Goal: Information Seeking & Learning: Check status

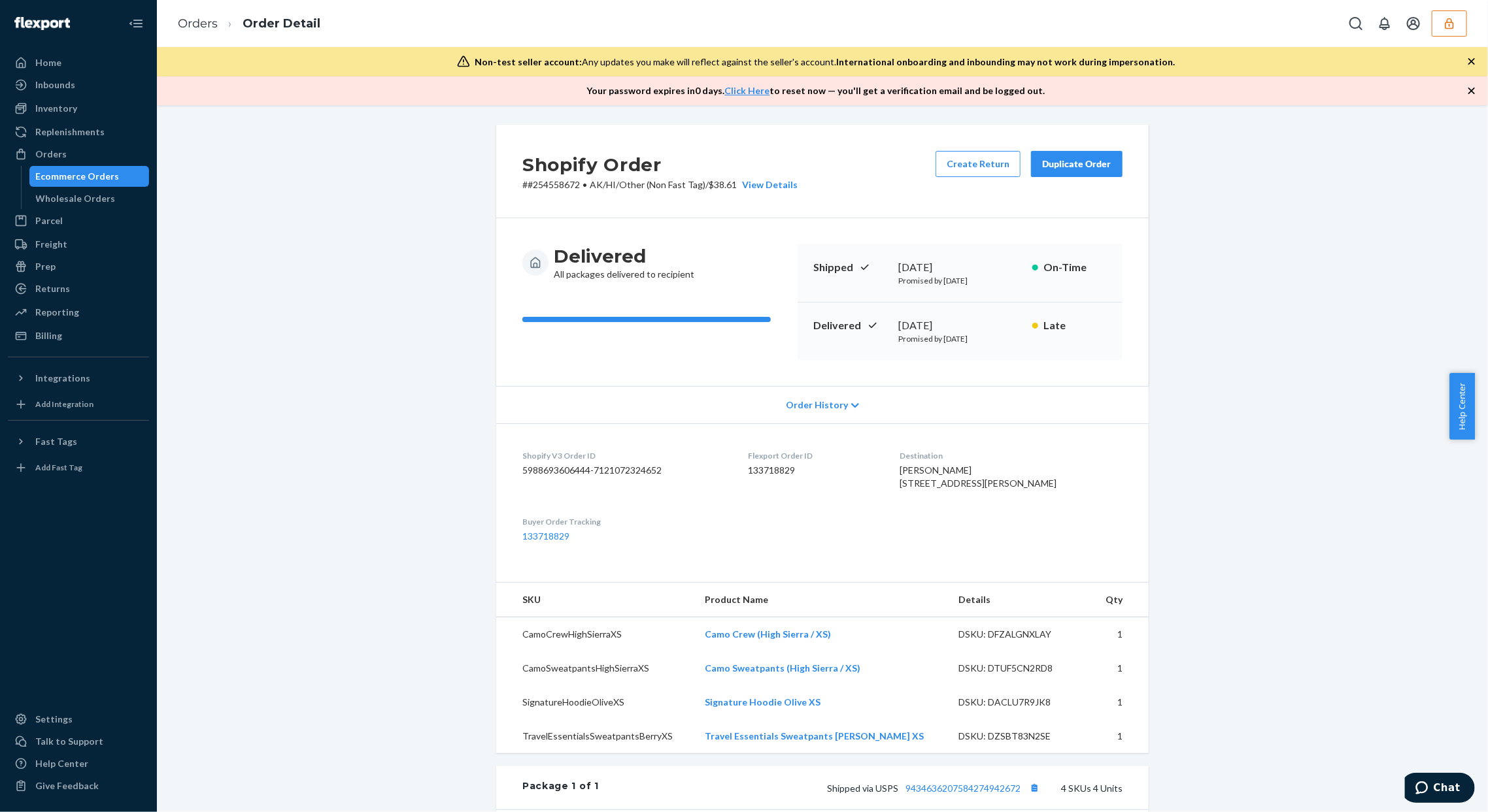
scroll to position [174, 0]
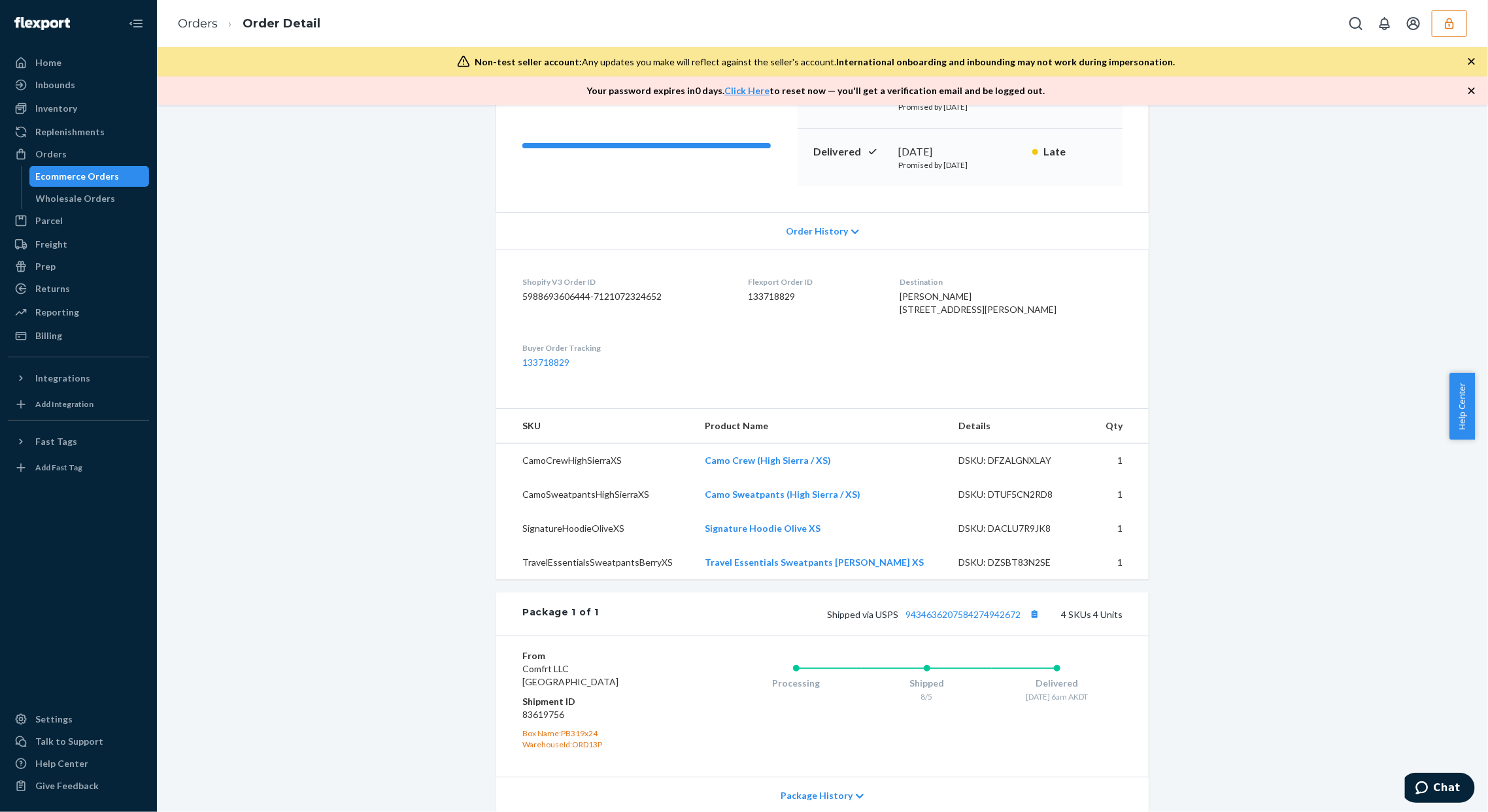
click at [401, 160] on div "Shopify Order # #254558672 • AK/HI/Other (Non Fast Tag) / $38.61 View Details C…" at bounding box center [823, 475] width 1312 height 1048
drag, startPoint x: 713, startPoint y: 487, endPoint x: 775, endPoint y: 493, distance: 62.3
click at [770, 478] on tr "CamoCrewHighSierraXS Camo Crew (High Sierra / XS) DSKU: DFZALGNXLAY 1" at bounding box center [822, 461] width 652 height 35
copy tr "Camo Crew"
drag, startPoint x: 721, startPoint y: 594, endPoint x: 841, endPoint y: 604, distance: 120.4
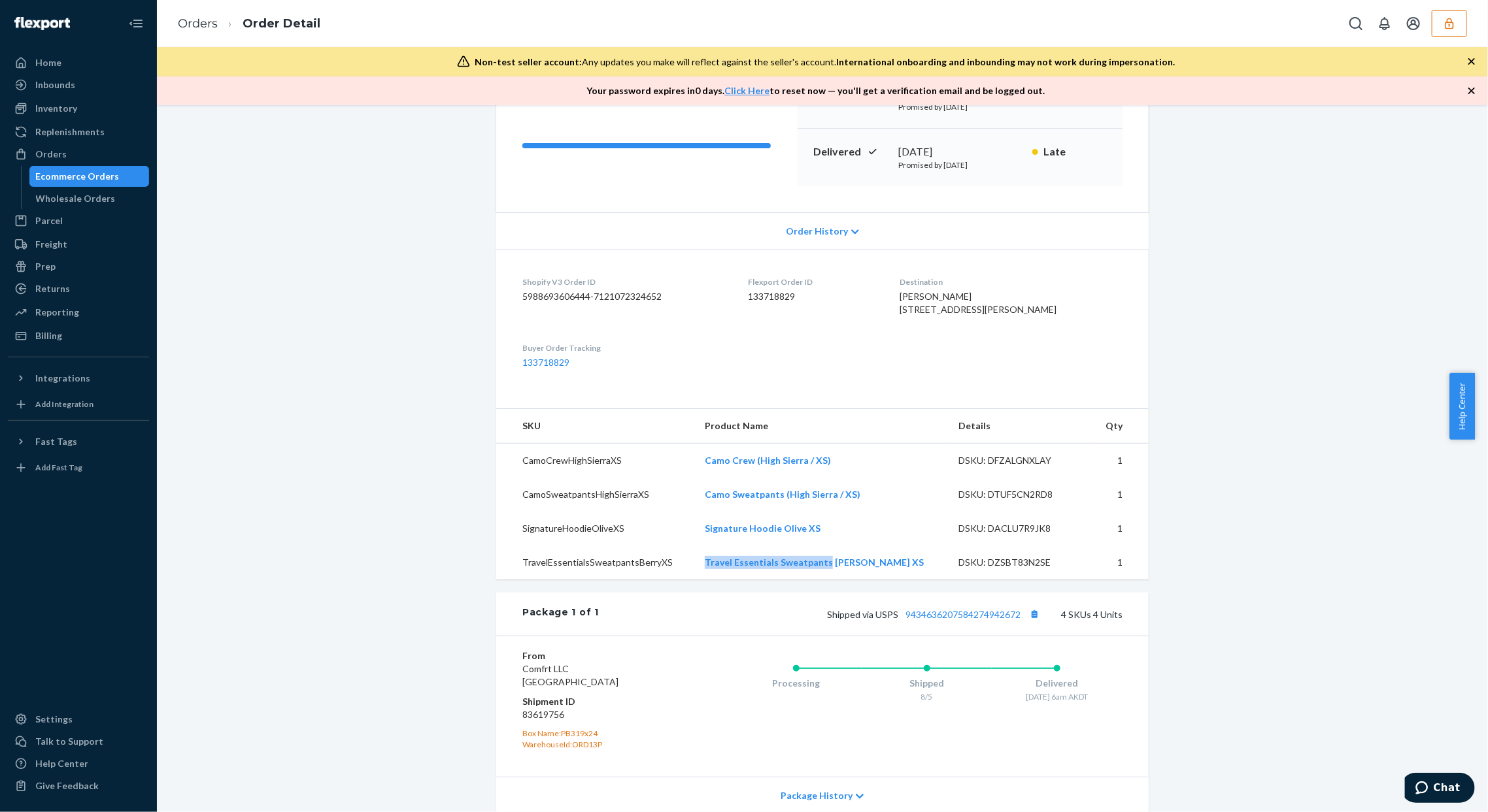
click at [841, 579] on td "Travel Essentials Sweatpants Berry XS" at bounding box center [821, 562] width 255 height 34
copy link "Travel Essentials Sweatpants"
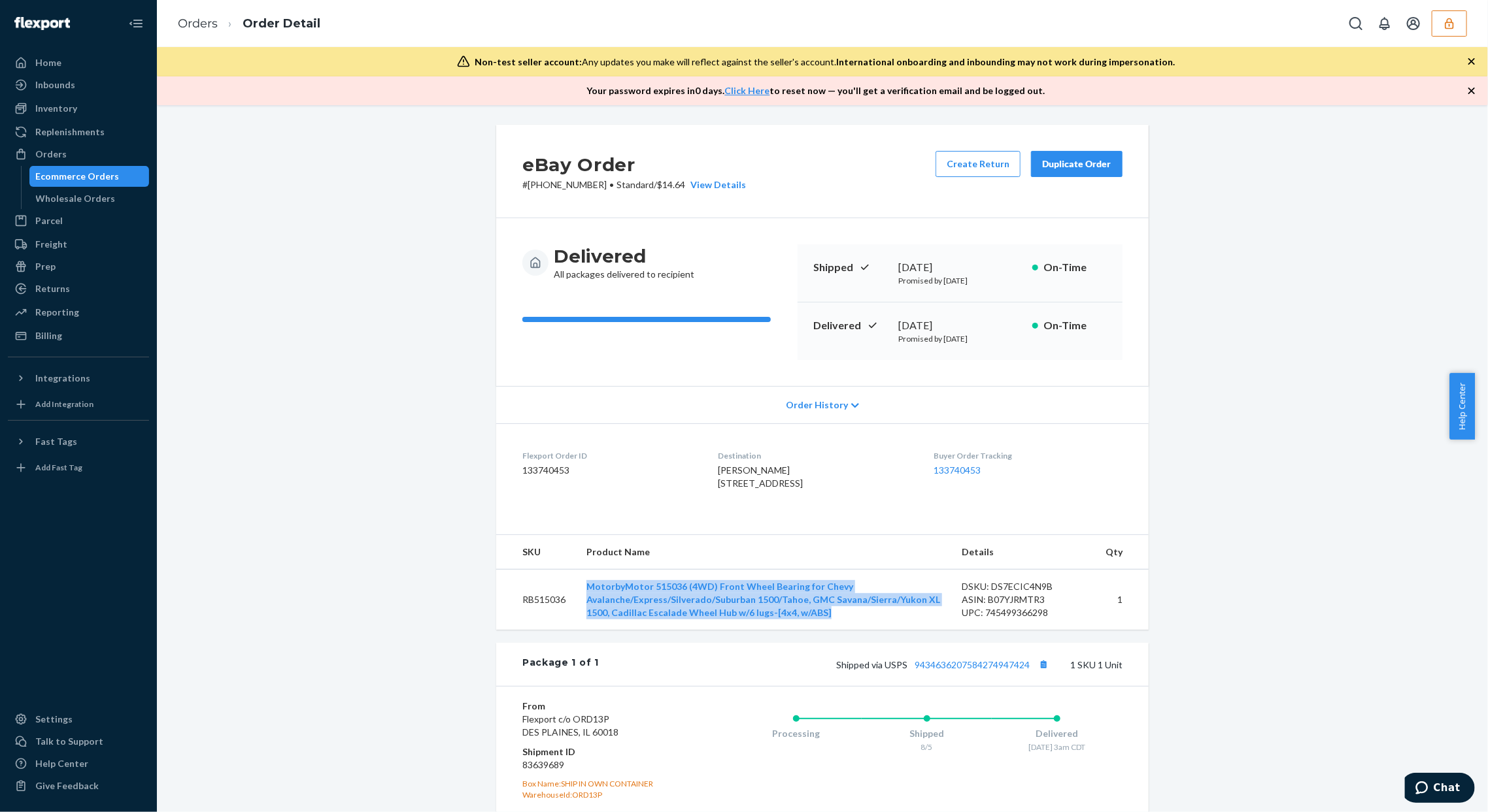
drag, startPoint x: 589, startPoint y: 612, endPoint x: 826, endPoint y: 647, distance: 239.6
click at [827, 631] on td "MotorbyMotor 515036 (4WD) Front Wheel Bearing for Chevy Avalanche/Express/Silve…" at bounding box center [763, 600] width 376 height 60
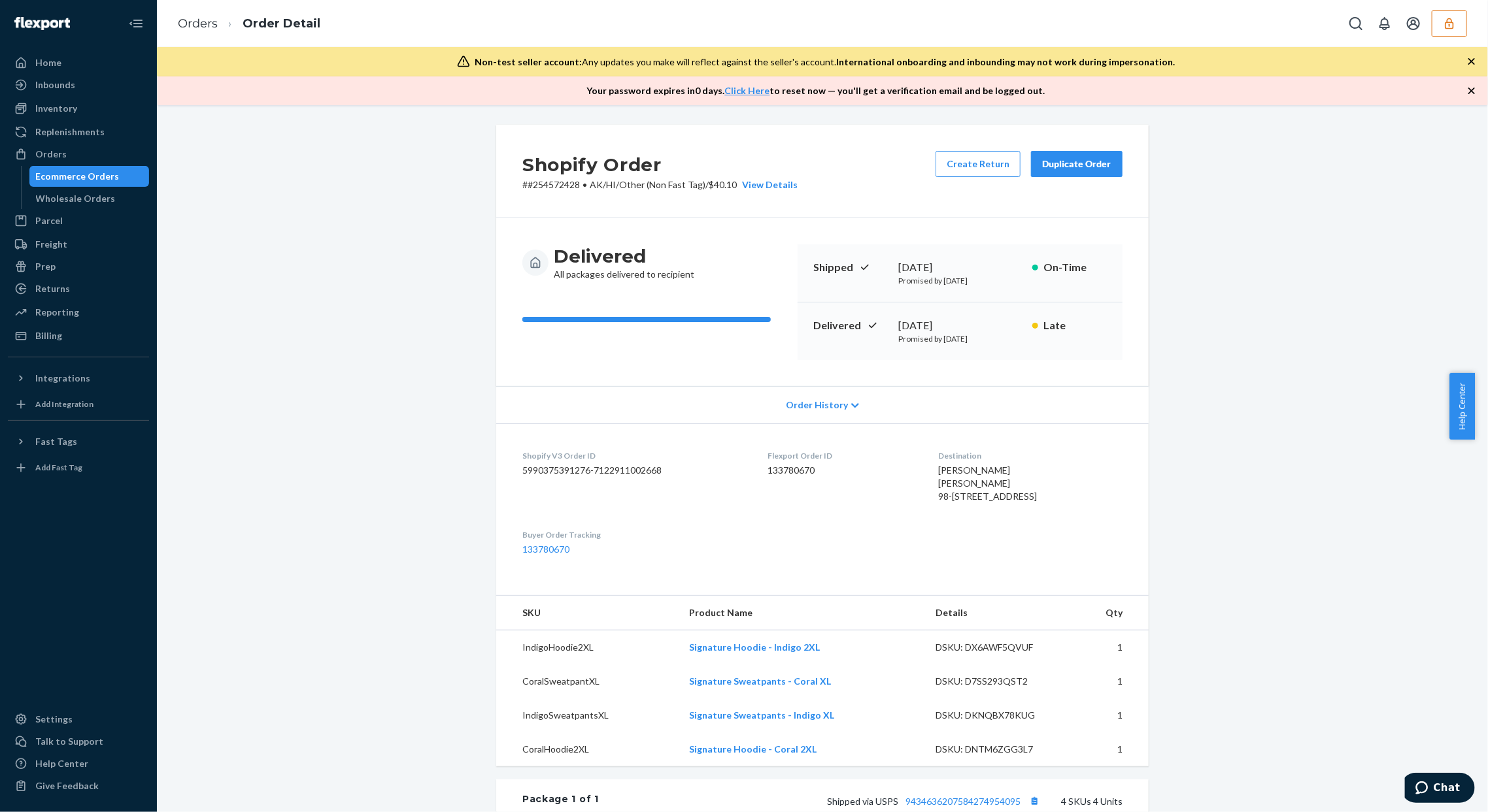
scroll to position [87, 0]
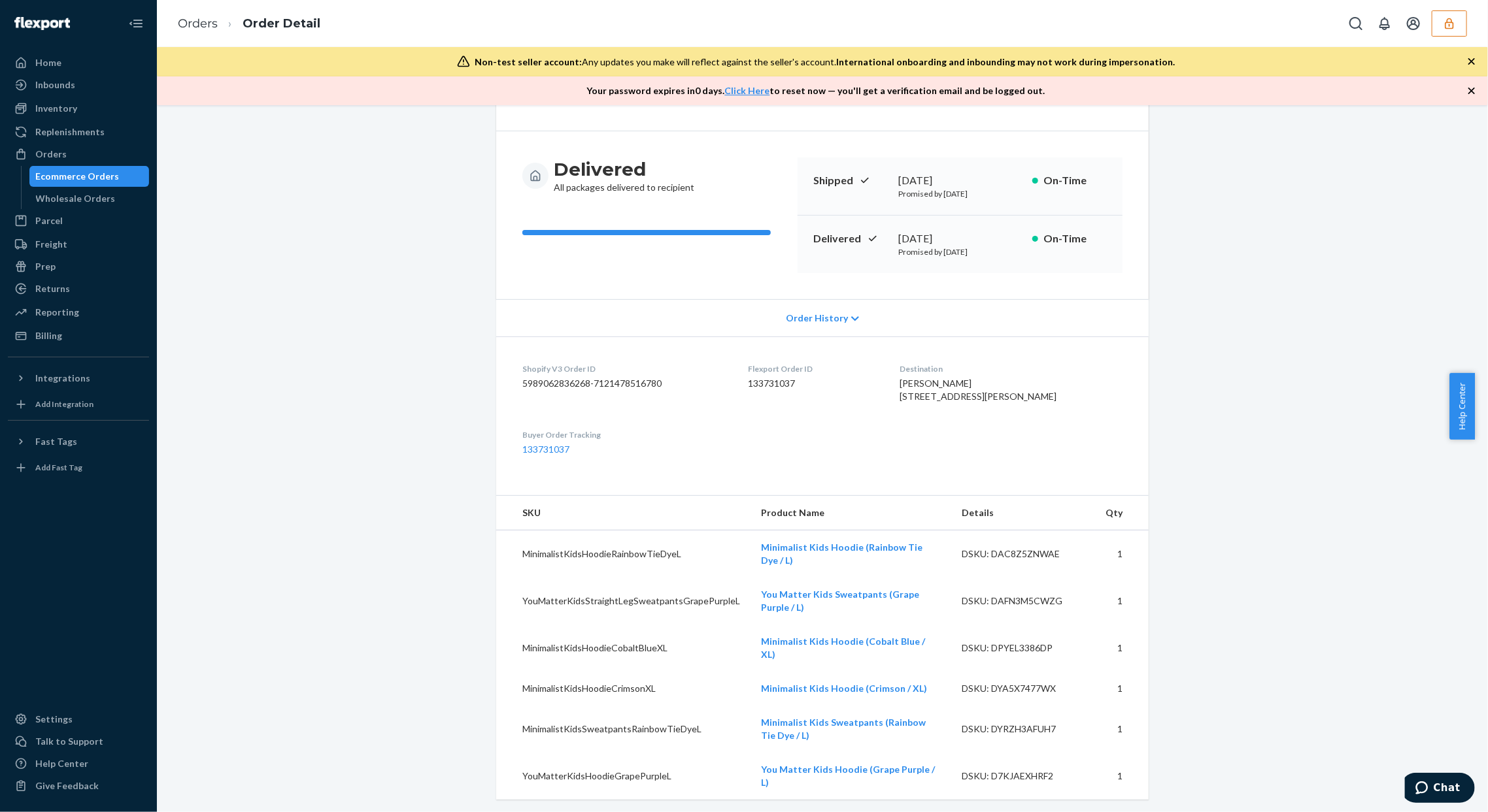
scroll to position [174, 0]
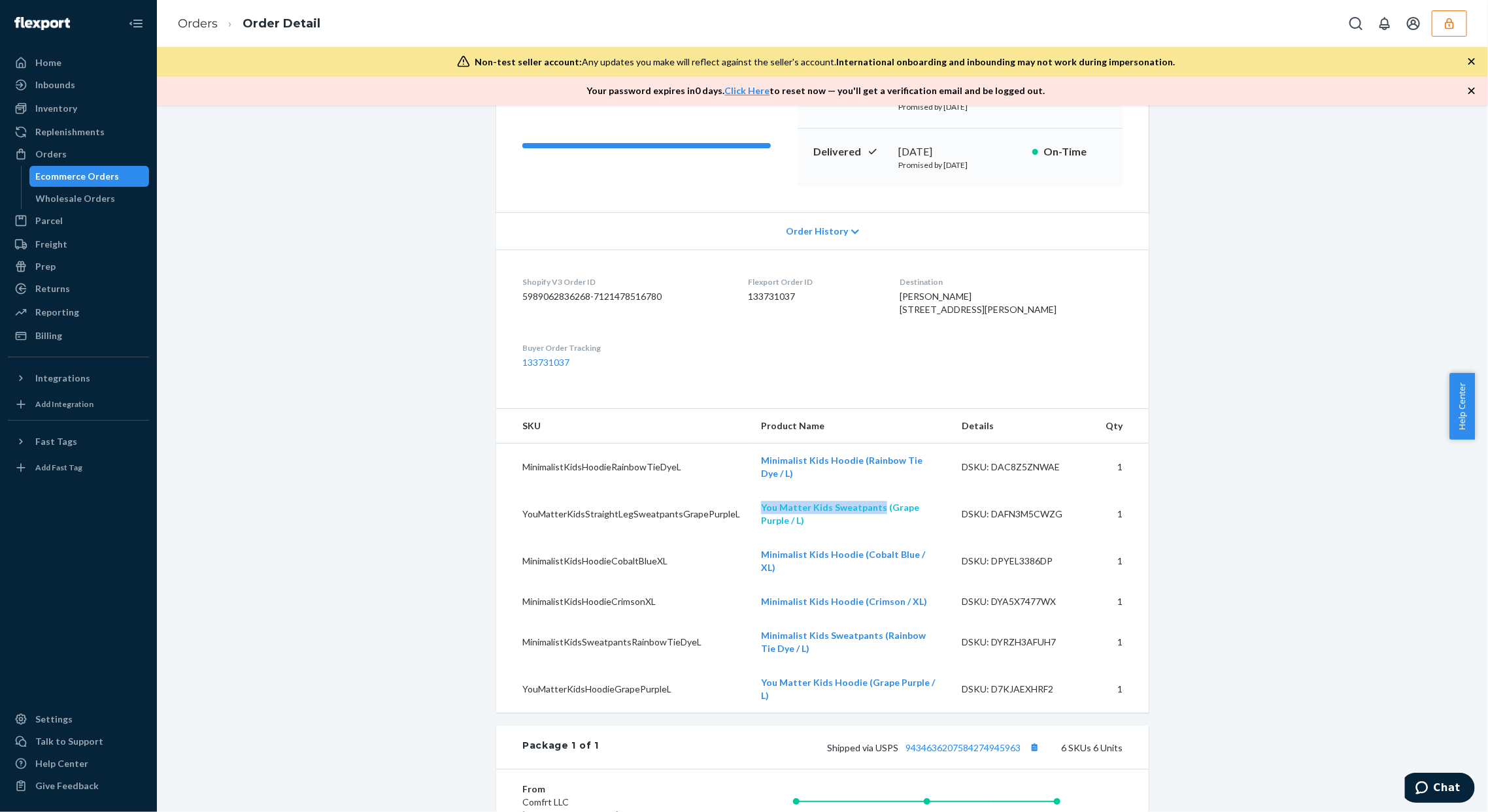
copy link "You Matter Kids Sweatpants"
drag, startPoint x: 743, startPoint y: 517, endPoint x: 862, endPoint y: 517, distance: 119.0
click at [862, 517] on td "You Matter Kids Sweatpants (Grape Purple / L)" at bounding box center [851, 514] width 201 height 47
drag, startPoint x: 735, startPoint y: 486, endPoint x: 840, endPoint y: 489, distance: 105.0
click at [840, 489] on tr "MinimalistKidsHoodieRainbowTieDyeL Minimalist Kids Hoodie (Rainbow Tie Dye / L)…" at bounding box center [822, 467] width 652 height 48
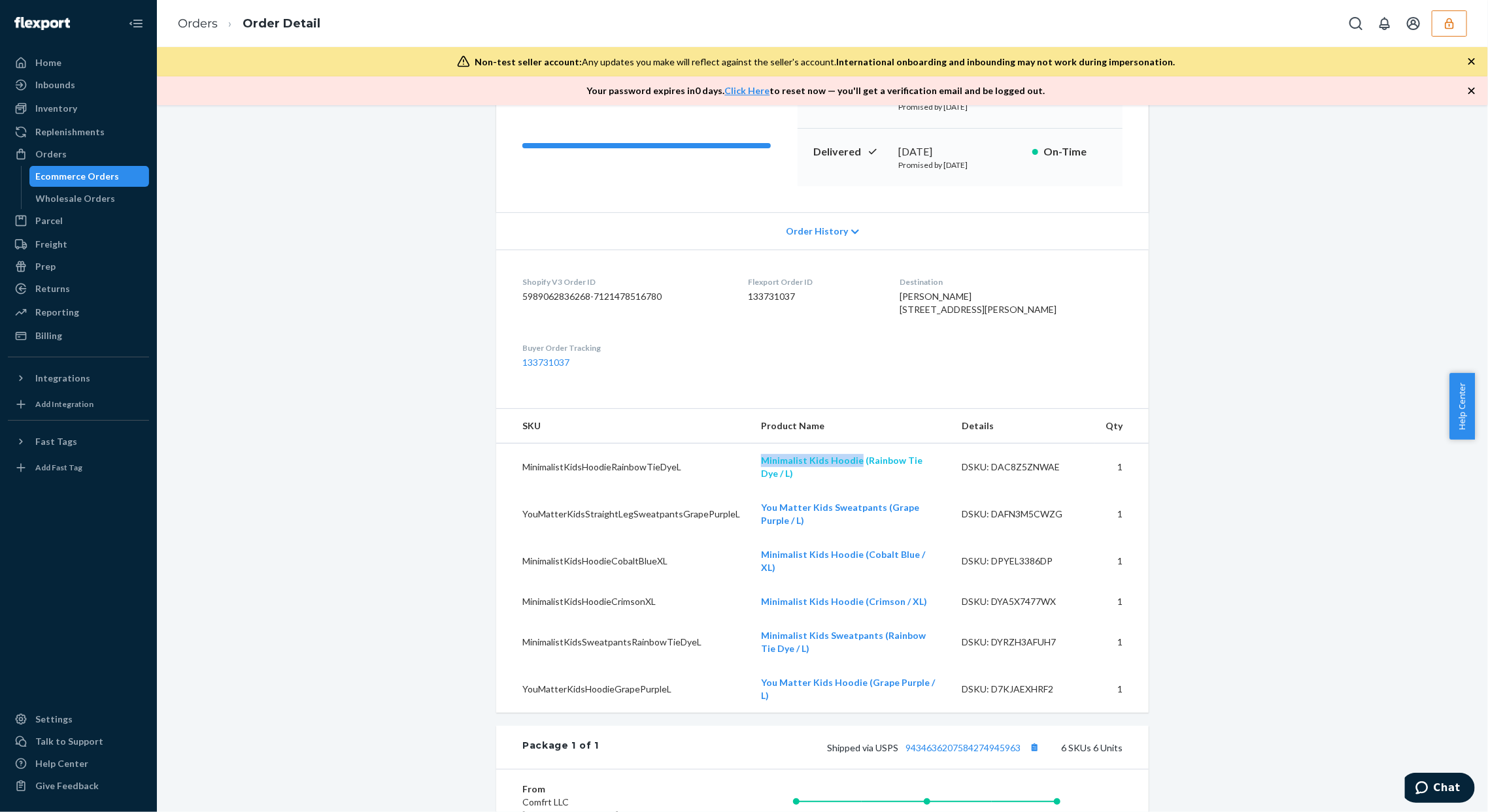
copy tr "Minimalist Kids Hoodie"
drag, startPoint x: 741, startPoint y: 579, endPoint x: 860, endPoint y: 578, distance: 119.0
click at [860, 578] on td "Minimalist Kids Hoodie (Cobalt Blue / XL)" at bounding box center [851, 561] width 201 height 47
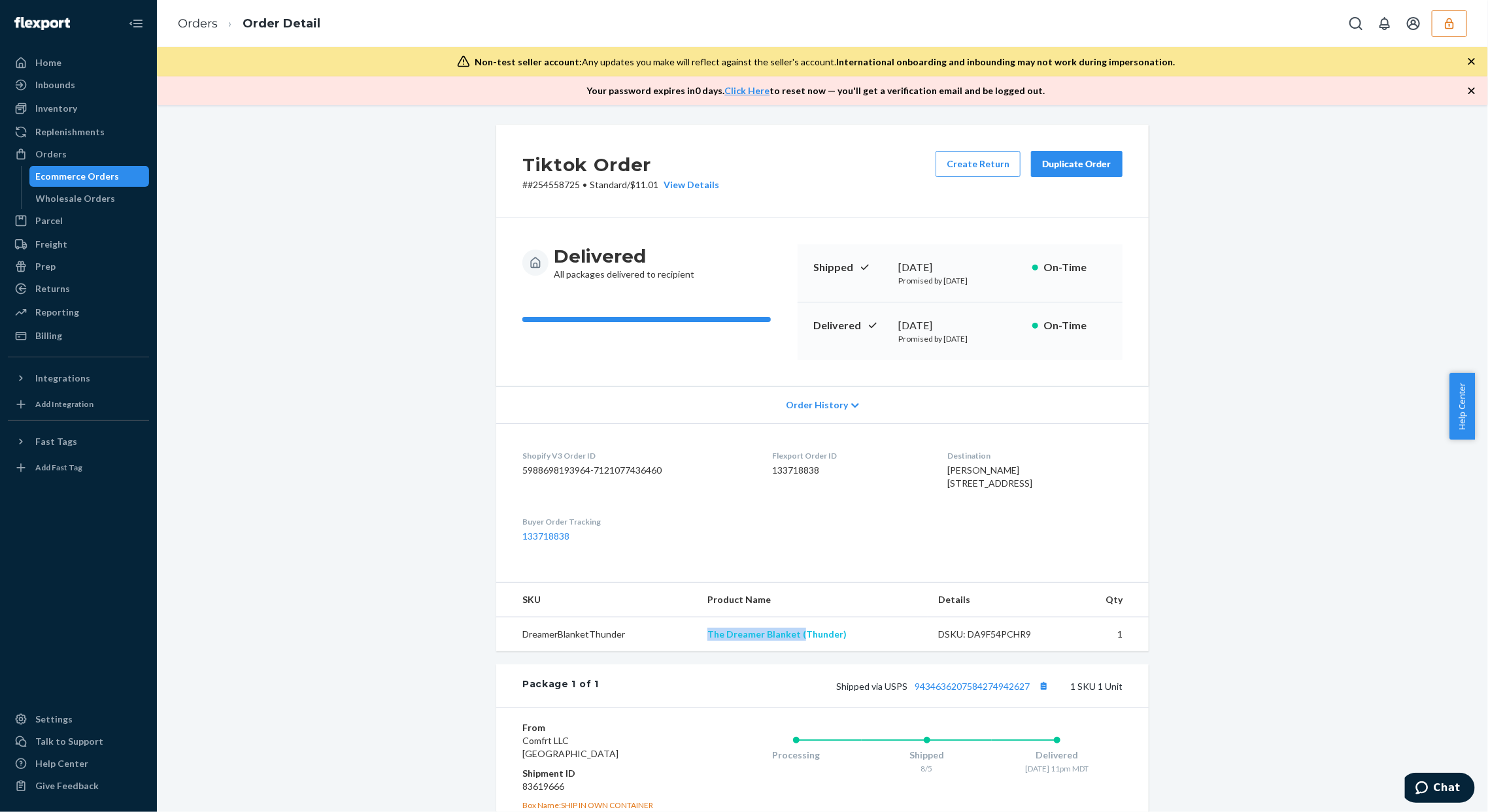
drag, startPoint x: 697, startPoint y: 673, endPoint x: 798, endPoint y: 677, distance: 101.1
click at [798, 652] on tr "DreamerBlanketThunder The Dreamer Blanket (Thunder) DSKU: DA9F54PCHR9 1" at bounding box center [822, 635] width 652 height 35
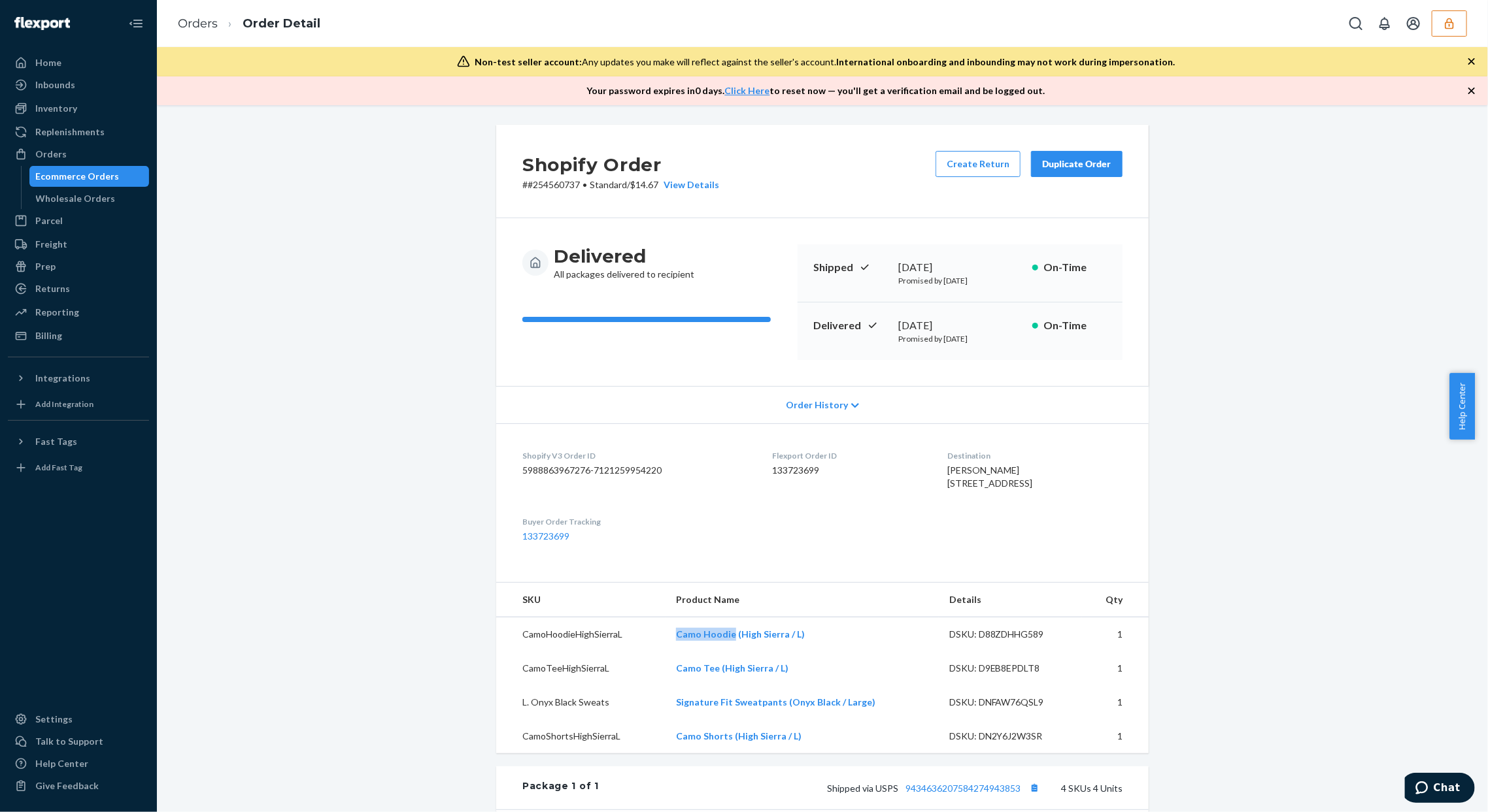
copy link "Camo Hoodie"
drag, startPoint x: 685, startPoint y: 667, endPoint x: 730, endPoint y: 670, distance: 45.1
click at [730, 652] on td "Camo Hoodie (High Sierra / L)" at bounding box center [803, 635] width 274 height 35
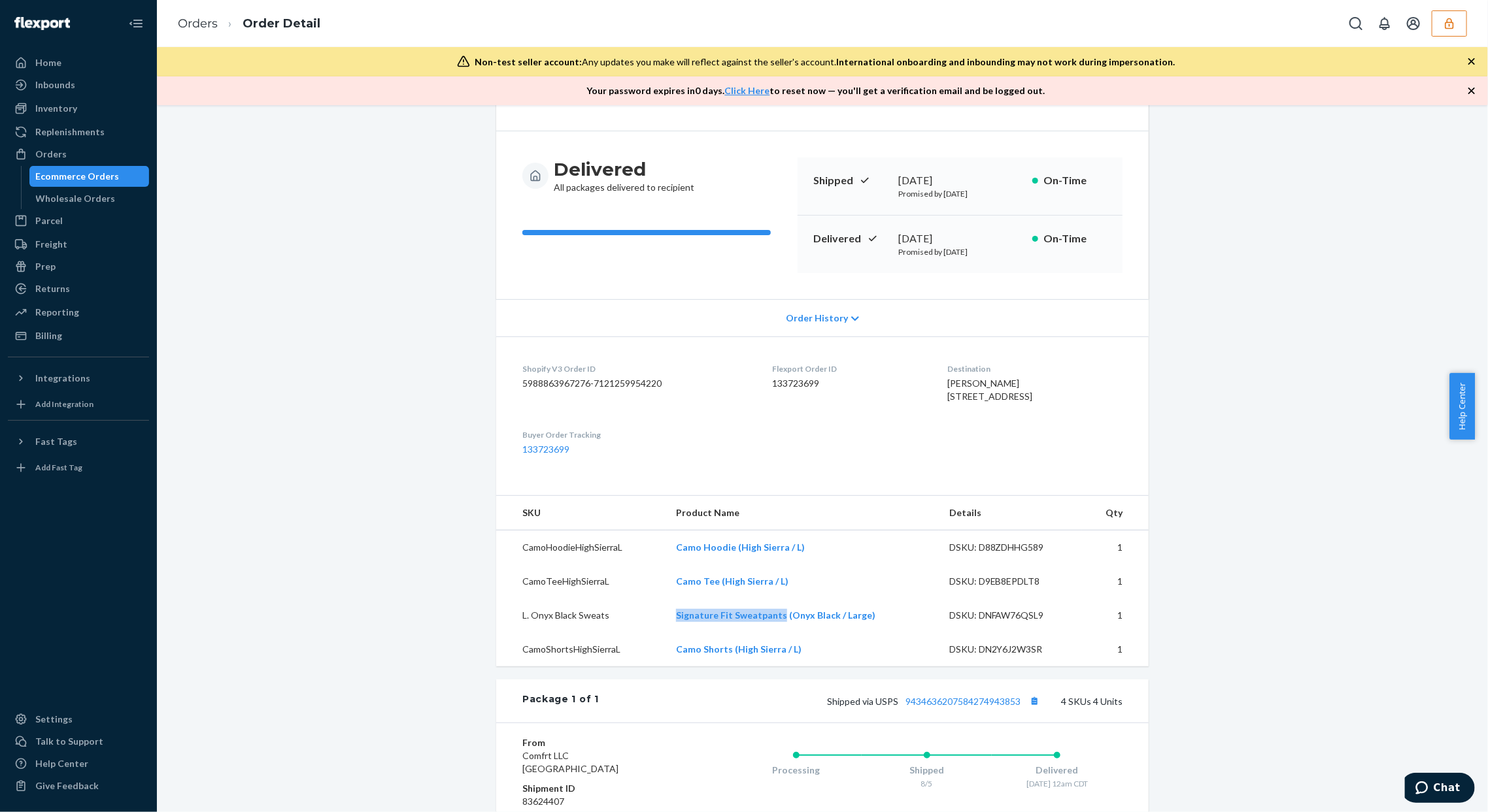
copy link "Signature Fit Sweatpants"
drag, startPoint x: 672, startPoint y: 642, endPoint x: 778, endPoint y: 656, distance: 106.9
click at [778, 633] on td "Signature Fit Sweatpants (Onyx Black / Large)" at bounding box center [803, 616] width 274 height 34
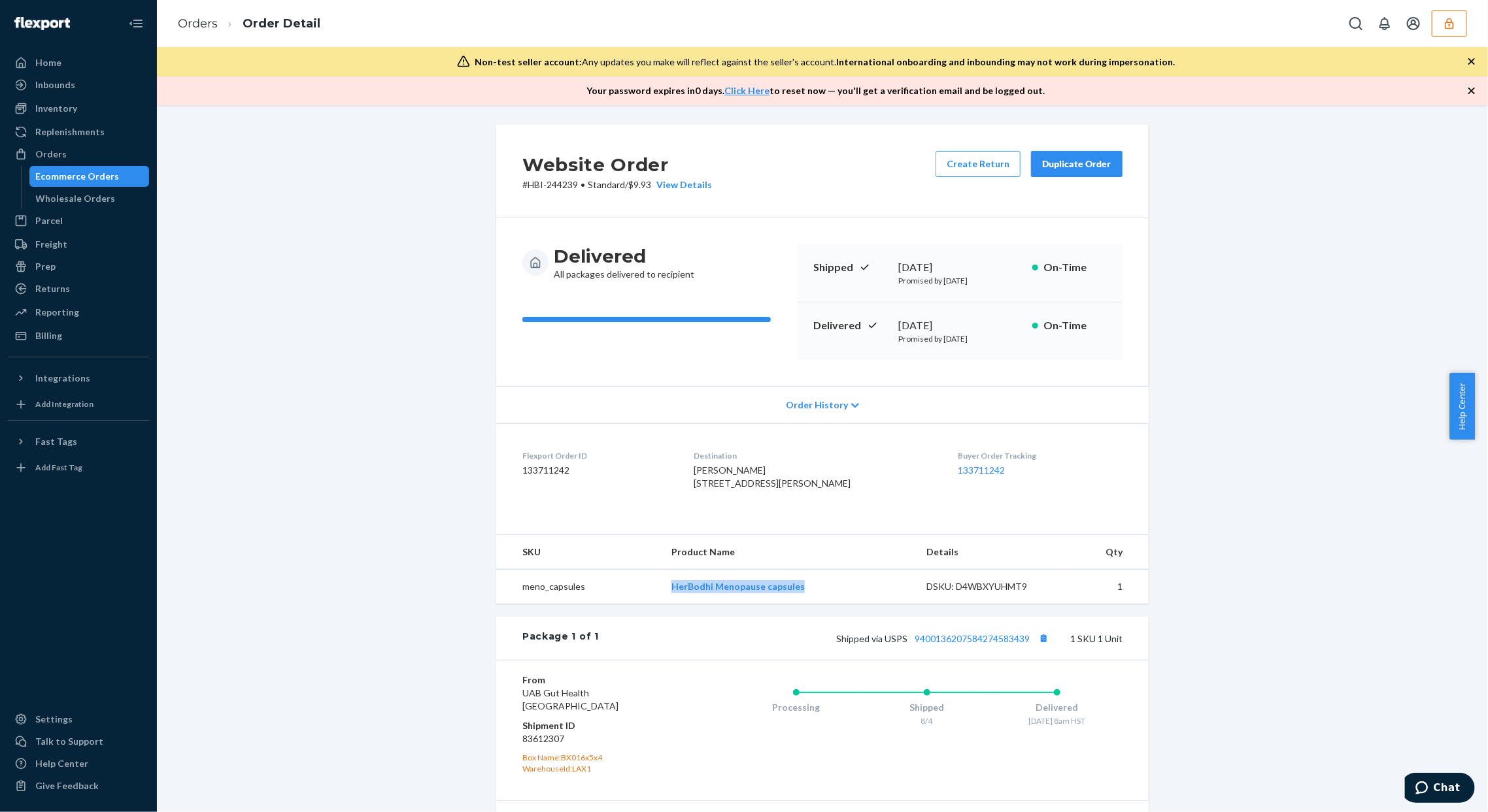
drag, startPoint x: 677, startPoint y: 614, endPoint x: 853, endPoint y: 616, distance: 176.0
click at [854, 604] on td "HerBodhi Menopause capsules" at bounding box center [789, 587] width 255 height 35
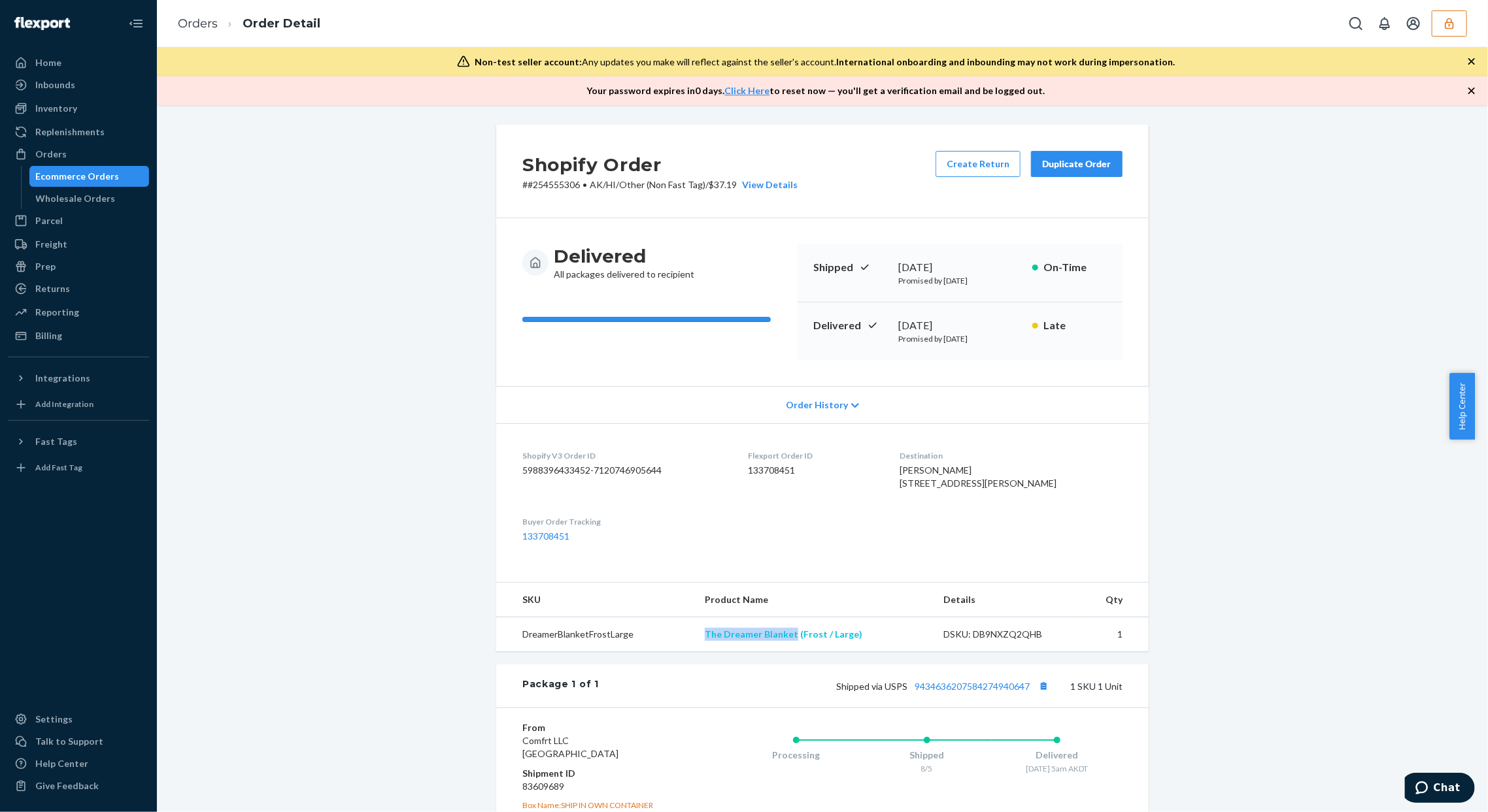
copy tr "The Dreamer Blanket"
drag, startPoint x: 682, startPoint y: 662, endPoint x: 788, endPoint y: 660, distance: 106.0
click at [789, 652] on tr "DreamerBlanketFrostLarge The Dreamer Blanket (Frost / Large) DSKU: DB9NXZQ2QHB 1" at bounding box center [822, 635] width 652 height 35
copy tr "The Dreamer Blanke"
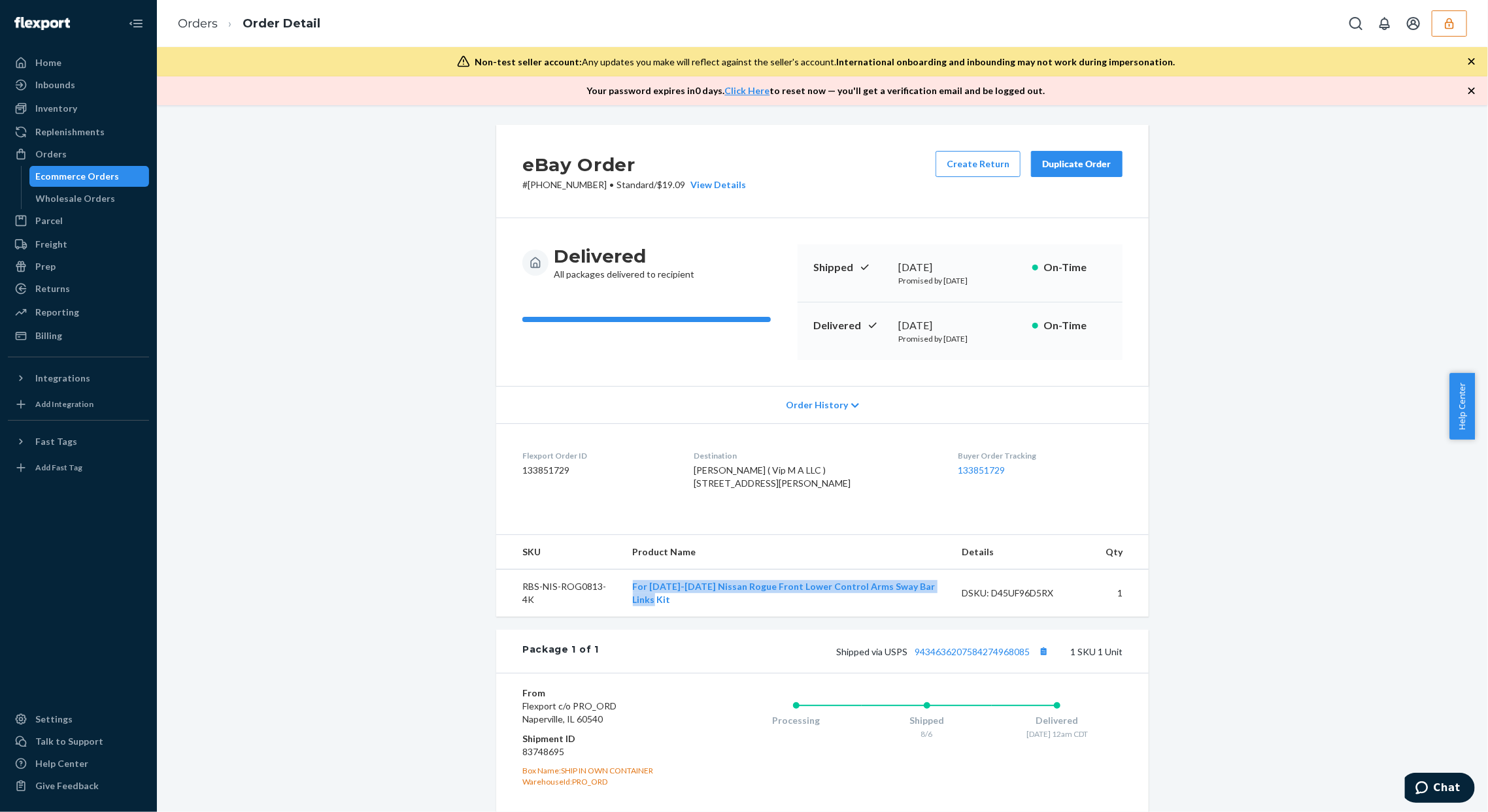
drag, startPoint x: 620, startPoint y: 609, endPoint x: 939, endPoint y: 621, distance: 319.2
click at [939, 618] on tr "RBS-NIS-ROG0813-4K For 2008-2013 Nissan Rogue Front Lower Control Arms Sway Bar…" at bounding box center [822, 593] width 652 height 48
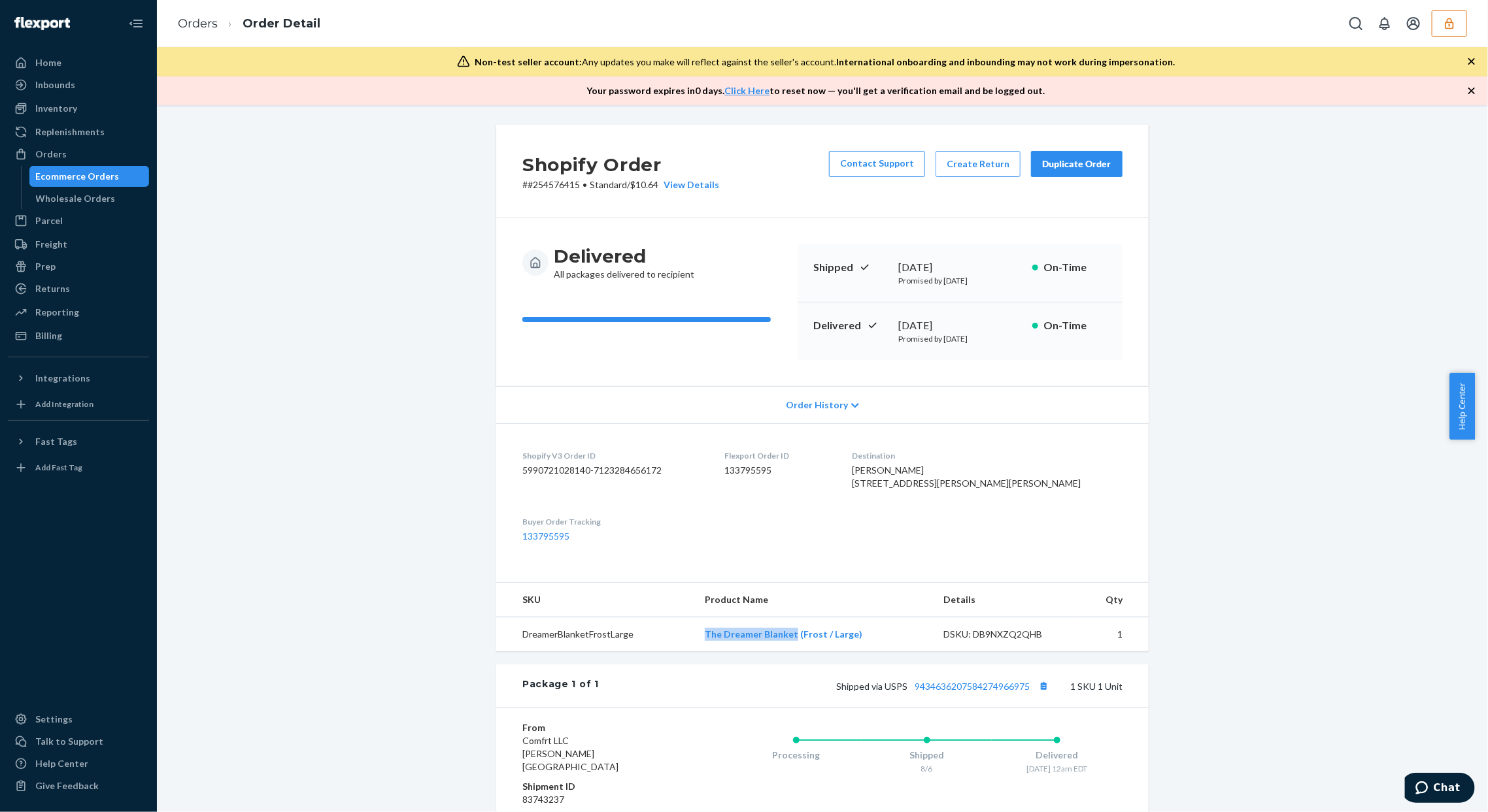
drag, startPoint x: 693, startPoint y: 662, endPoint x: 790, endPoint y: 667, distance: 97.1
click at [790, 652] on tr "DreamerBlanketFrostLarge The Dreamer Blanket (Frost / Large) DSKU: DB9NXZQ2QHB 1" at bounding box center [822, 635] width 652 height 35
drag, startPoint x: 690, startPoint y: 662, endPoint x: 793, endPoint y: 676, distance: 103.9
click at [795, 652] on tr "DreamerBlanketFrostLarge The Dreamer Blanket (Frost / Large) DSKU: DB9NXZQ2QHB 1" at bounding box center [822, 635] width 652 height 35
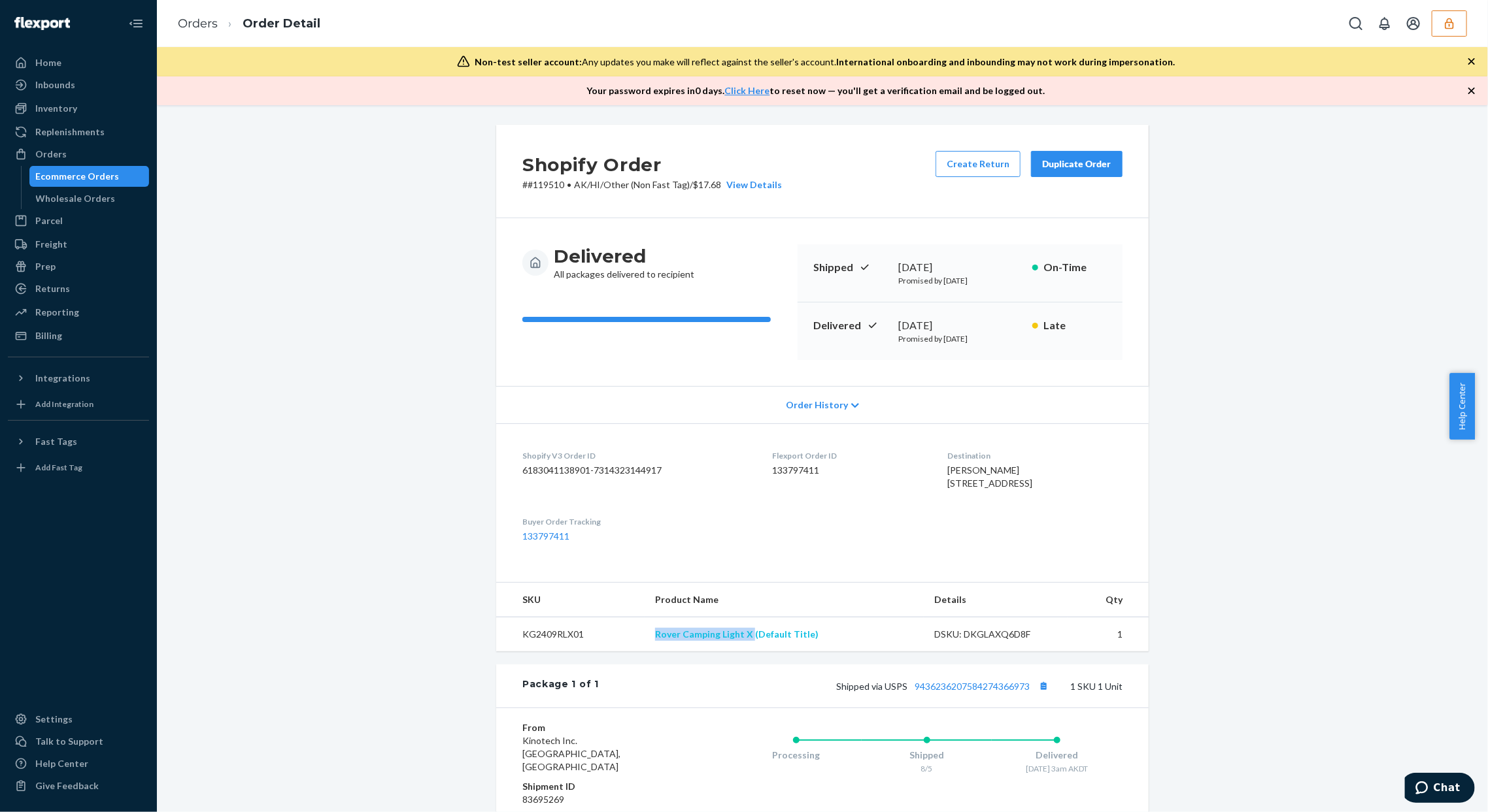
drag, startPoint x: 636, startPoint y: 663, endPoint x: 748, endPoint y: 662, distance: 112.0
click at [748, 652] on tr "KG2409RLX01 Rover Camping Light X (Default Title) DSKU: DKGLAXQ6D8F 1" at bounding box center [822, 635] width 652 height 35
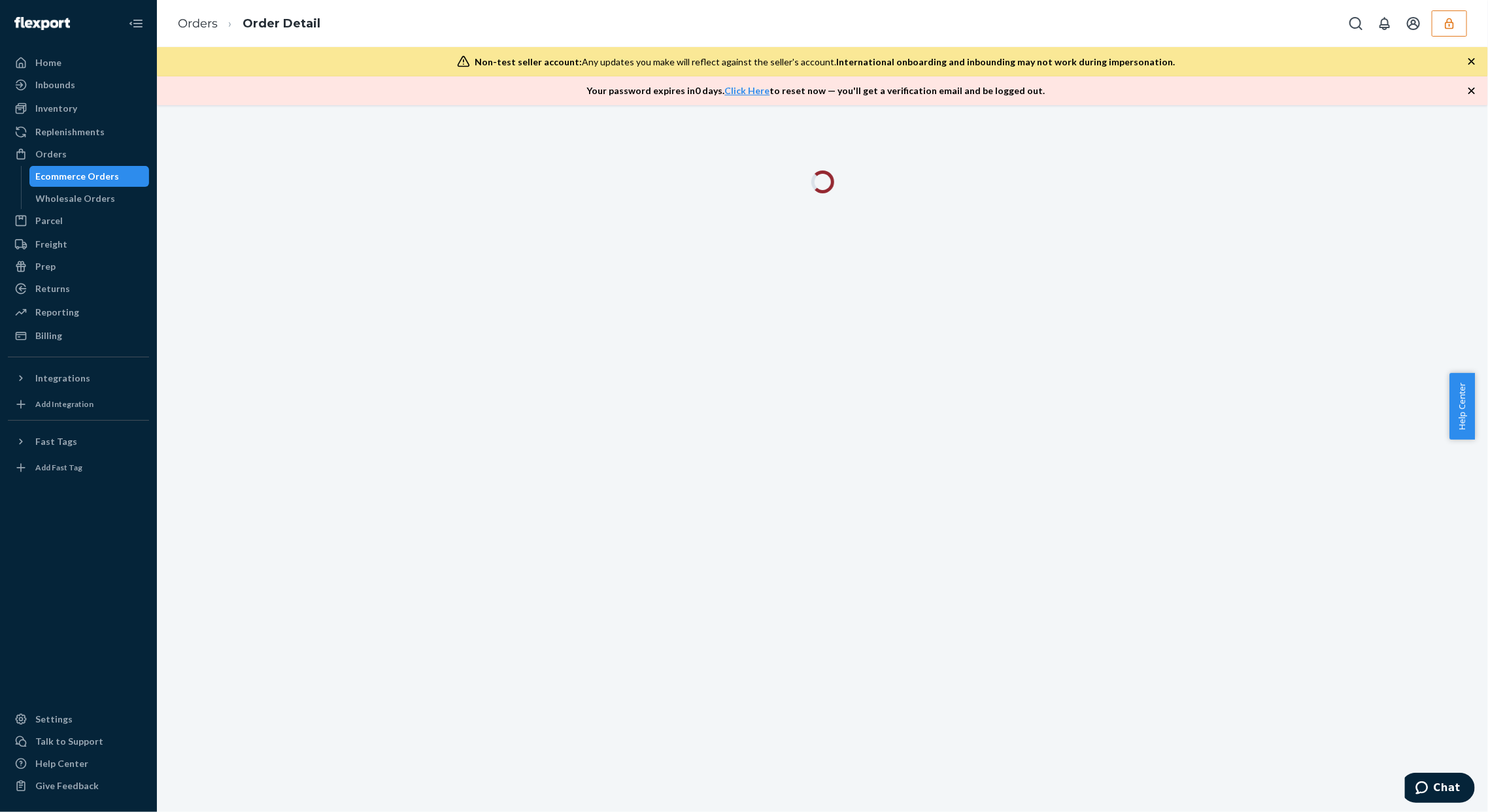
click at [1227, 304] on div at bounding box center [823, 458] width 1332 height 707
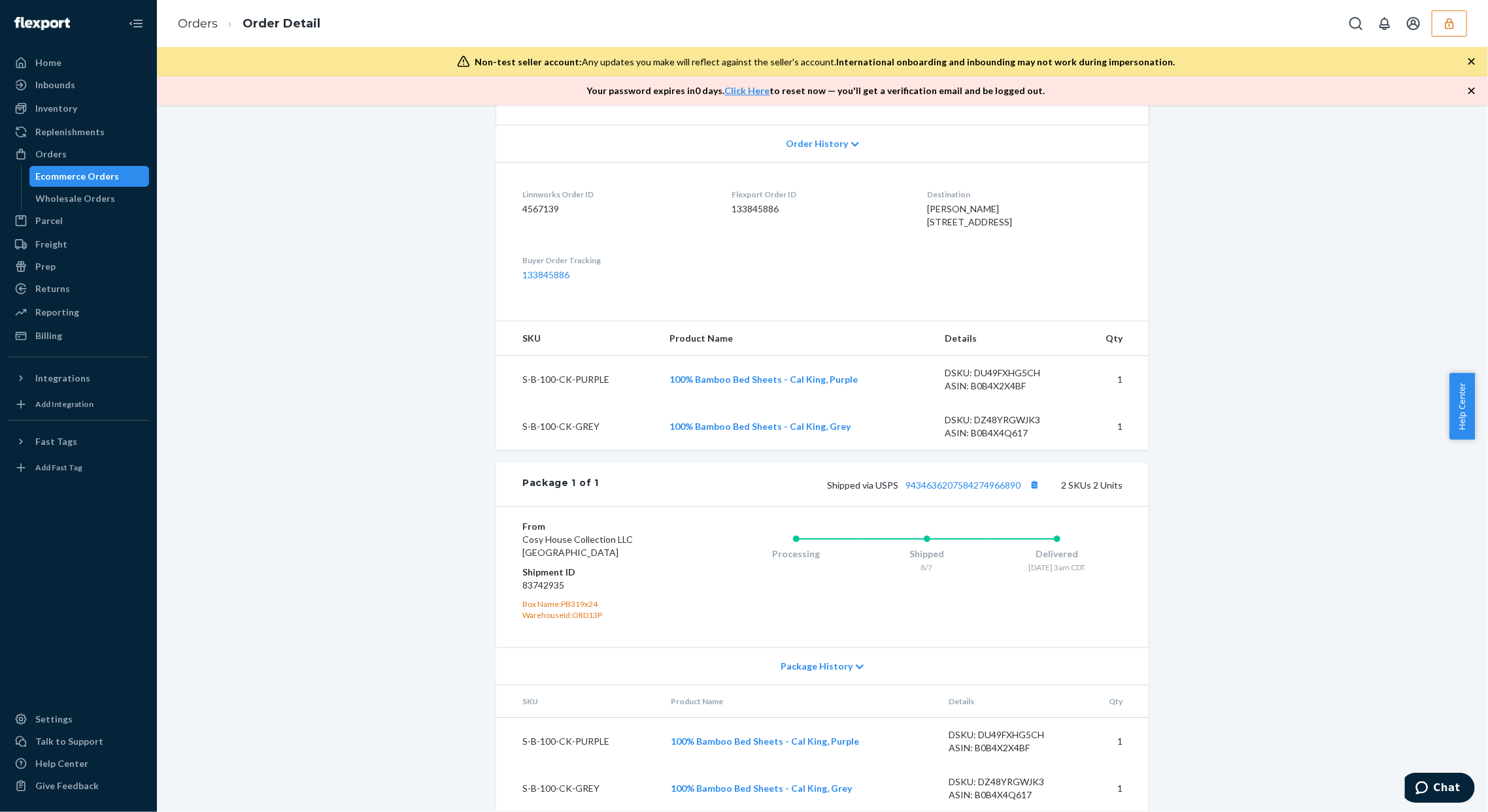
scroll to position [303, 0]
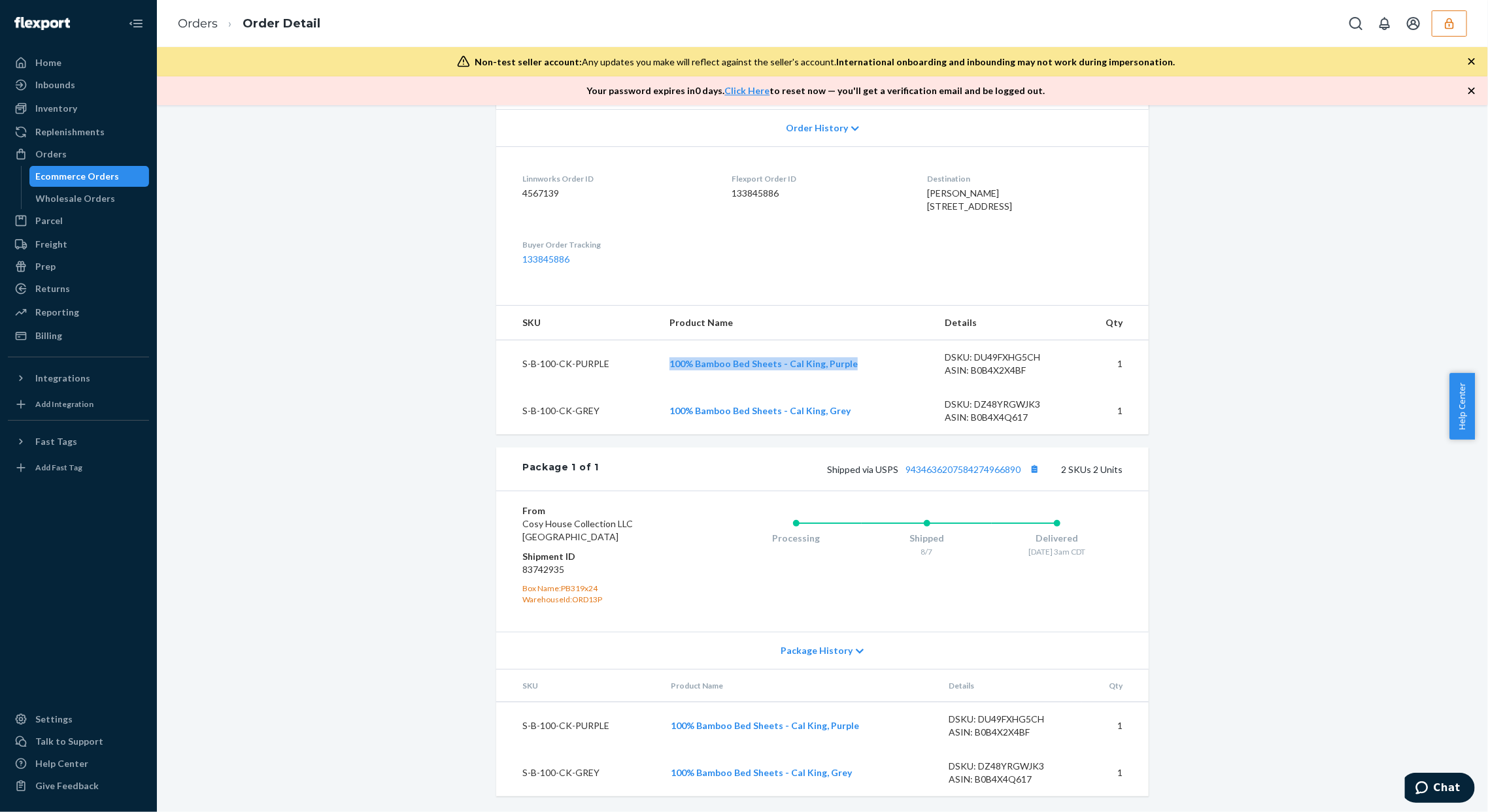
drag, startPoint x: 652, startPoint y: 372, endPoint x: 852, endPoint y: 375, distance: 200.0
click at [852, 375] on tr "S-B-100-CK-PURPLE 100% Bamboo Bed Sheets - Cal King, Purple DSKU: DU49FXHG5CH A…" at bounding box center [822, 364] width 652 height 48
copy tr "100% Bamboo Bed Sheets - Cal King, Purple"
click at [537, 526] on span "Cosy House Collection LLC DES PLAINES, IL 60018" at bounding box center [577, 530] width 110 height 24
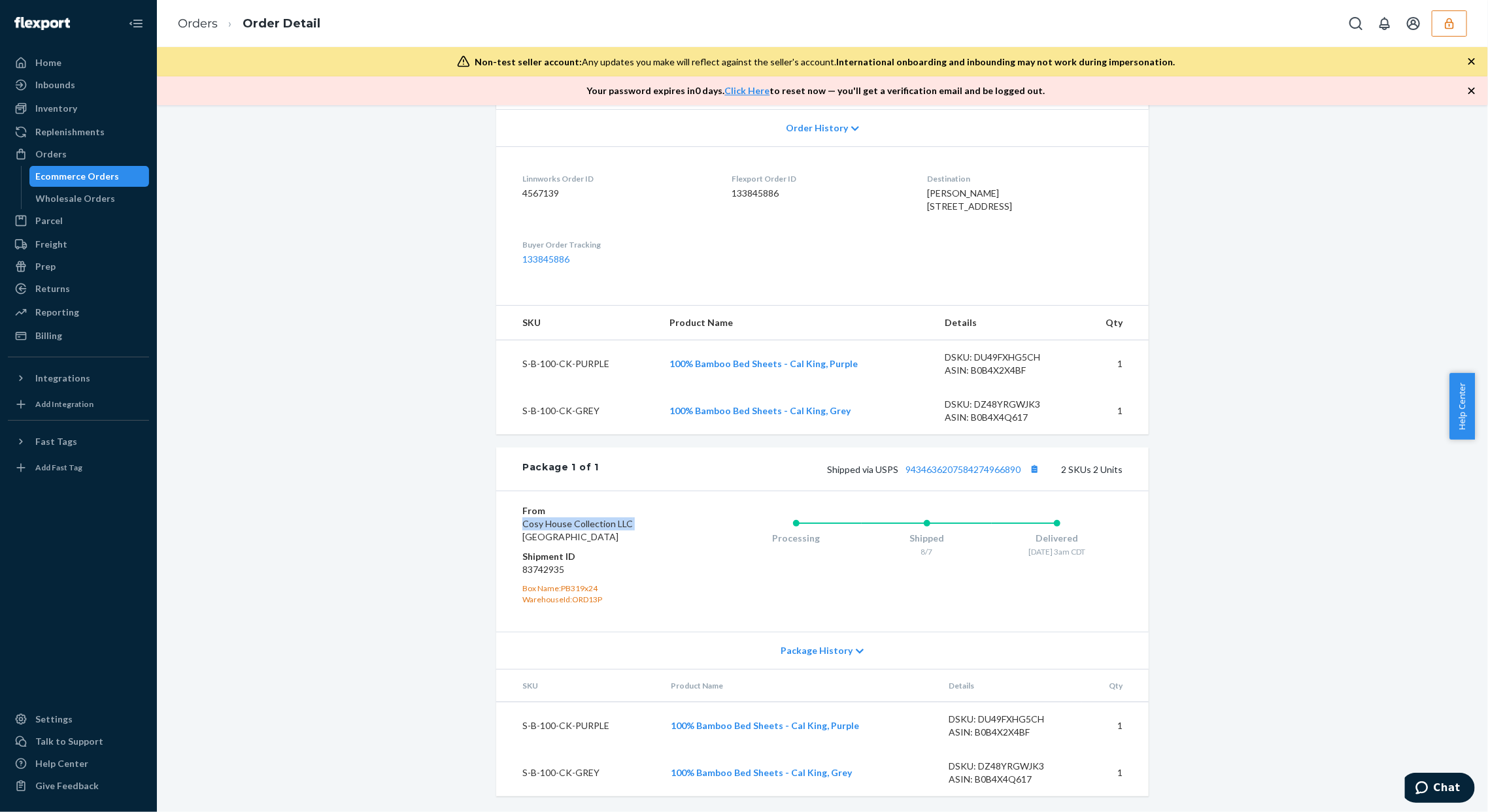
click at [537, 526] on span "Cosy House Collection LLC DES PLAINES, IL 60018" at bounding box center [577, 530] width 110 height 24
copy span "Cosy House Collection LLC"
drag, startPoint x: 660, startPoint y: 413, endPoint x: 846, endPoint y: 421, distance: 186.2
click at [846, 421] on td "100% Bamboo Bed Sheets - Cal King, Grey" at bounding box center [797, 411] width 275 height 47
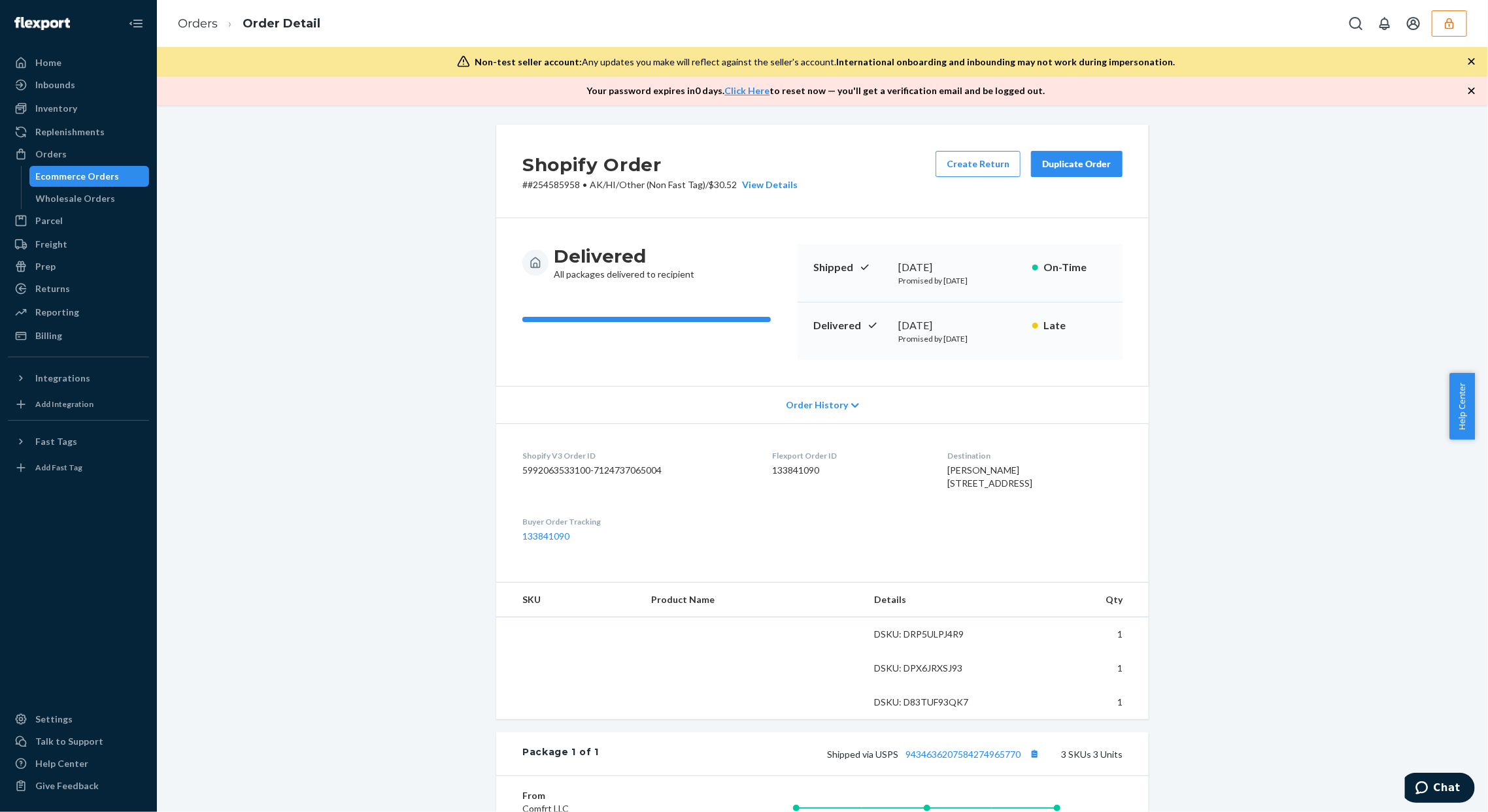
click at [1363, 351] on div "Shopify Order # #254585958 • AK/HI/Other (Non Fast Tag) / $30.52 View Details C…" at bounding box center [823, 596] width 1312 height 943
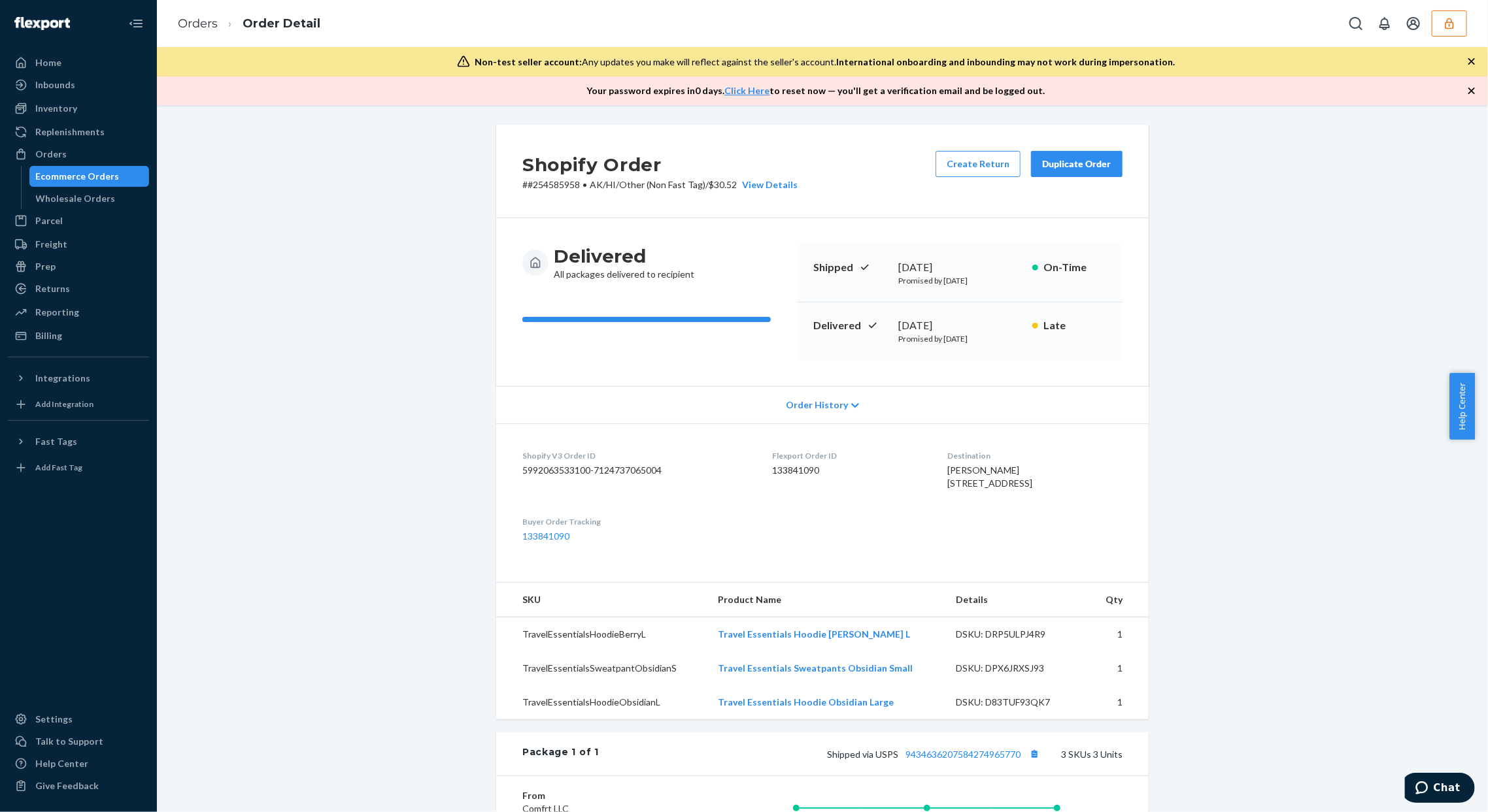
scroll to position [87, 0]
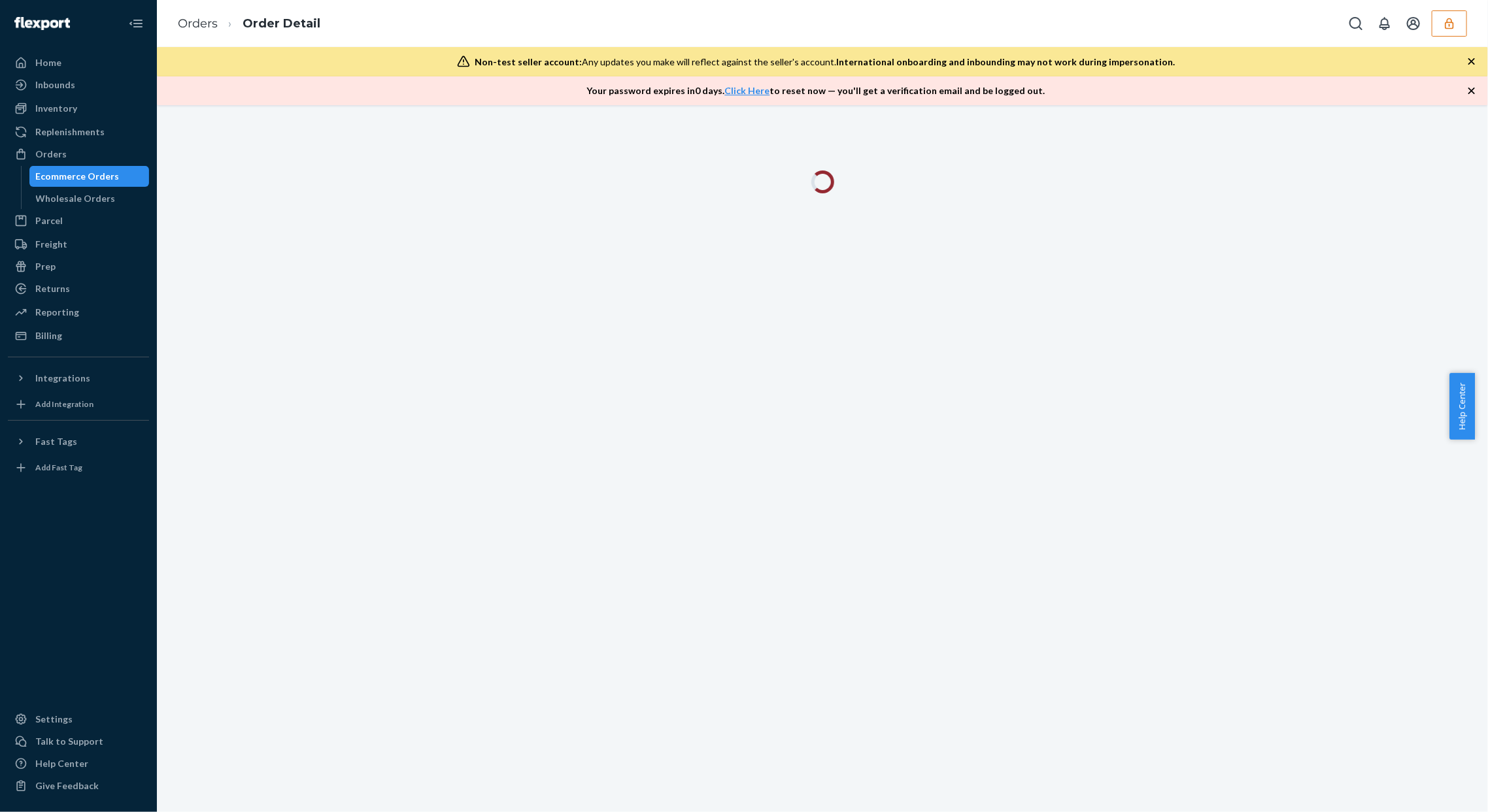
click at [1357, 321] on div at bounding box center [823, 458] width 1332 height 707
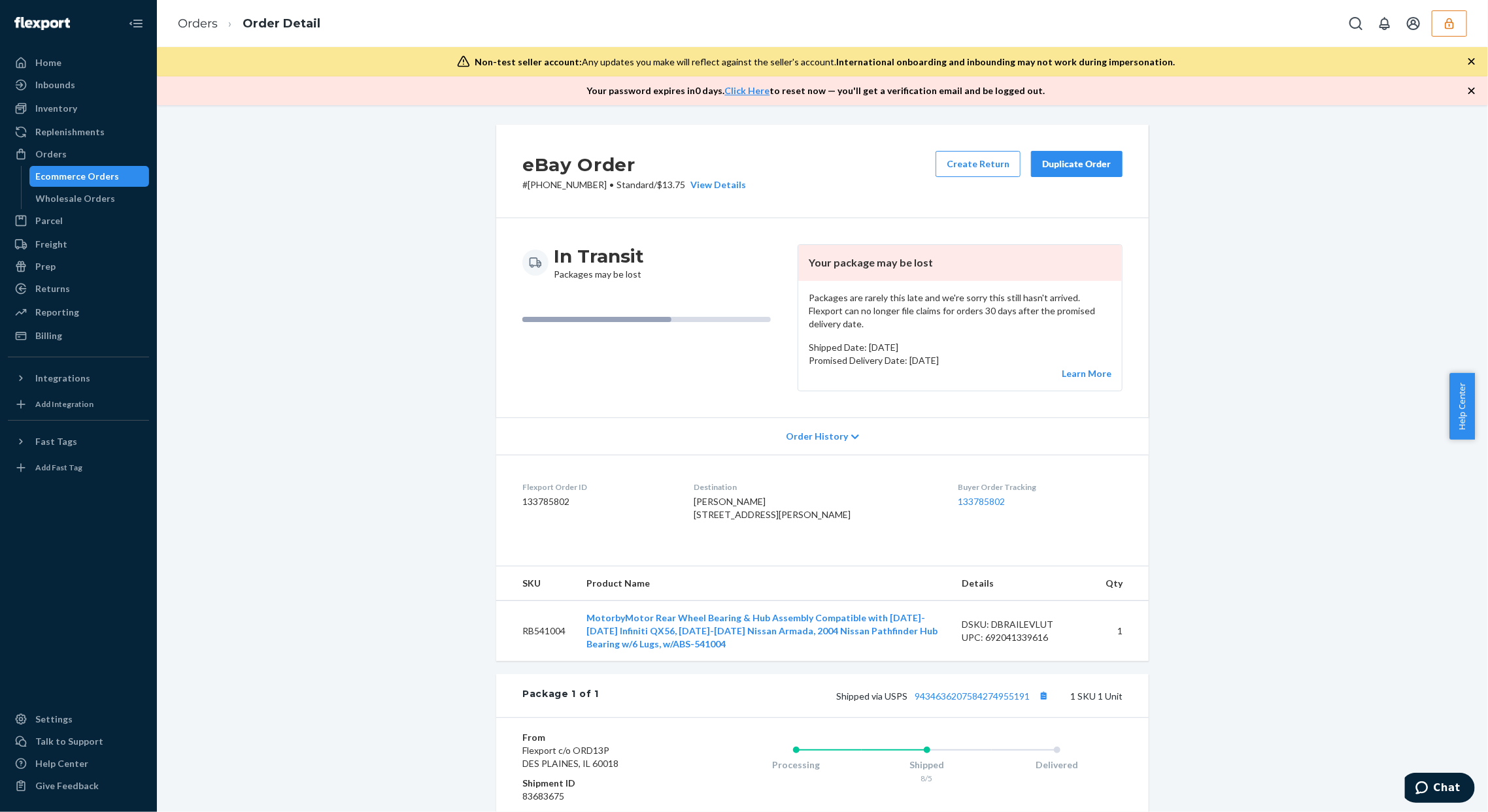
scroll to position [174, 0]
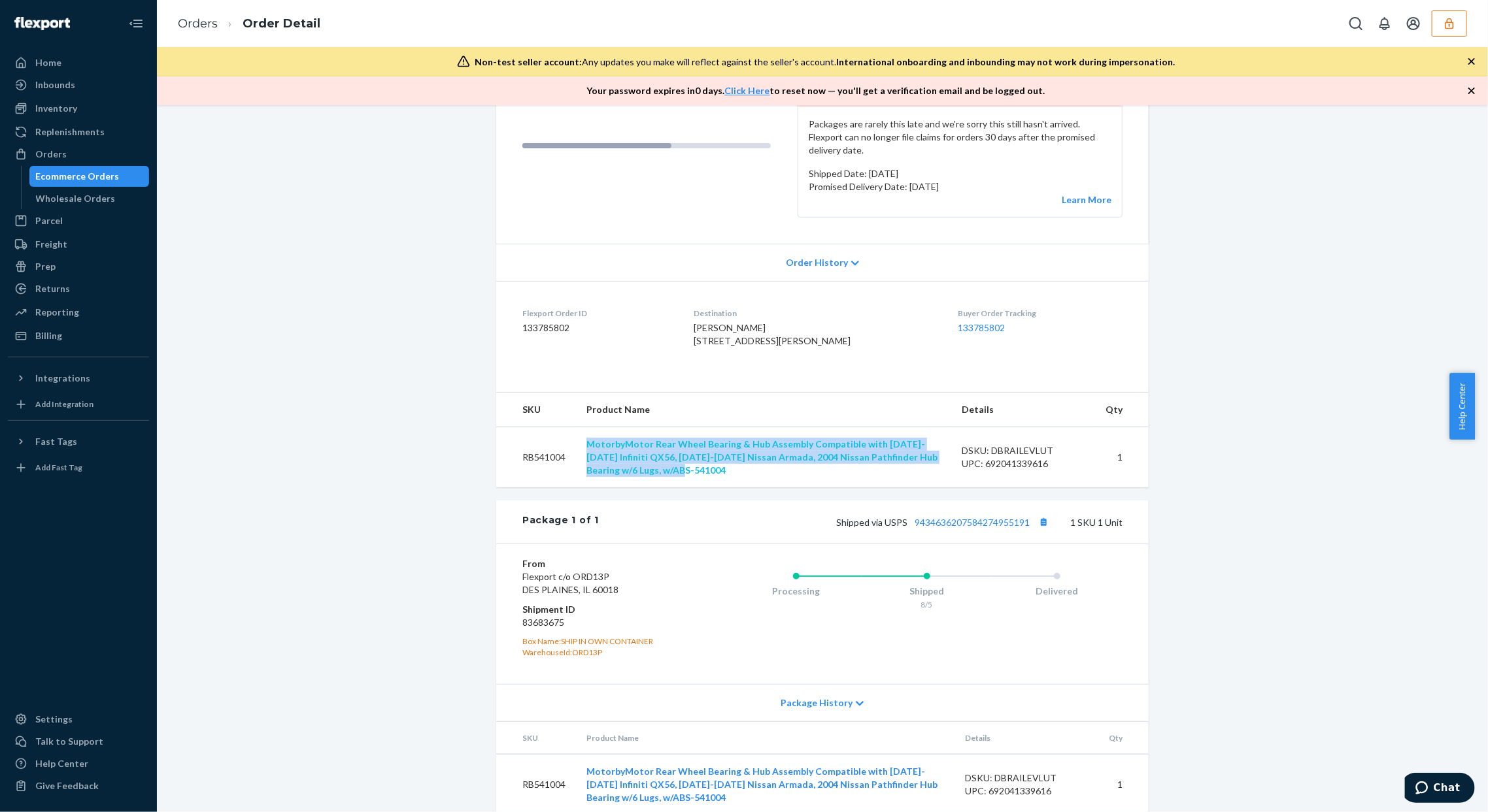
drag, startPoint x: 580, startPoint y: 451, endPoint x: 688, endPoint y: 468, distance: 109.3
click at [679, 487] on td "MotorbyMotor Rear Wheel Bearing & Hub Assembly Compatible with 2004-2010 Infini…" at bounding box center [763, 457] width 376 height 60
copy link "MotorbyMotor Rear Wheel Bearing & Hub Assembly Compatible with 2004-2010 Infini…"
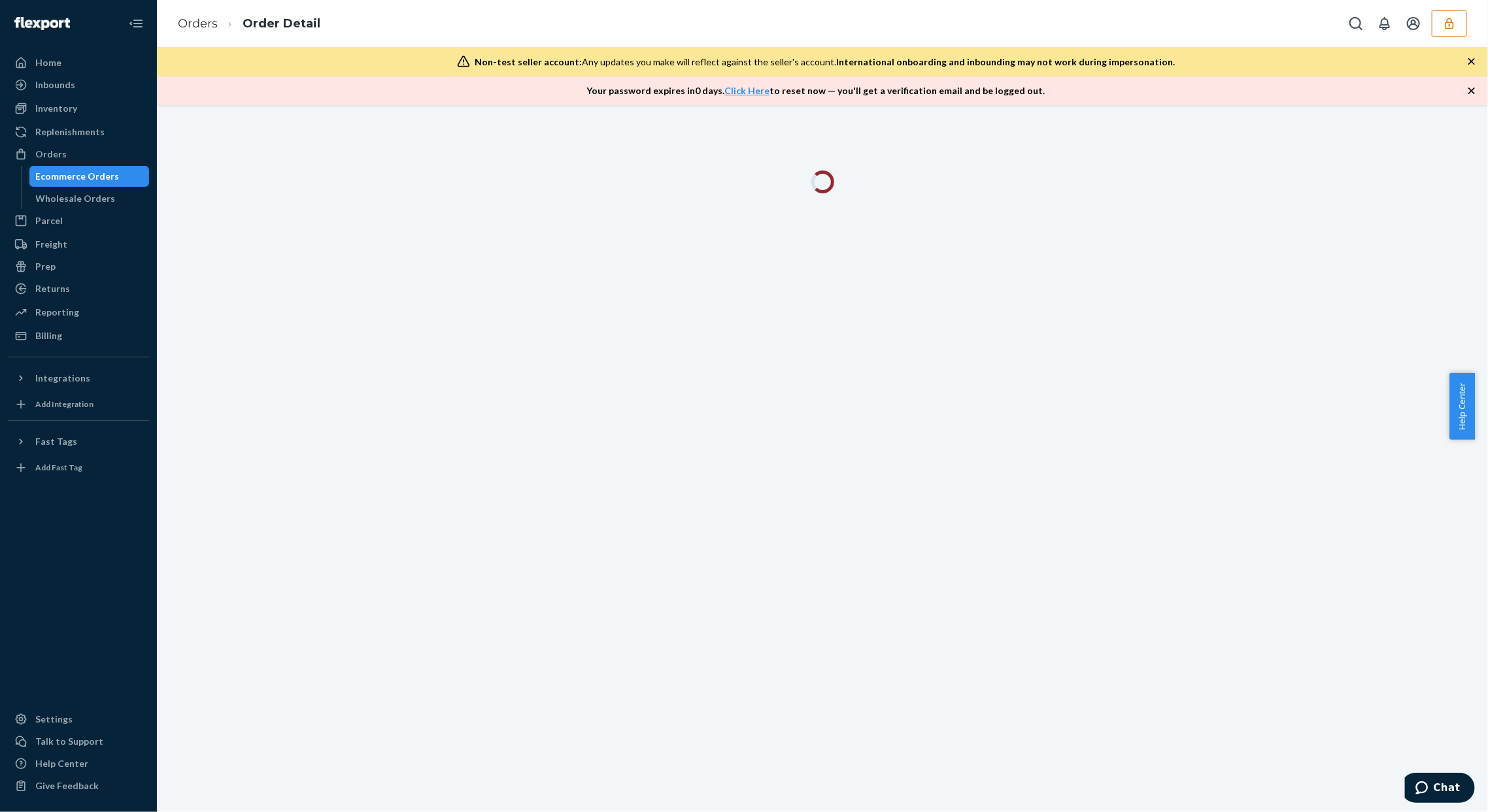
click at [1193, 309] on div at bounding box center [823, 458] width 1332 height 707
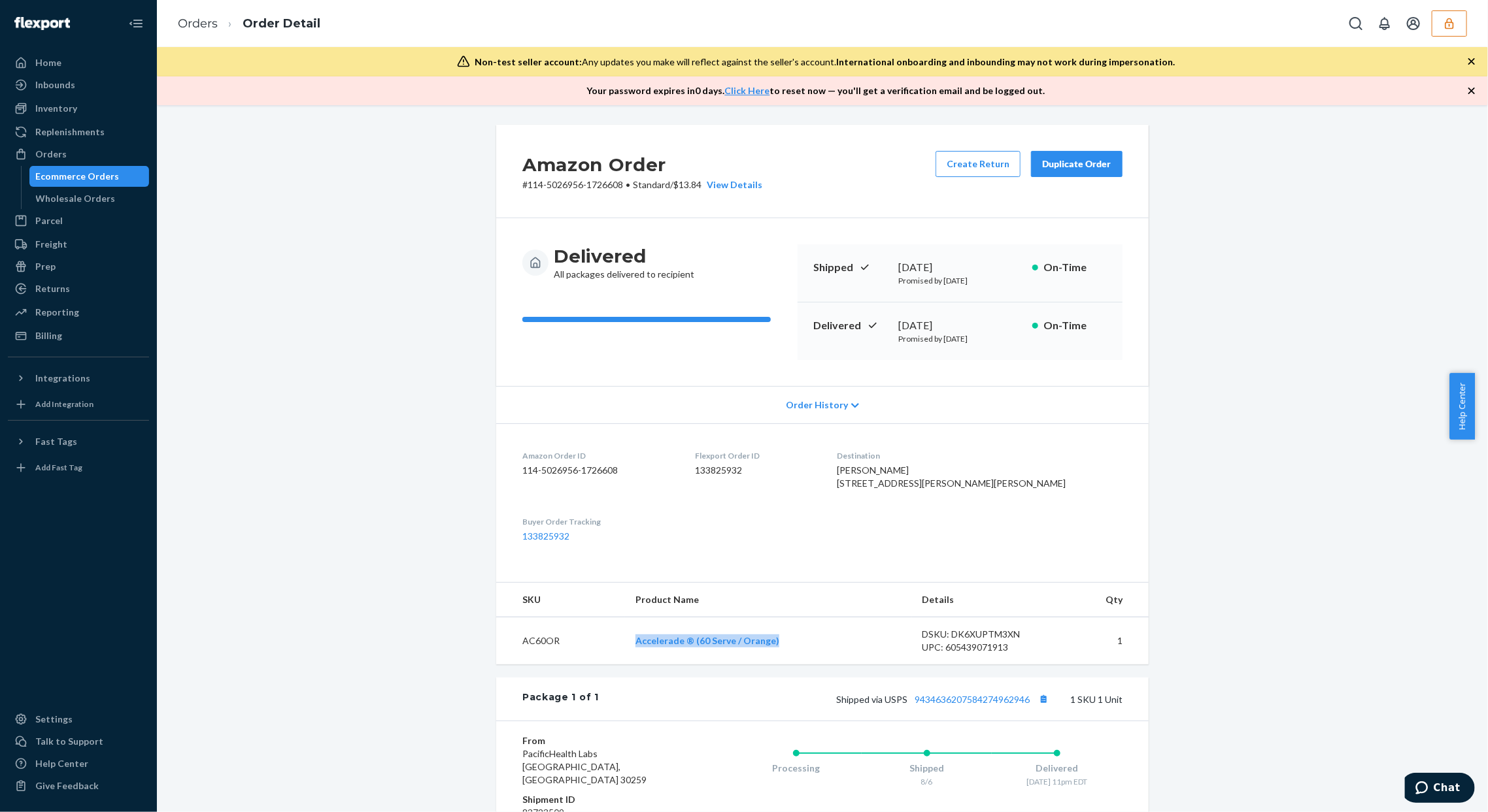
drag, startPoint x: 663, startPoint y: 664, endPoint x: 795, endPoint y: 655, distance: 132.3
click at [795, 665] on tr "AC60OR Accelerade ® (60 Serve / Orange) DSKU: DK6XUPTM3XN UPC: 605439071913 1" at bounding box center [822, 641] width 652 height 48
copy tr "Accelerade ® (60 Serve / Orange)"
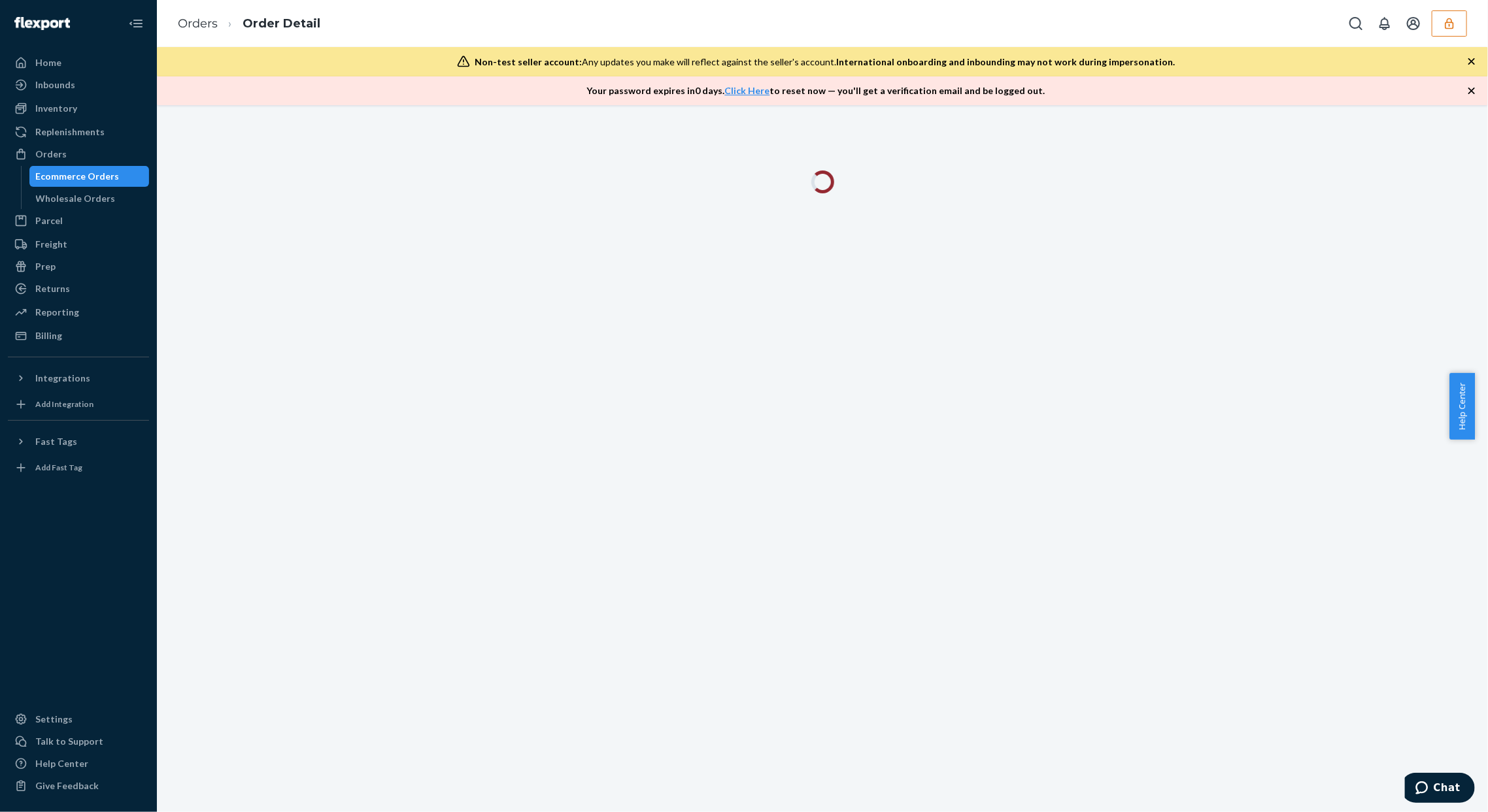
click at [1423, 265] on div at bounding box center [823, 458] width 1332 height 707
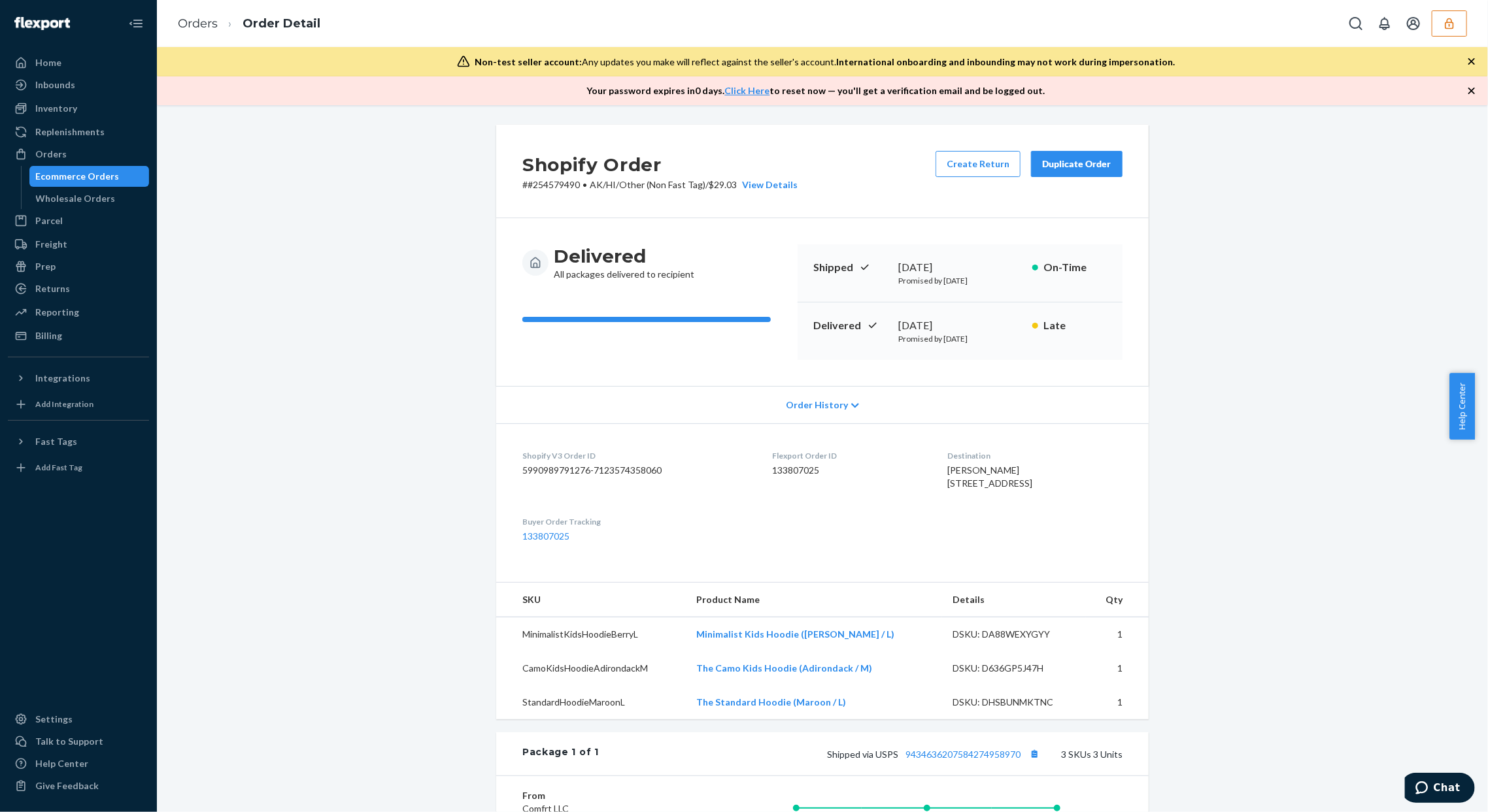
scroll to position [261, 0]
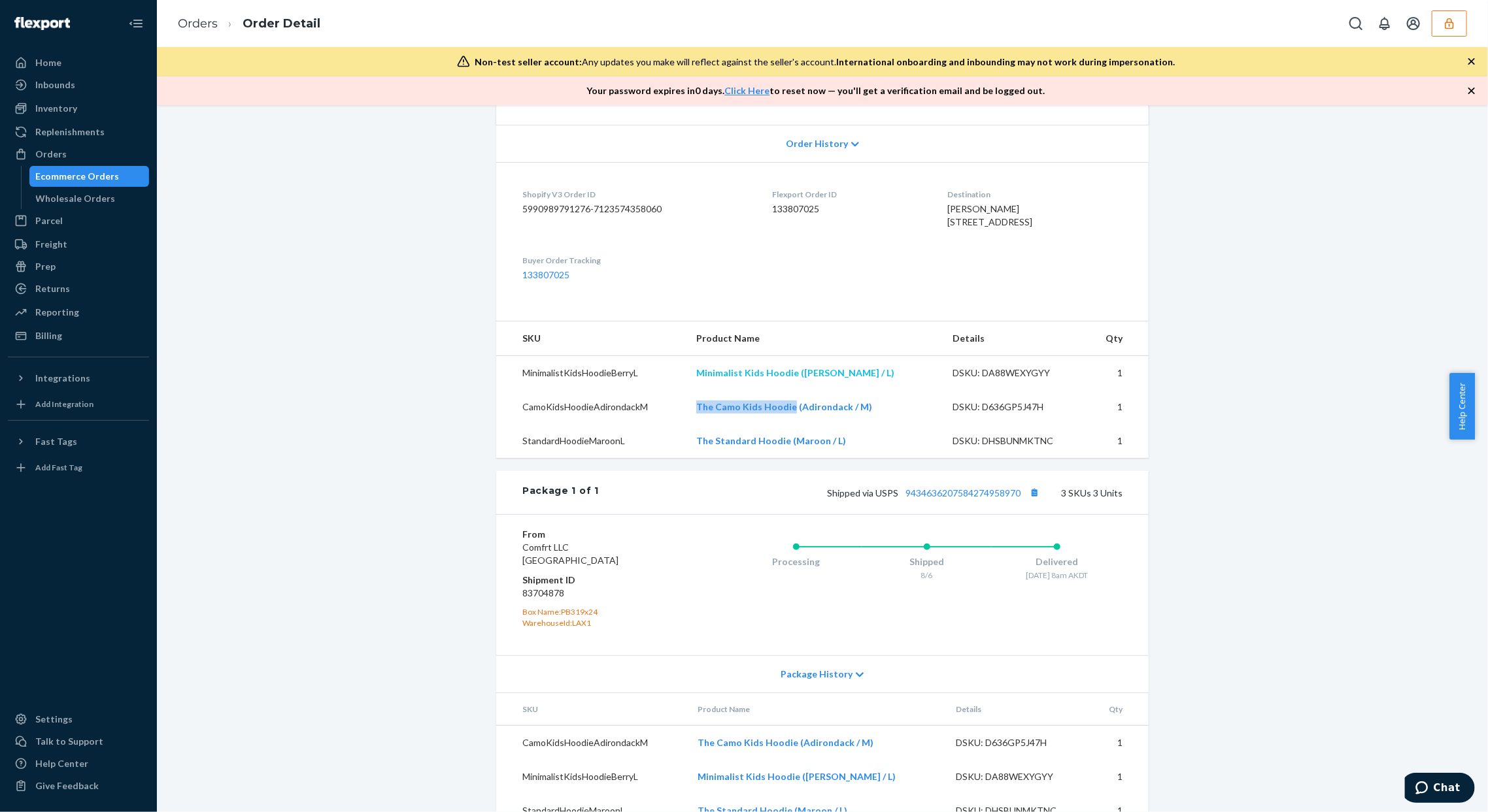
drag, startPoint x: 716, startPoint y: 436, endPoint x: 825, endPoint y: 395, distance: 116.5
click at [800, 425] on td "The Camo Kids Hoodie (Adirondack / M)" at bounding box center [814, 407] width 256 height 34
copy link "The Camo Kids Hoodie"
copy link "The Standard Hoodie"
drag, startPoint x: 698, startPoint y: 468, endPoint x: 794, endPoint y: 473, distance: 96.1
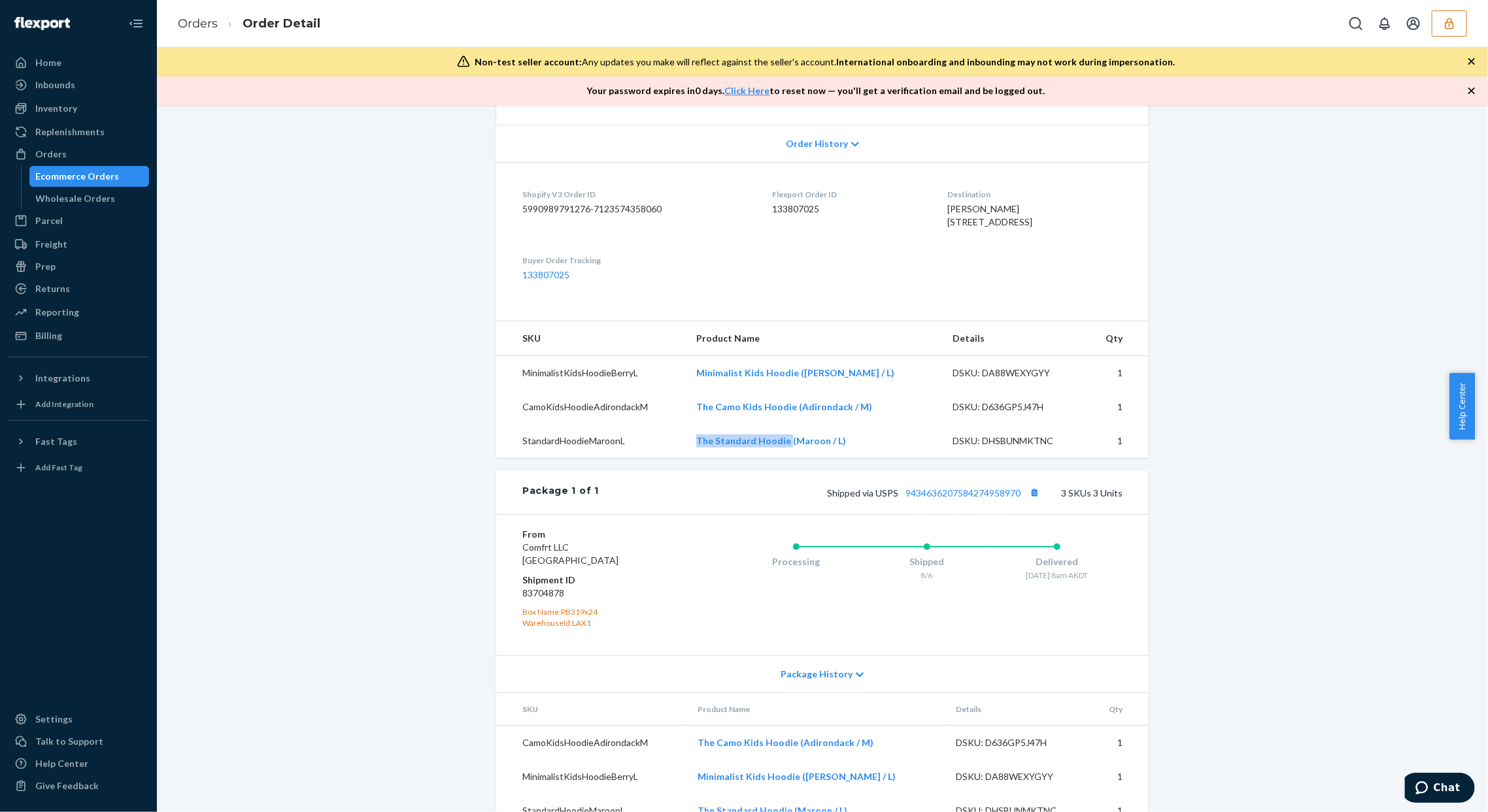
click at [794, 458] on td "The Standard Hoodie (Maroon / L)" at bounding box center [814, 441] width 256 height 34
click at [1224, 392] on div "Shopify Order # #254579490 • AK/HI/Other (Non Fast Tag) / $29.03 View Details C…" at bounding box center [823, 354] width 1312 height 980
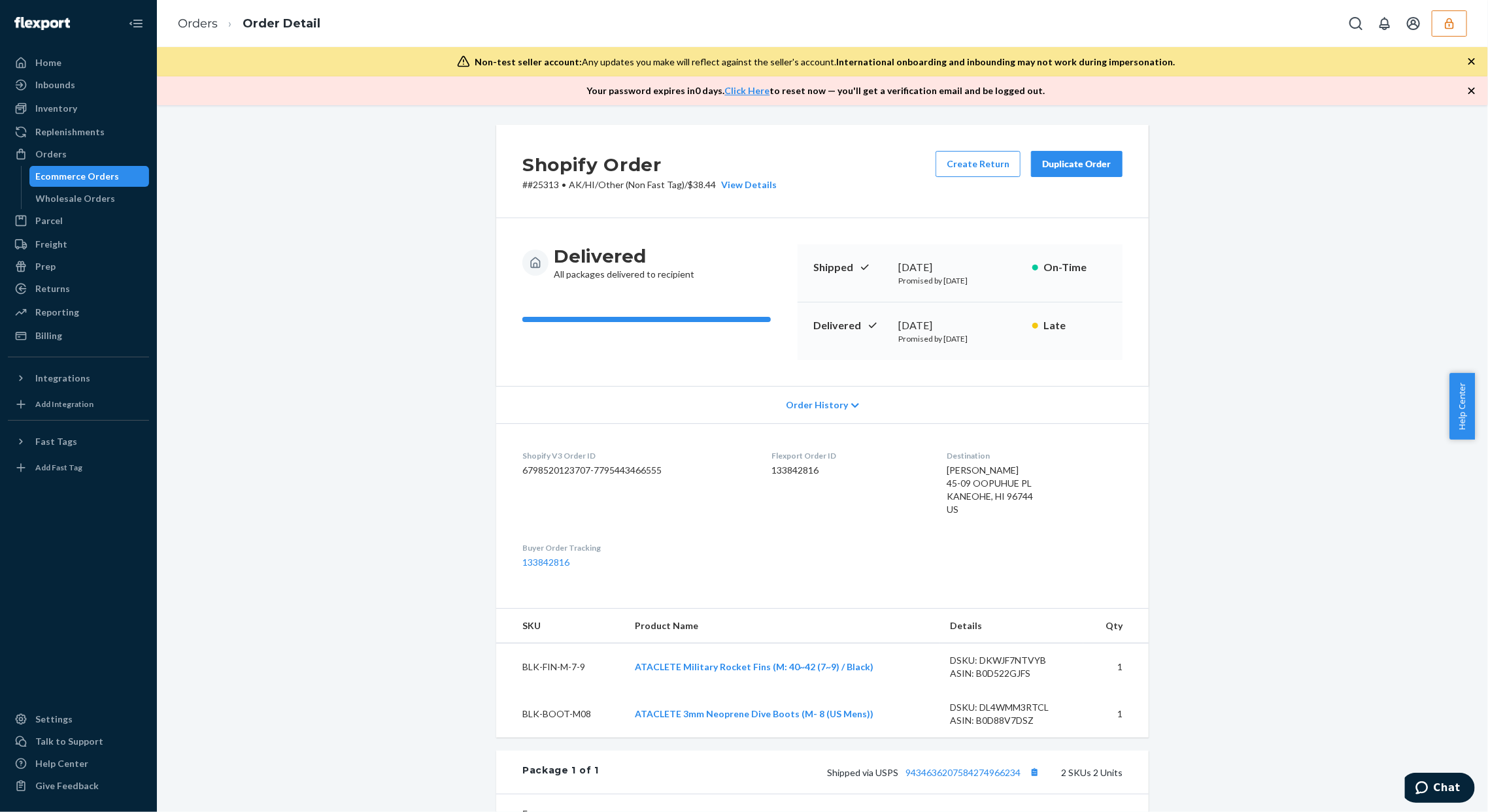
click at [1287, 418] on div "Shopify Order # #25313 • AK/HI/Other (Non Fast Tag) / $38.44 View Details Creat…" at bounding box center [823, 620] width 1312 height 991
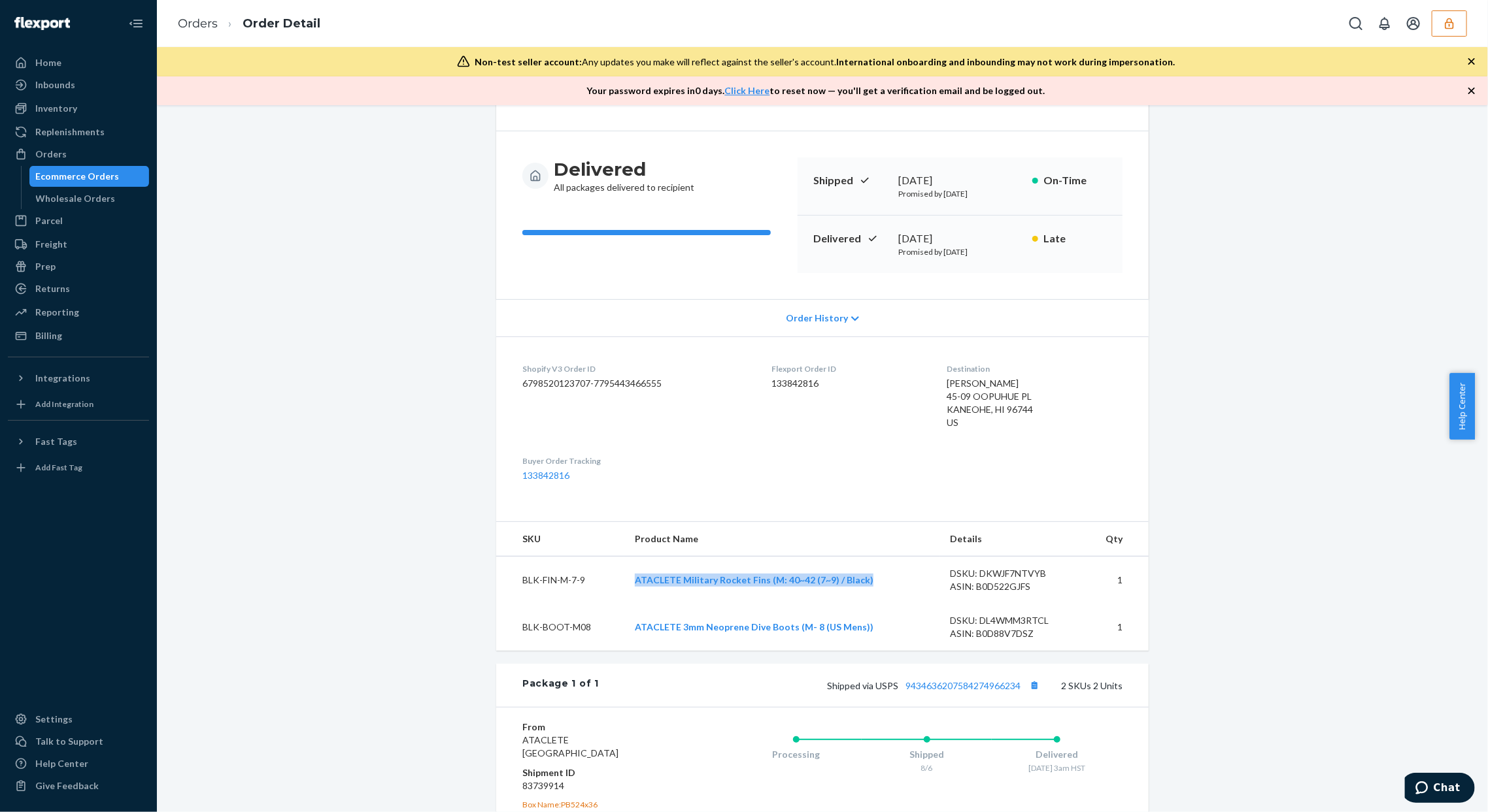
copy link "ATACLETE Military Rocket Fins (M: 40~42 (7~9) / Black)"
drag, startPoint x: 626, startPoint y: 571, endPoint x: 871, endPoint y: 579, distance: 245.1
click at [871, 579] on td "ATACLETE Military Rocket Fins (M: 40~42 (7~9) / Black)" at bounding box center [782, 580] width 316 height 48
copy tr "ATACLETE 3mm Neoprene Dive Boots (M- 8 (US Mens))"
drag, startPoint x: 657, startPoint y: 638, endPoint x: 861, endPoint y: 642, distance: 204.0
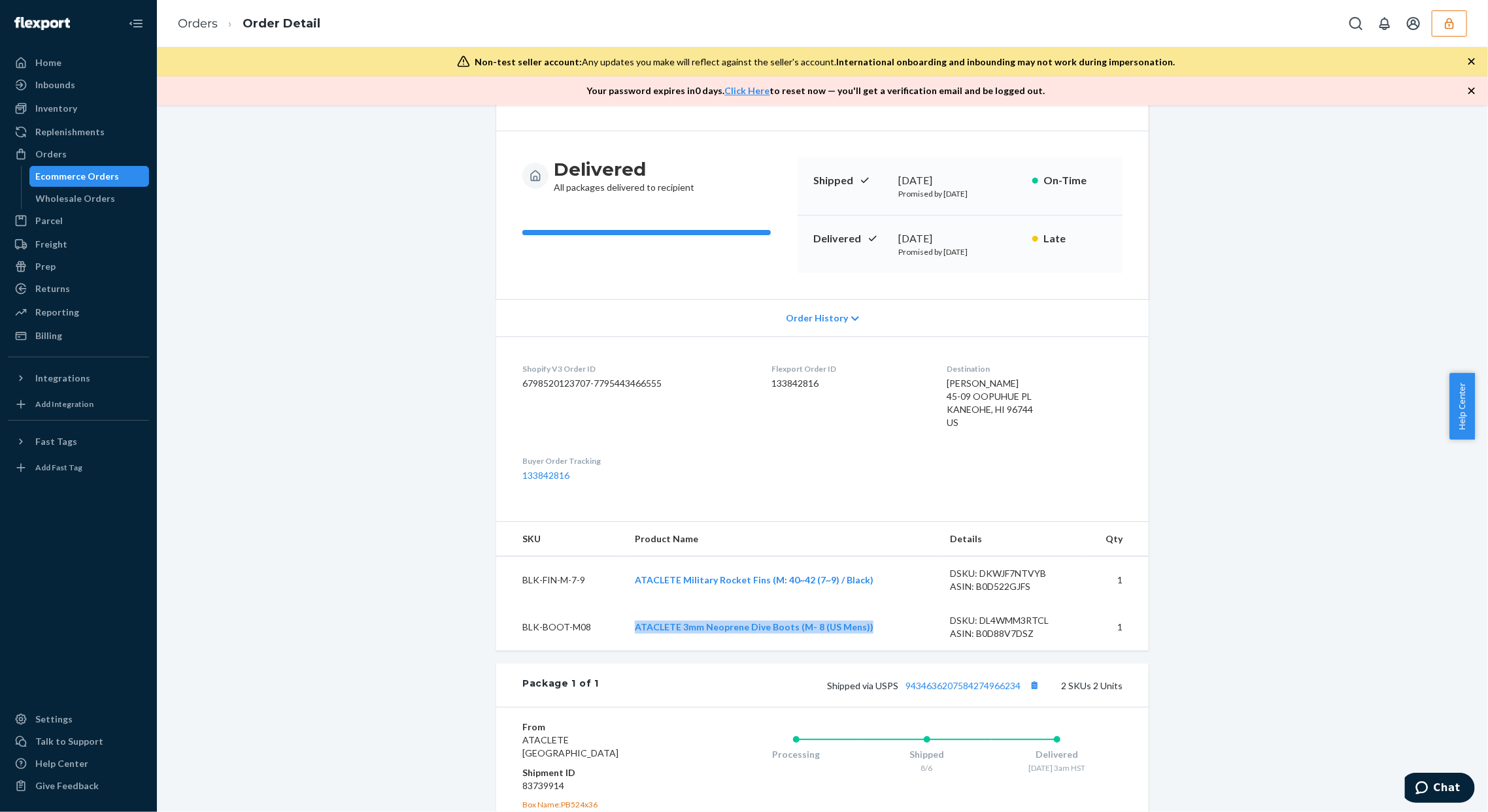
click at [861, 642] on tr "BLK-BOOT-M08 ATACLETE 3mm Neoprene Dive Boots (M- 8 (US Mens)) DSKU: DL4WMM3RTC…" at bounding box center [822, 627] width 652 height 47
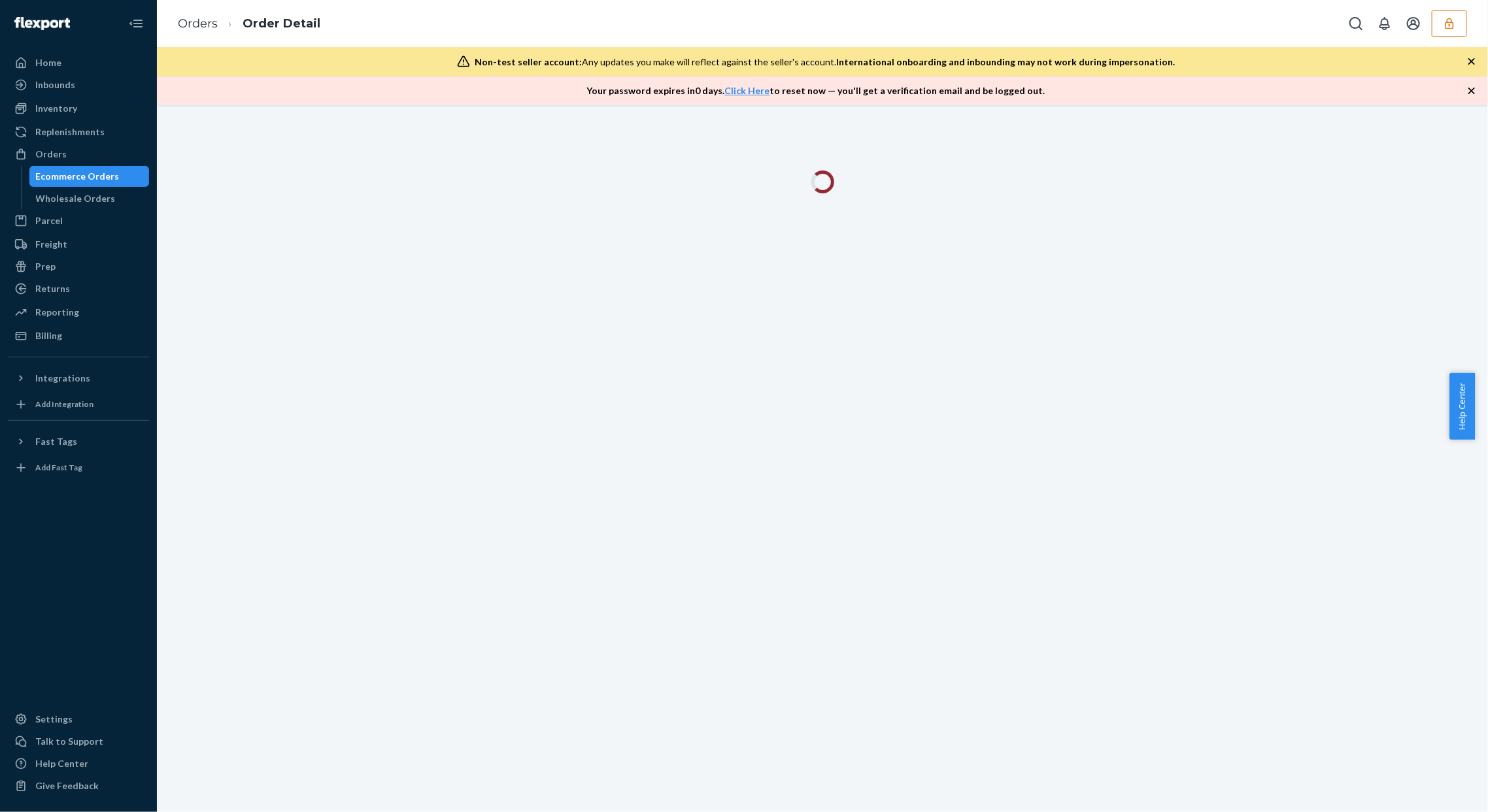
click at [1245, 347] on div at bounding box center [823, 458] width 1332 height 707
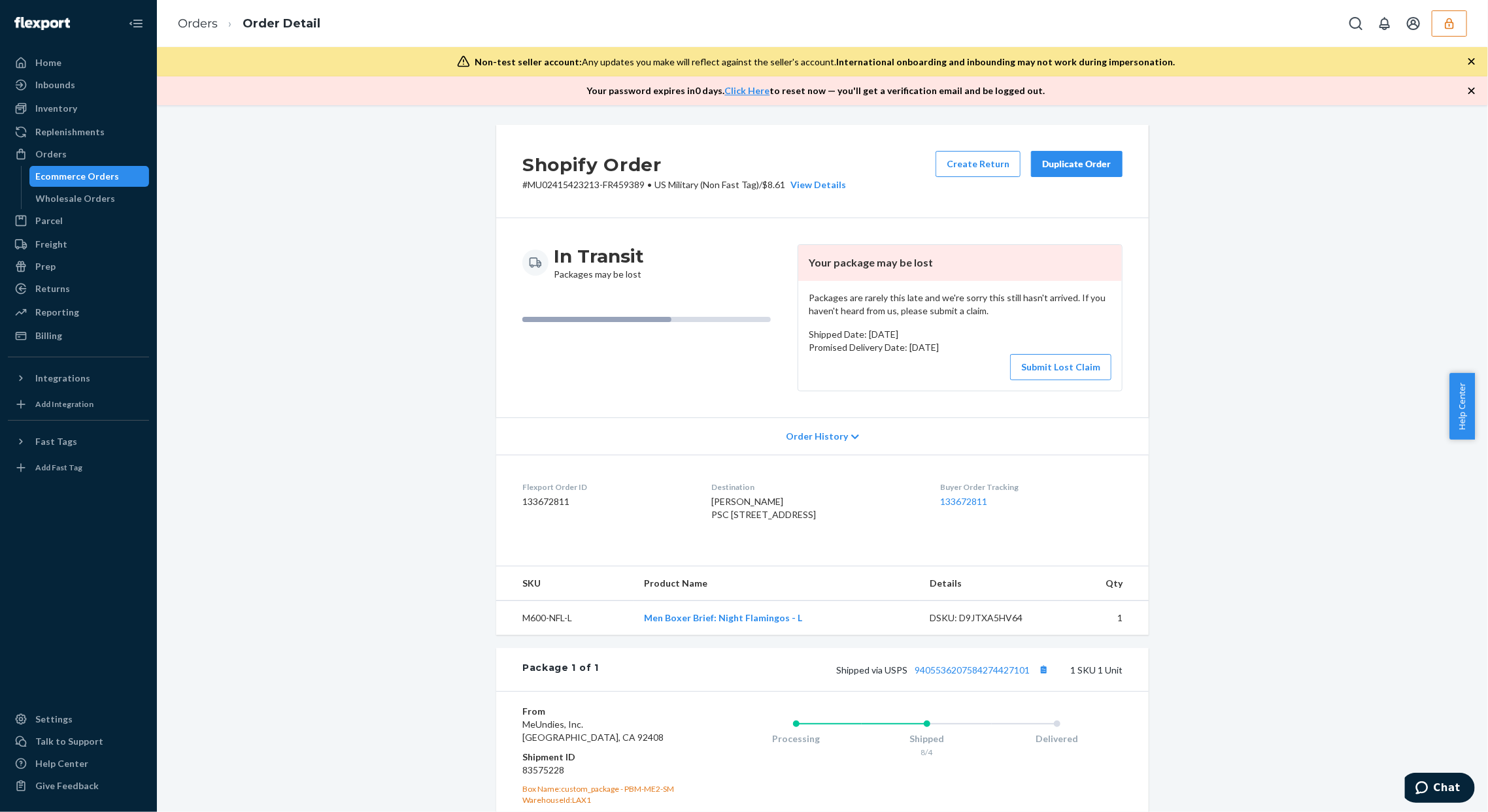
scroll to position [87, 0]
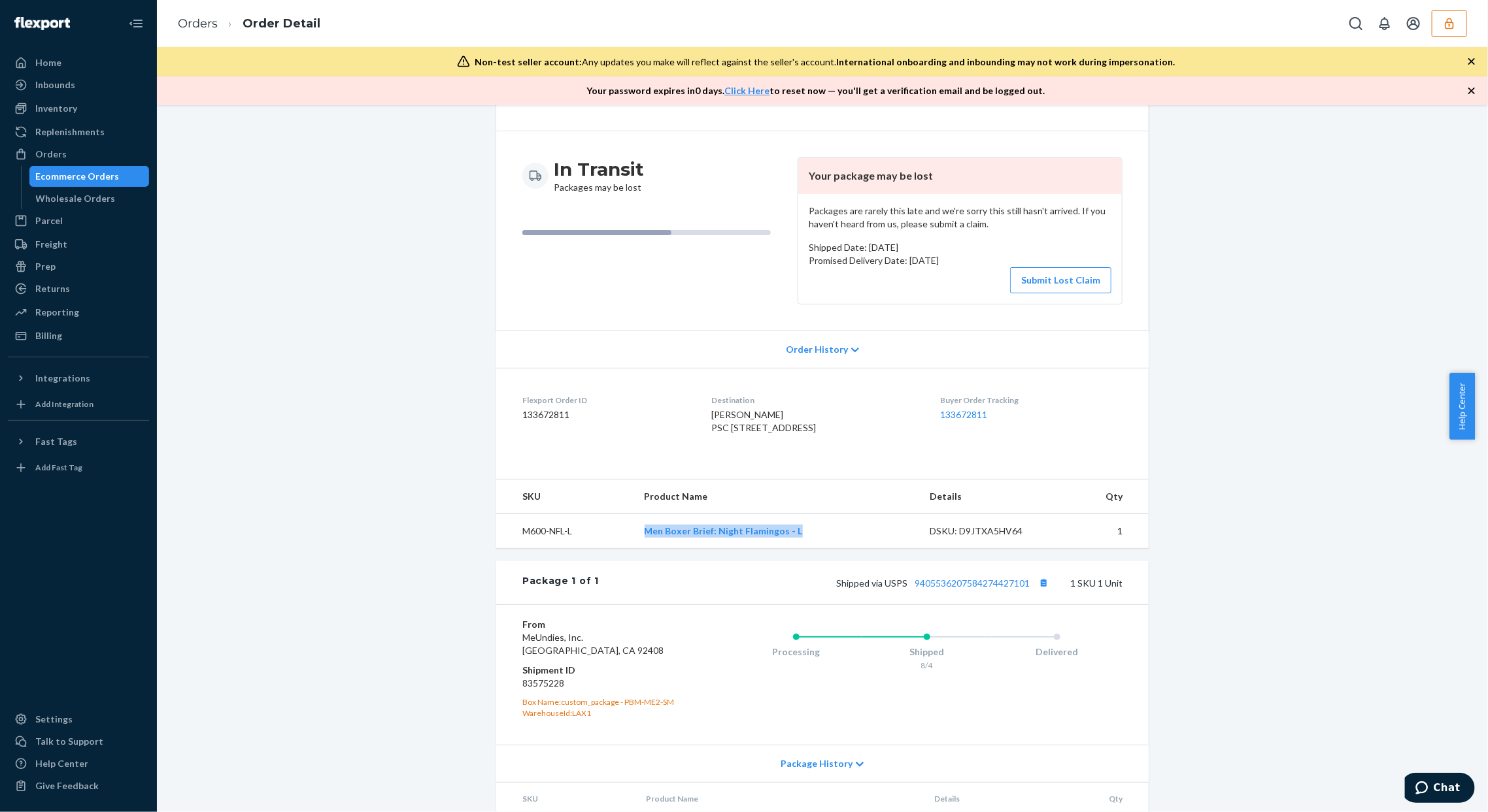
copy tr "Men Boxer Brief: Night Flamingos - L"
drag, startPoint x: 628, startPoint y: 557, endPoint x: 799, endPoint y: 565, distance: 171.2
click at [799, 548] on tr "M600-NFL-L Men Boxer Brief: Night Flamingos - L DSKU: D9JTXA5HV64 1" at bounding box center [822, 531] width 652 height 35
copy tr "Men Boxer Brief: Night Flamingos - L"
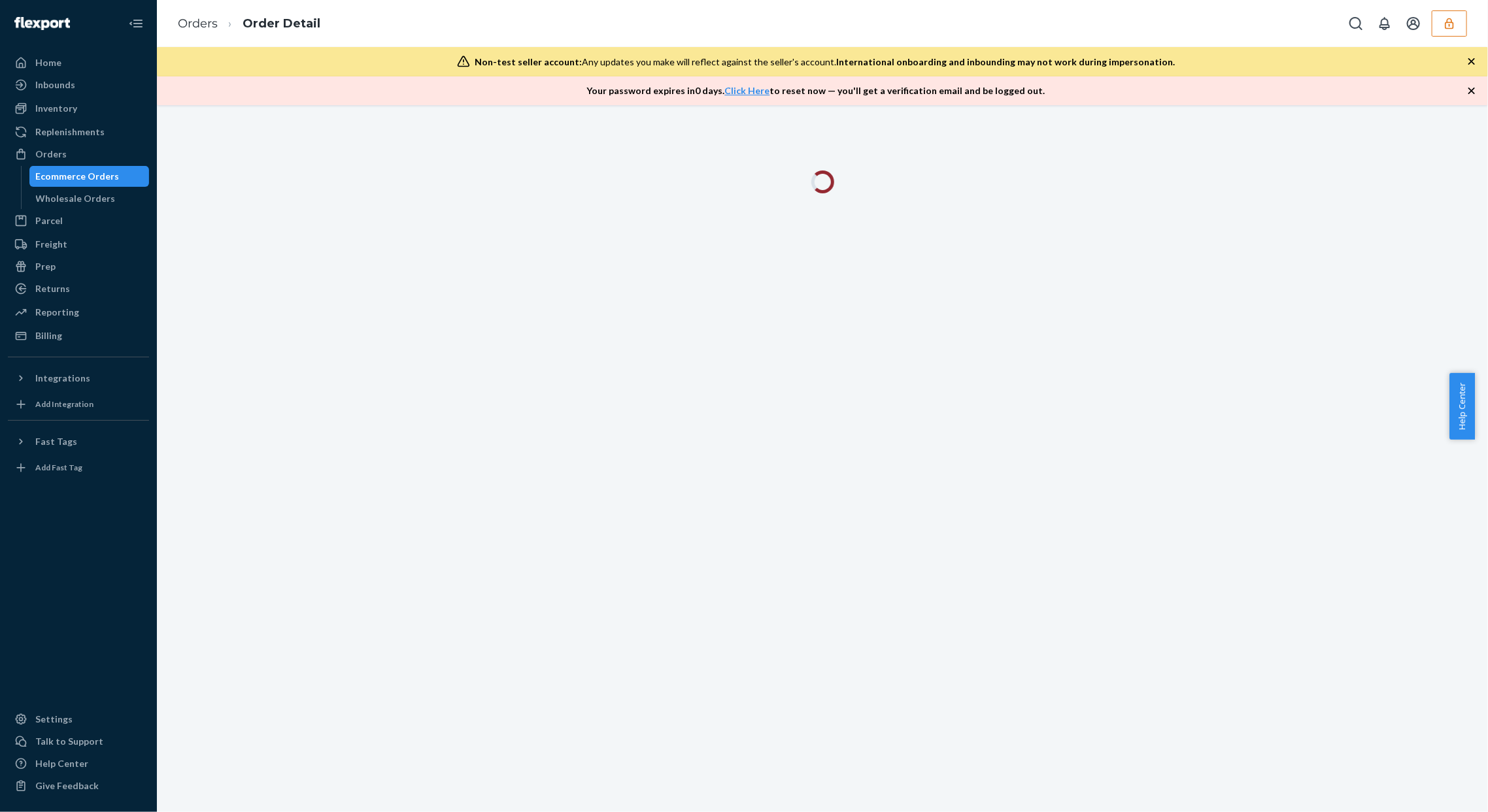
click at [1184, 248] on div at bounding box center [823, 458] width 1332 height 707
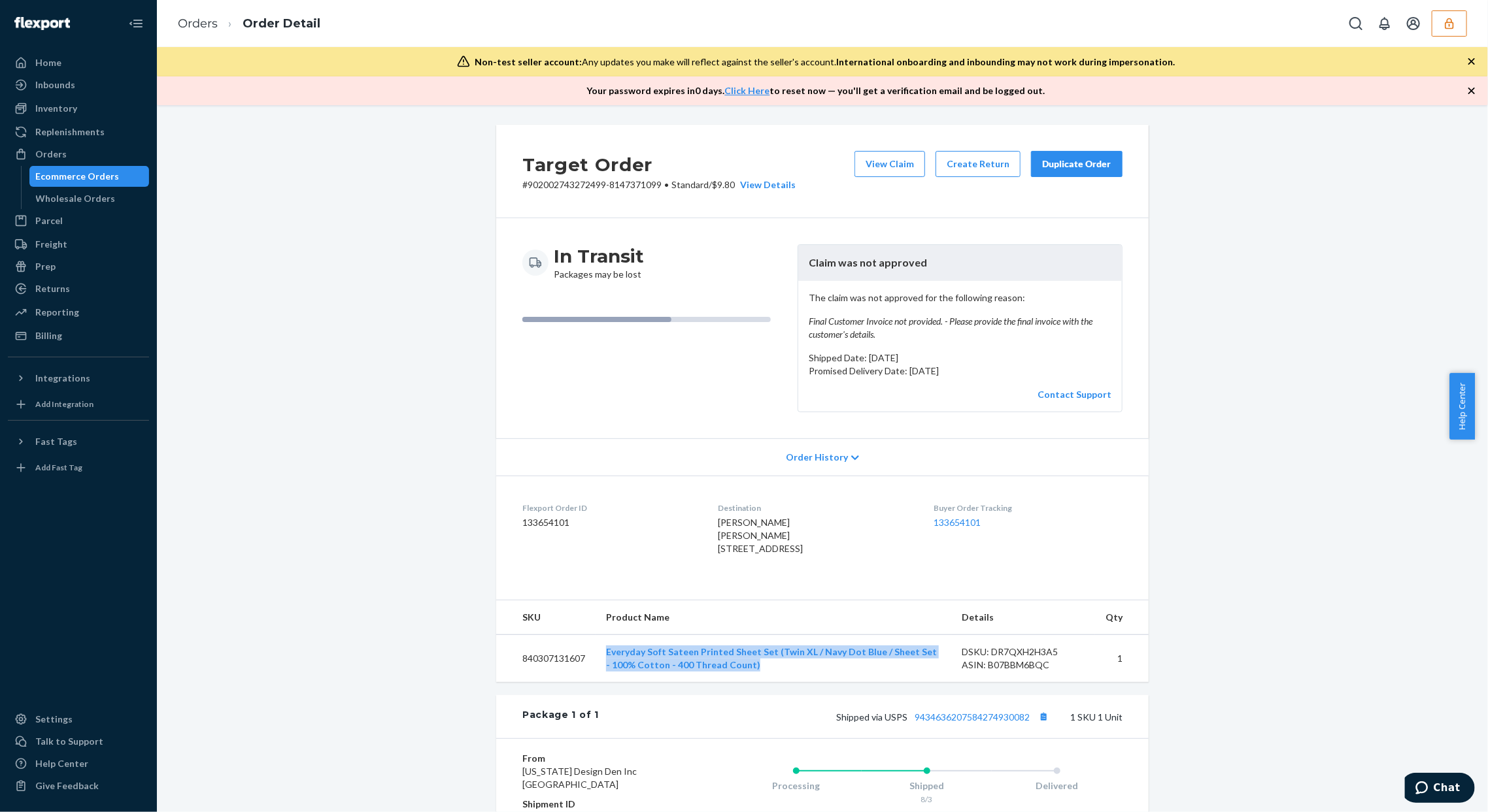
copy link "Everyday Soft Sateen Printed Sheet Set (Twin XL / Navy Dot Blue / Sheet Set - 1…"
drag, startPoint x: 611, startPoint y: 675, endPoint x: 769, endPoint y: 693, distance: 159.0
click at [769, 682] on td "Everyday Soft Sateen Printed Sheet Set (Twin XL / Navy Dot Blue / Sheet Set - 1…" at bounding box center [773, 658] width 356 height 48
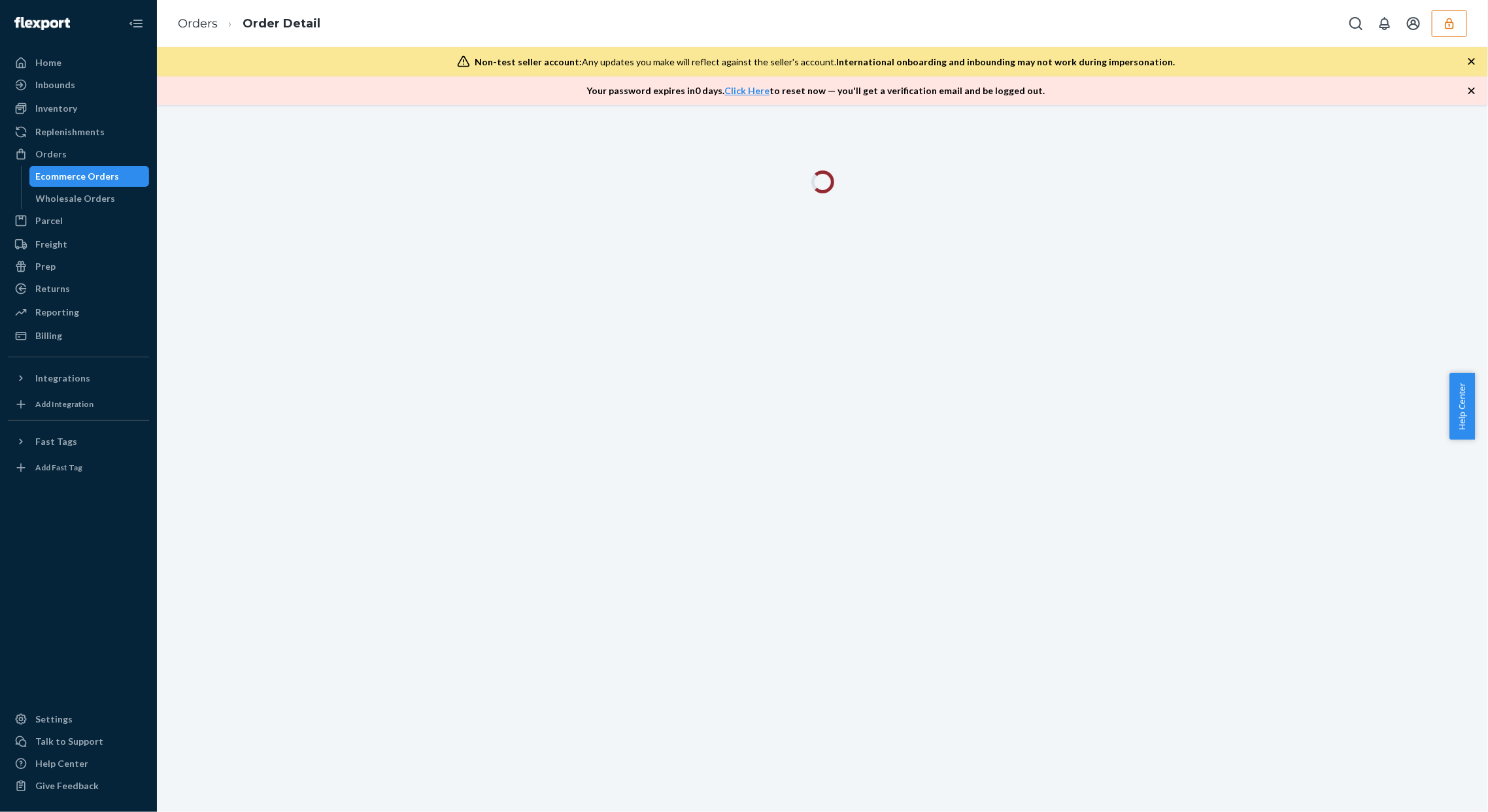
click at [1181, 324] on div at bounding box center [823, 458] width 1332 height 707
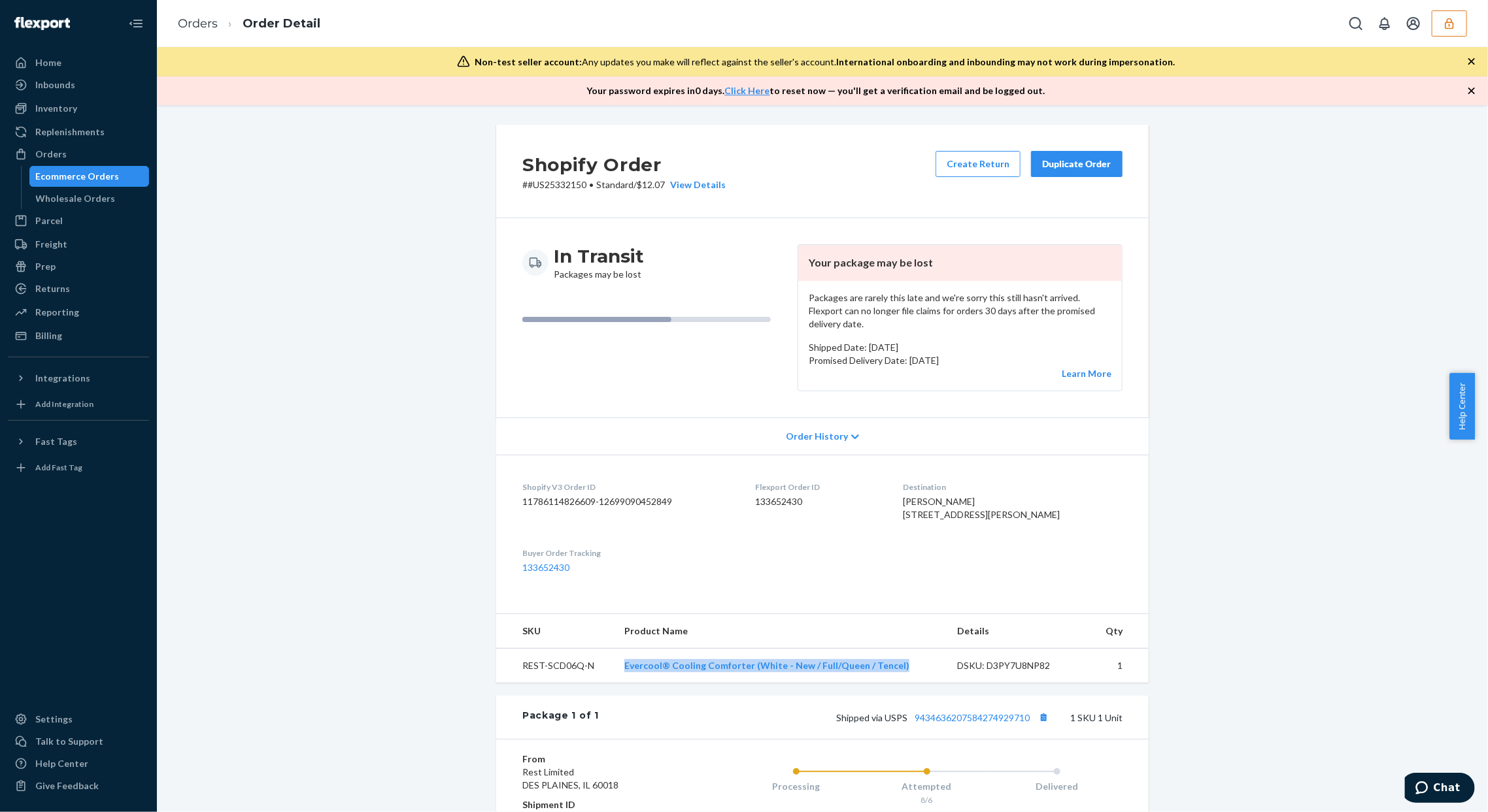
copy link "Evercool® Cooling Comforter (White - New / Full/Queen / Tencel)"
drag, startPoint x: 622, startPoint y: 684, endPoint x: 902, endPoint y: 686, distance: 280.0
click at [902, 684] on td "Evercool® Cooling Comforter (White - New / Full/Queen / Tencel)" at bounding box center [780, 666] width 333 height 35
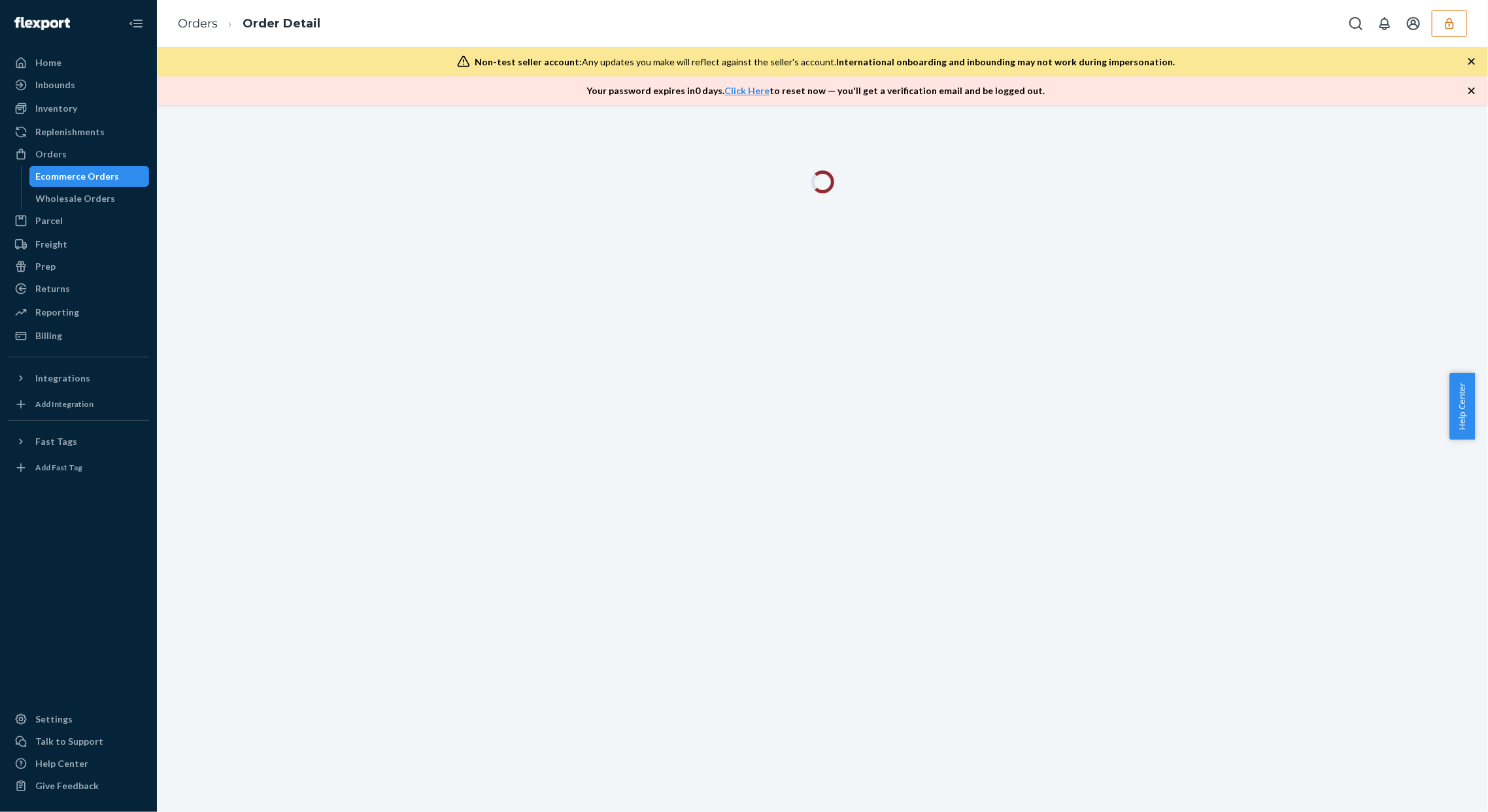
click at [1319, 363] on div at bounding box center [823, 458] width 1332 height 707
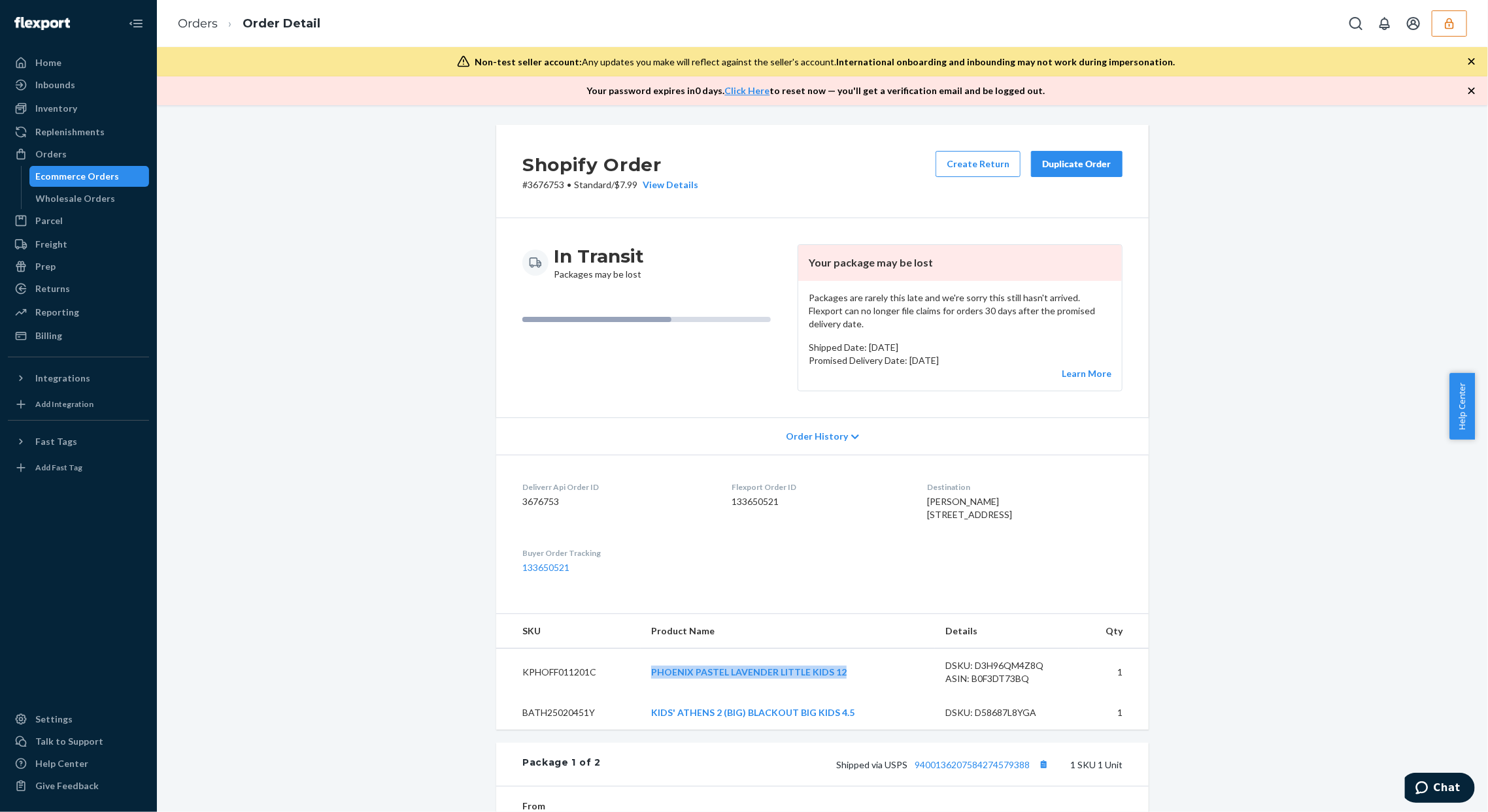
drag, startPoint x: 638, startPoint y: 689, endPoint x: 898, endPoint y: 698, distance: 260.2
click at [898, 696] on tr "KPHOFF011201C PHOENIX PASTEL LAVENDER LITTLE KIDS 12 DSKU: D3H96QM4Z8Q ASIN: B0…" at bounding box center [822, 672] width 652 height 48
copy tr "PHOENIX PASTEL LAVENDER LITTLE KIDS 12"
copy tr "KIDS' ATHENS 2 (BIG) BLACKOUT BIG KIDS 4.5"
drag, startPoint x: 650, startPoint y: 722, endPoint x: 852, endPoint y: 736, distance: 202.5
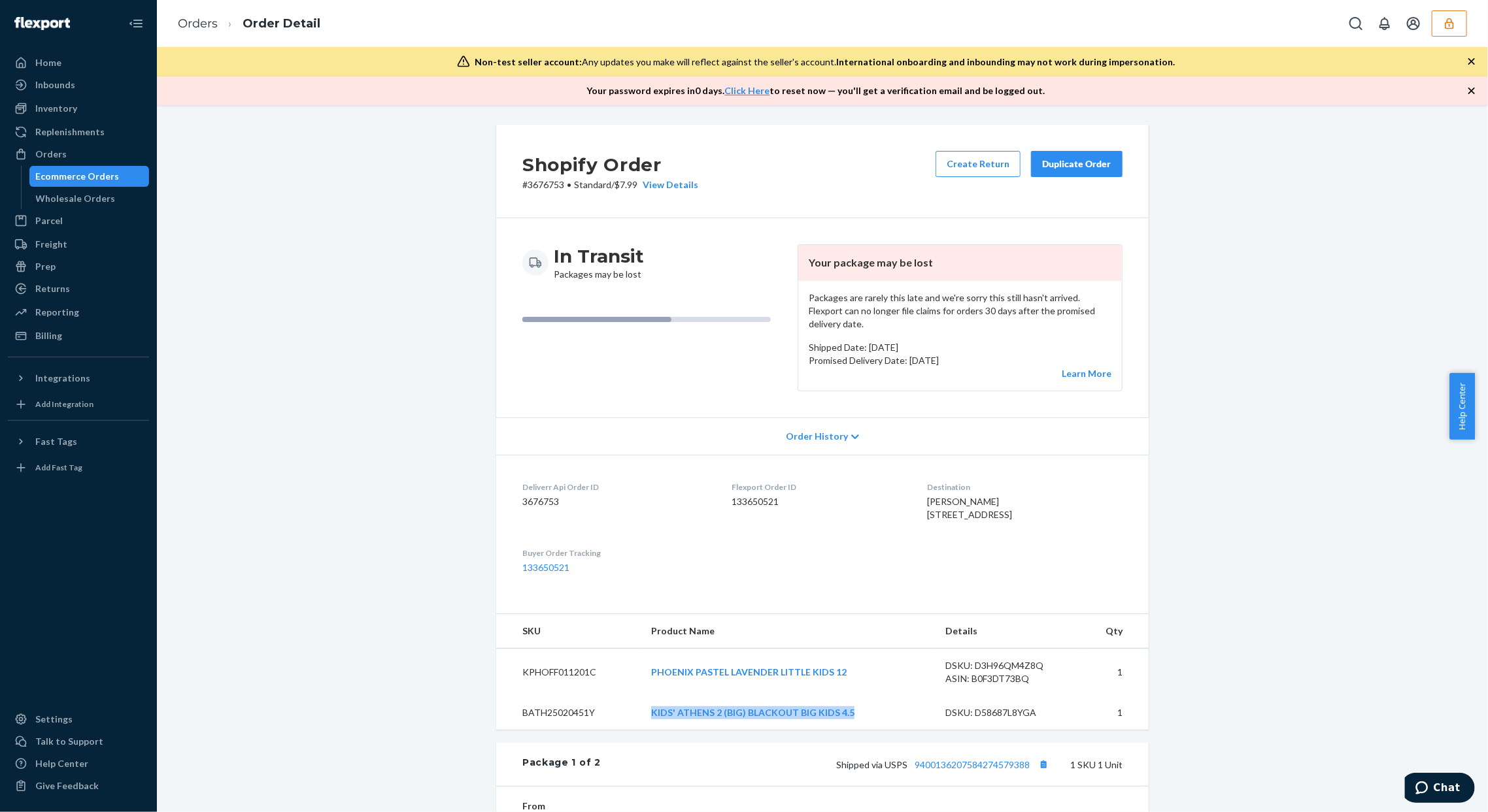
click at [852, 730] on tr "BATH25020451Y KIDS' ATHENS 2 (BIG) BLACKOUT BIG KIDS 4.5 DSKU: D58687L8YGA 1" at bounding box center [822, 712] width 652 height 34
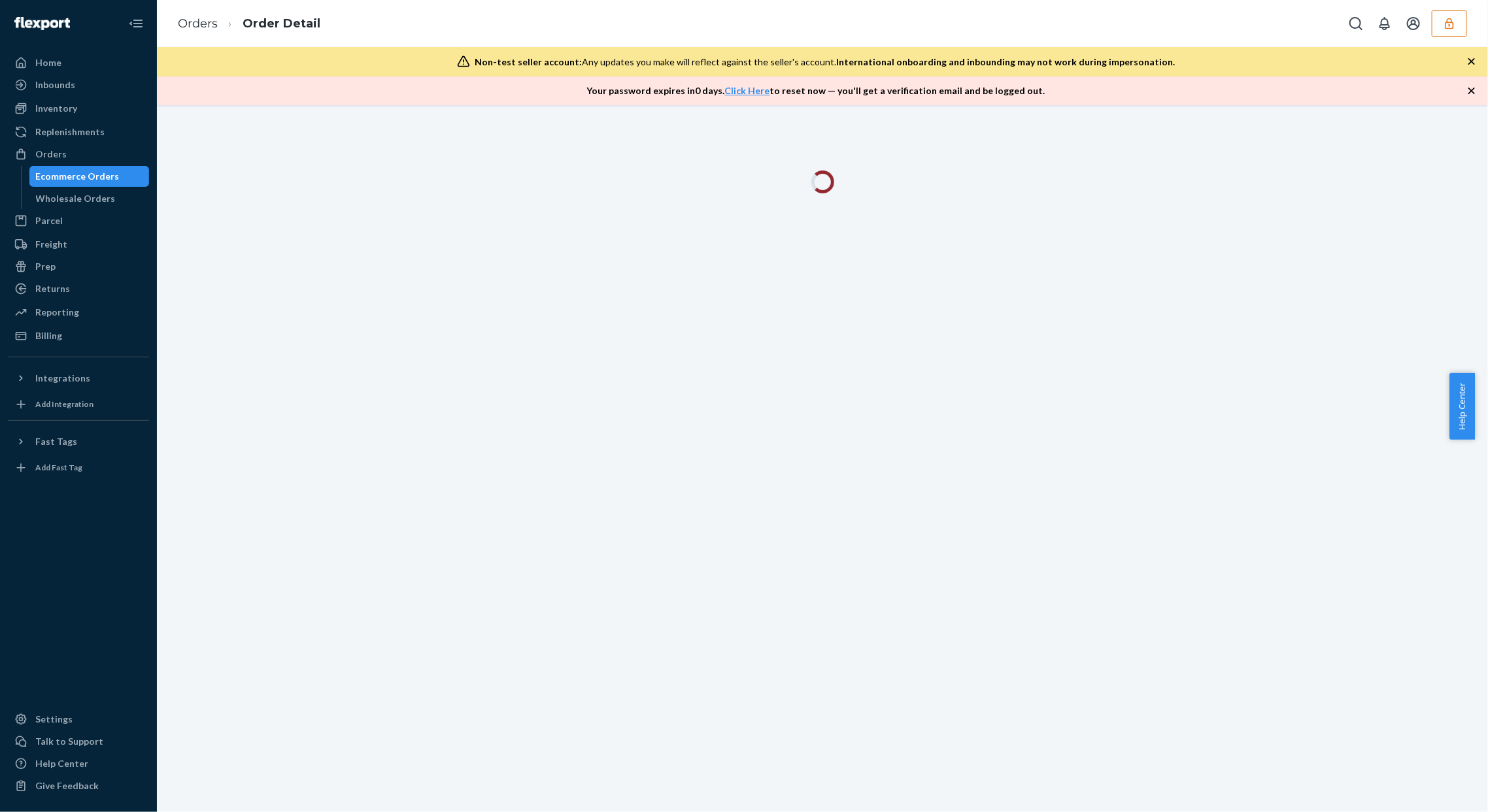
click at [1250, 279] on div at bounding box center [823, 458] width 1332 height 707
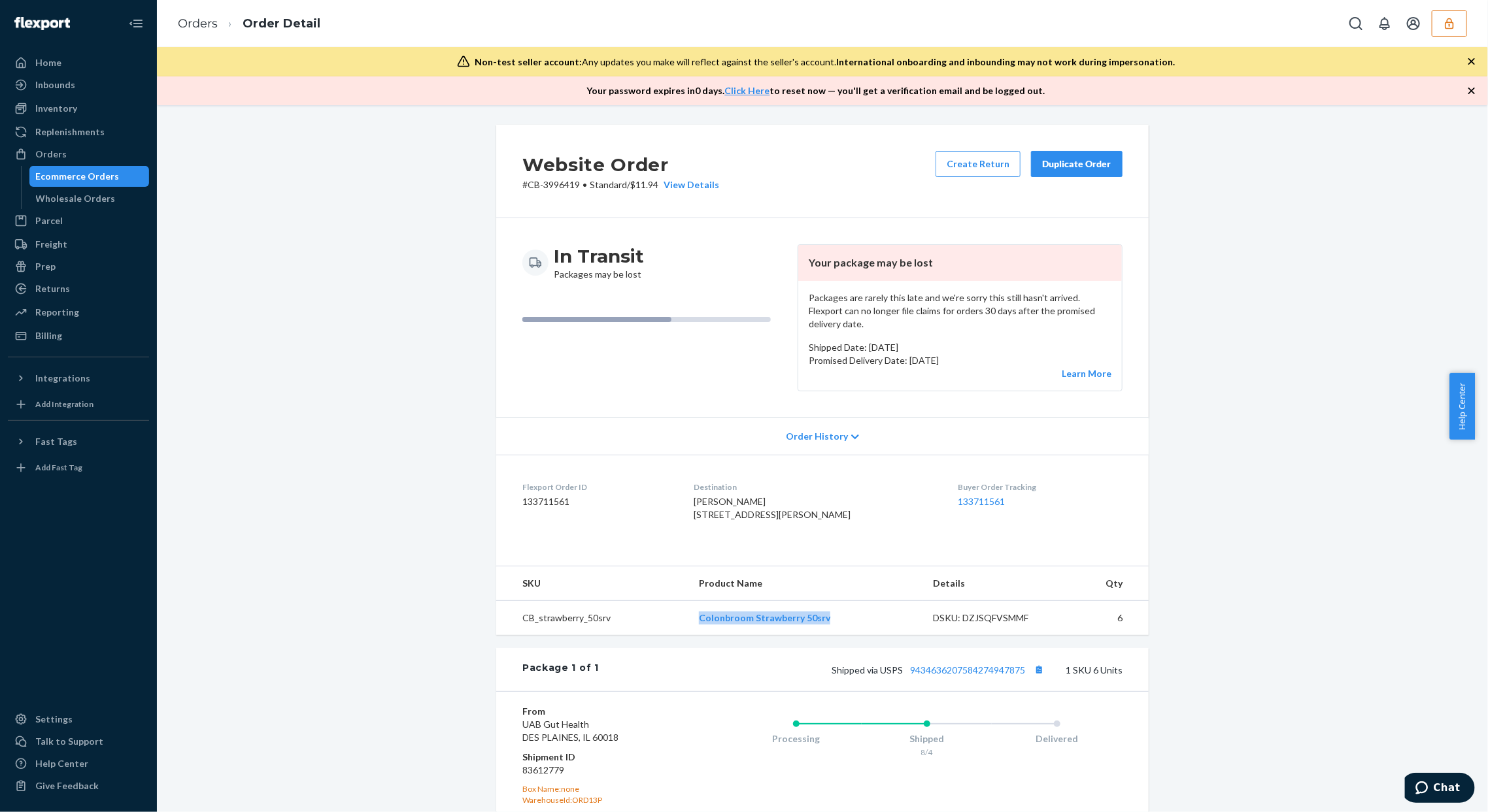
drag, startPoint x: 686, startPoint y: 631, endPoint x: 843, endPoint y: 644, distance: 157.5
click at [843, 635] on tr "CB_strawberry_50srv Colonbroom Strawberry 50srv DSKU: DZJSQFVSMMF 6" at bounding box center [822, 618] width 652 height 35
copy tr "Colonbroom Strawberry 50srv"
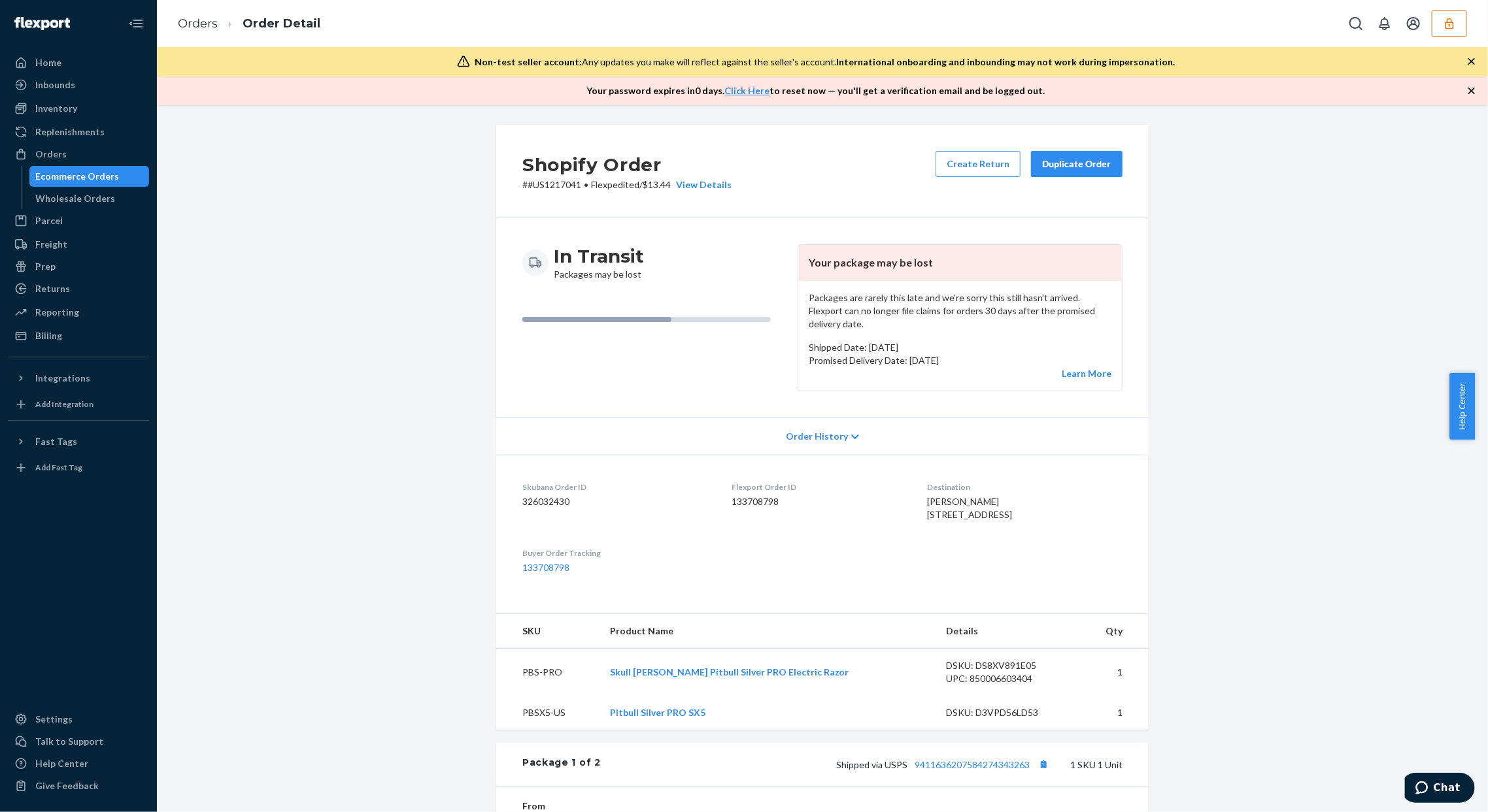
scroll to position [174, 0]
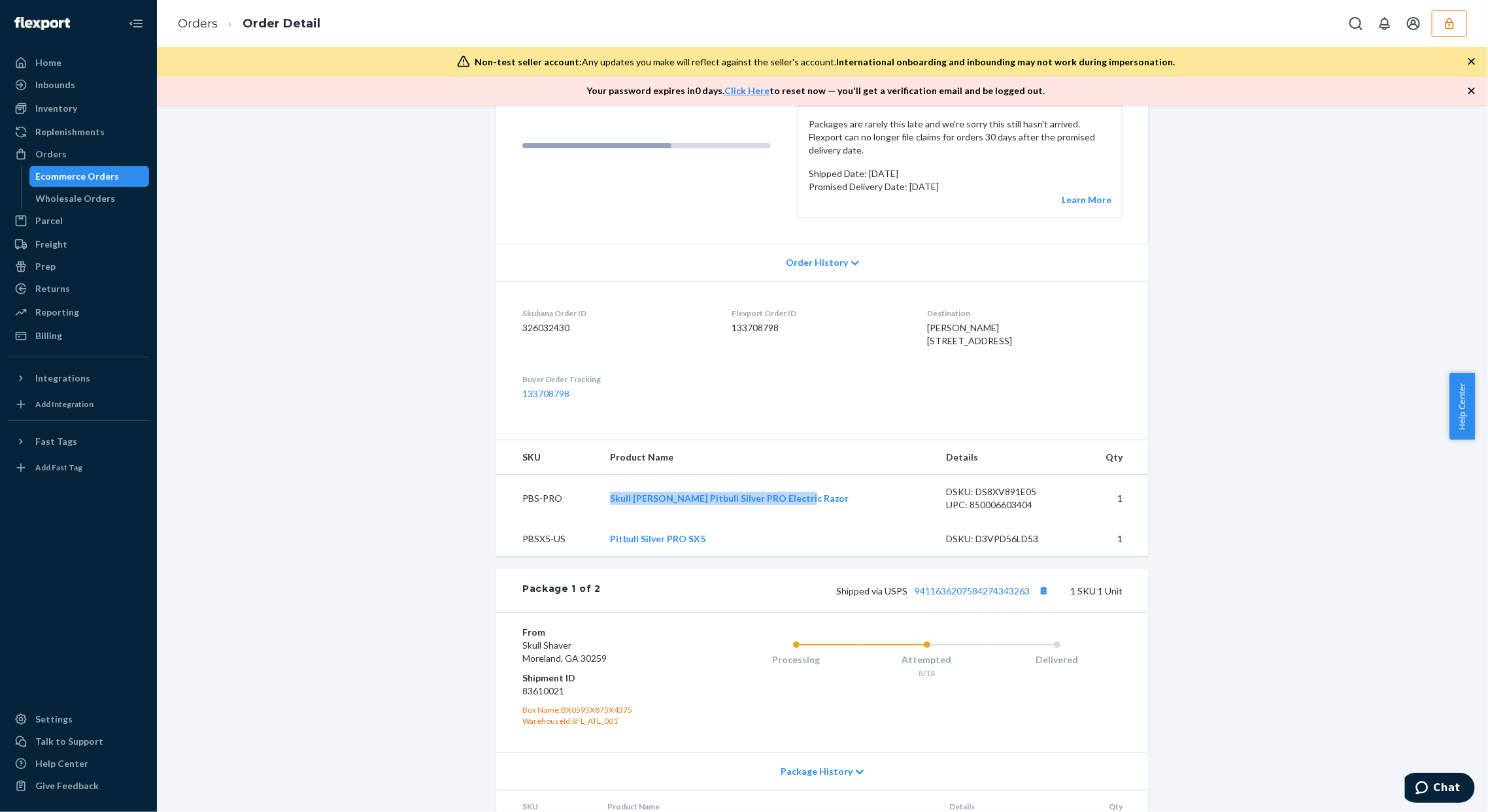
drag, startPoint x: 788, startPoint y: 531, endPoint x: 842, endPoint y: 531, distance: 54.0
click at [843, 523] on td "Skull [PERSON_NAME] Pitbull Silver PRO Electric Razor" at bounding box center [768, 499] width 337 height 48
drag, startPoint x: 648, startPoint y: 566, endPoint x: 735, endPoint y: 569, distance: 87.1
click at [734, 556] on td "Pitbull Silver PRO SX5" at bounding box center [768, 539] width 337 height 34
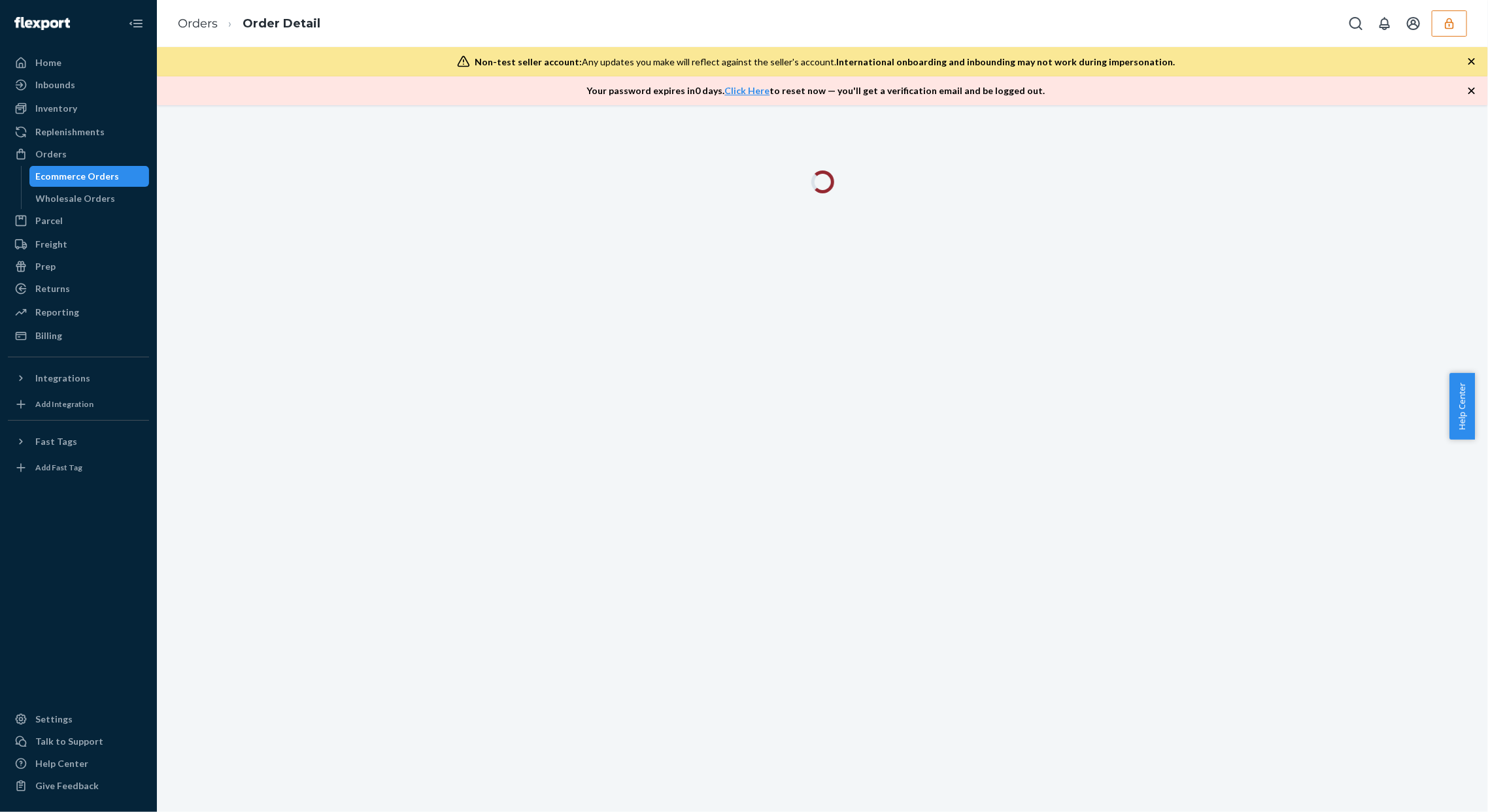
click at [1211, 273] on div at bounding box center [823, 458] width 1332 height 707
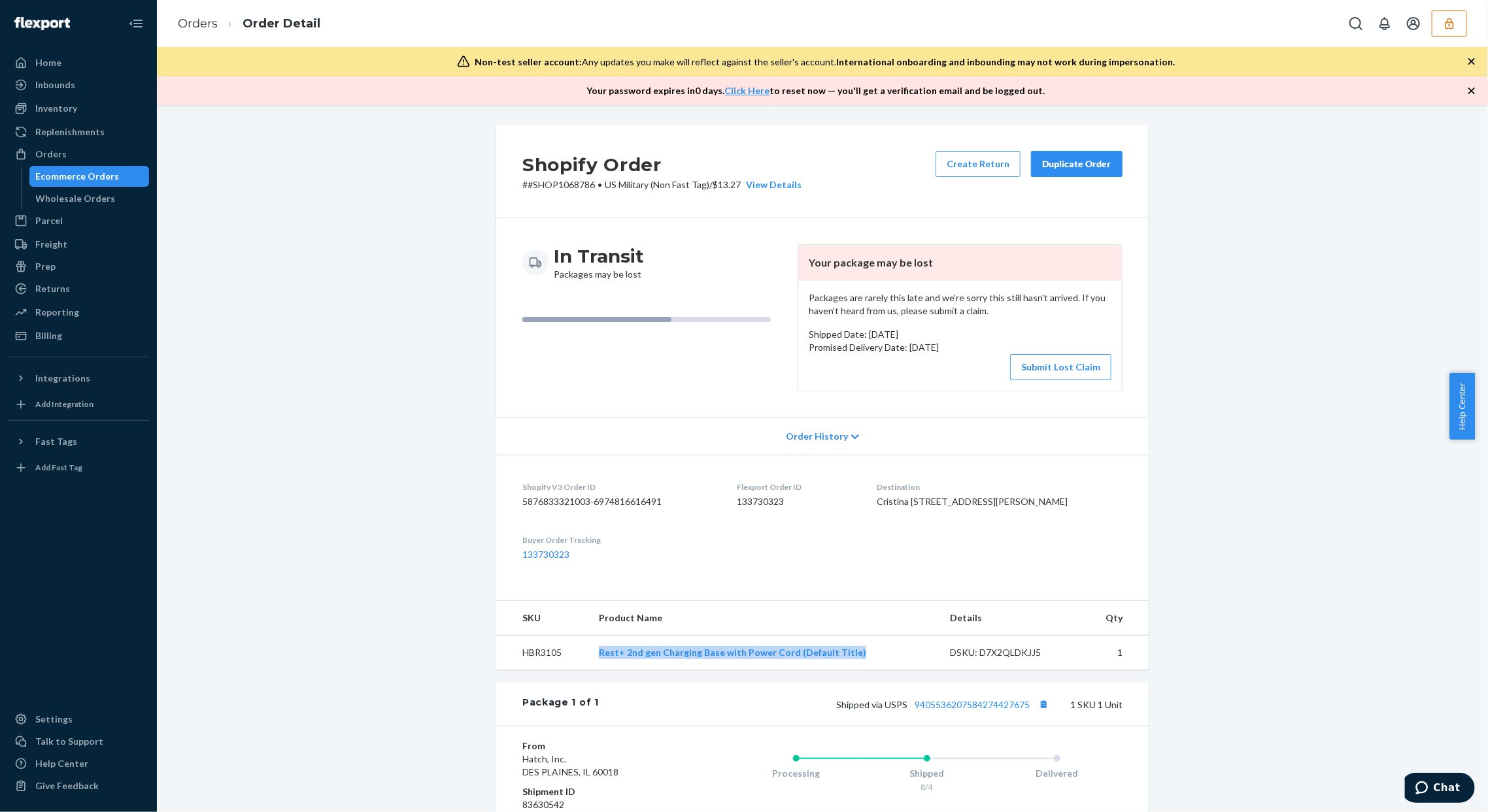
drag, startPoint x: 594, startPoint y: 697, endPoint x: 858, endPoint y: 693, distance: 264.0
click at [858, 671] on tr "HBR3105 Rest+ 2nd gen Charging Base with Power Cord (Default Title) DSKU: D7X2Q…" at bounding box center [822, 653] width 652 height 35
copy tr "Rest+ 2nd gen Charging Base with Power Cord (Default Title)"
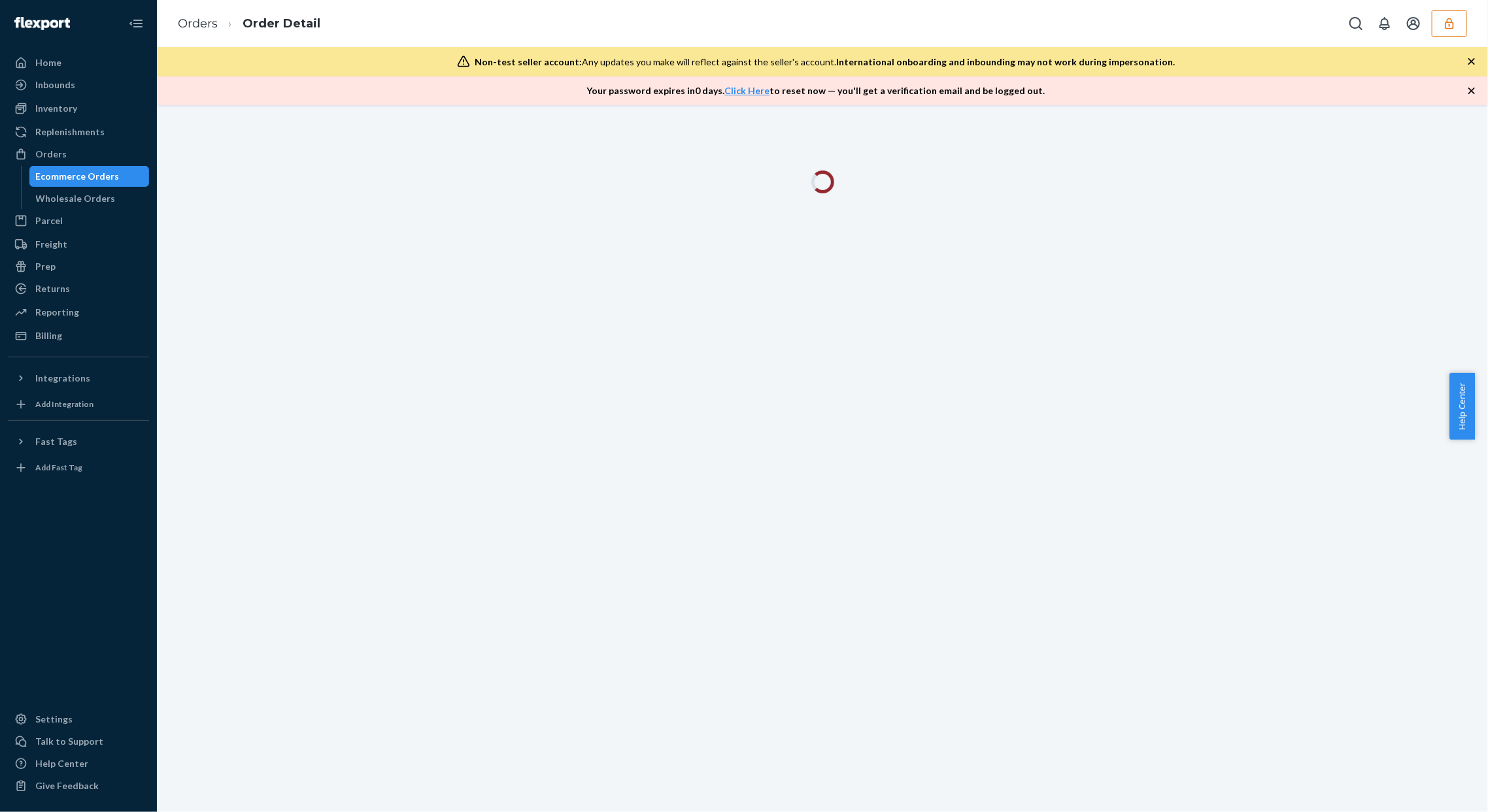
click at [1366, 289] on div at bounding box center [823, 458] width 1332 height 707
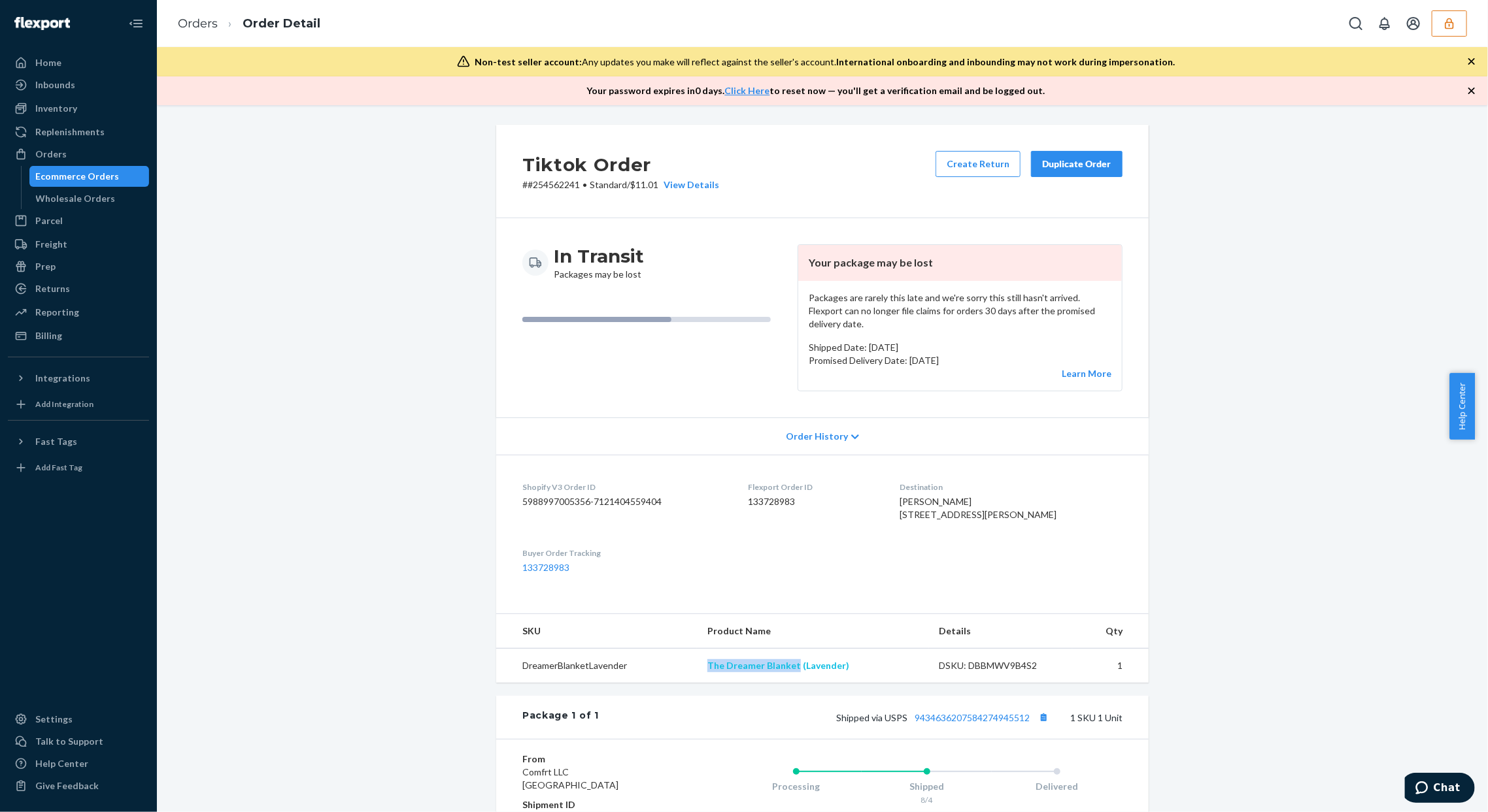
drag, startPoint x: 741, startPoint y: 687, endPoint x: 793, endPoint y: 681, distance: 52.3
click at [790, 684] on td "The Dreamer Blanket (Lavender)" at bounding box center [812, 666] width 231 height 35
copy link "The Dreamer Blanket"
copy link "The Dreamer [PERSON_NAME]"
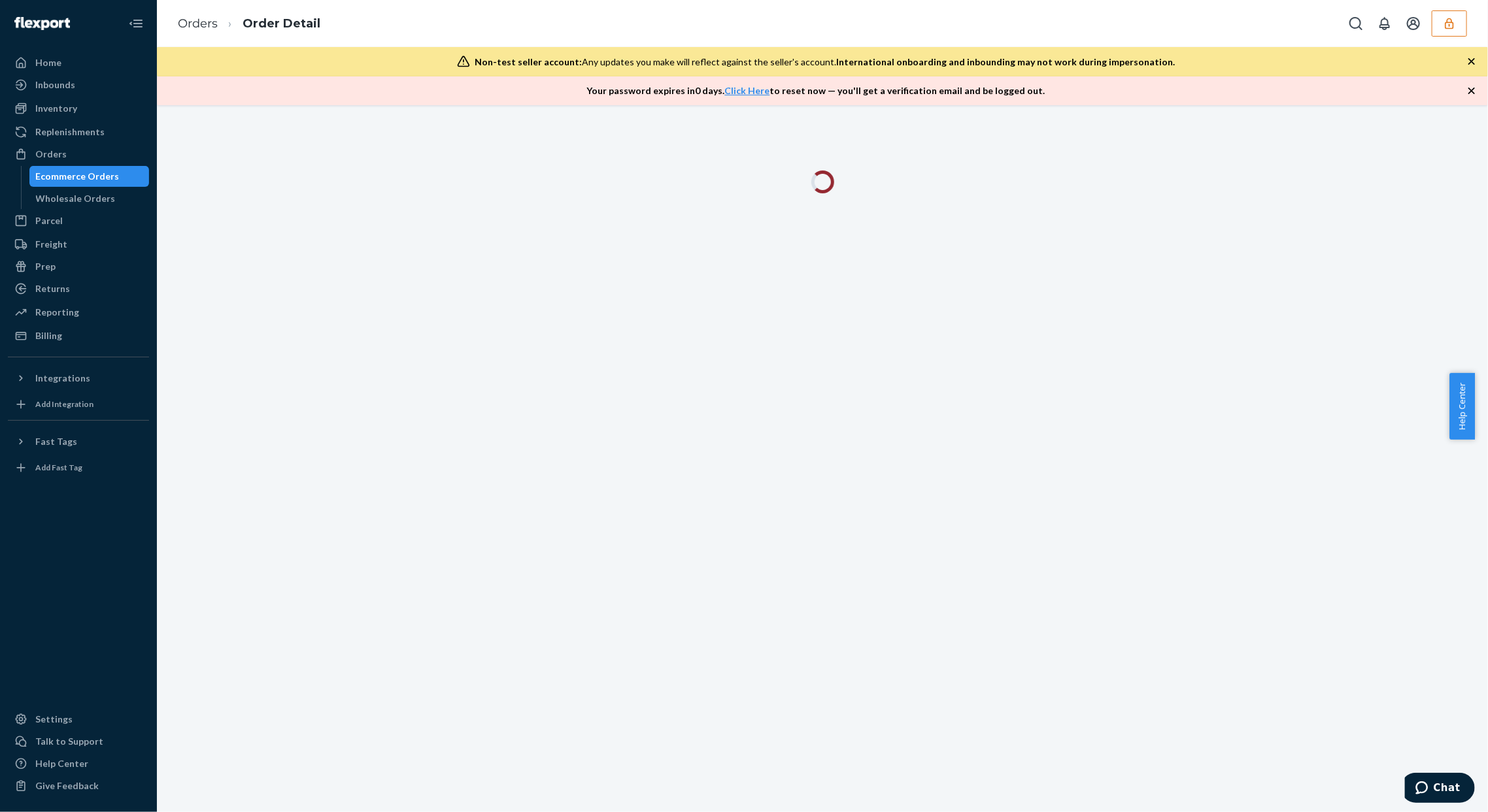
click at [1345, 270] on div at bounding box center [823, 458] width 1332 height 707
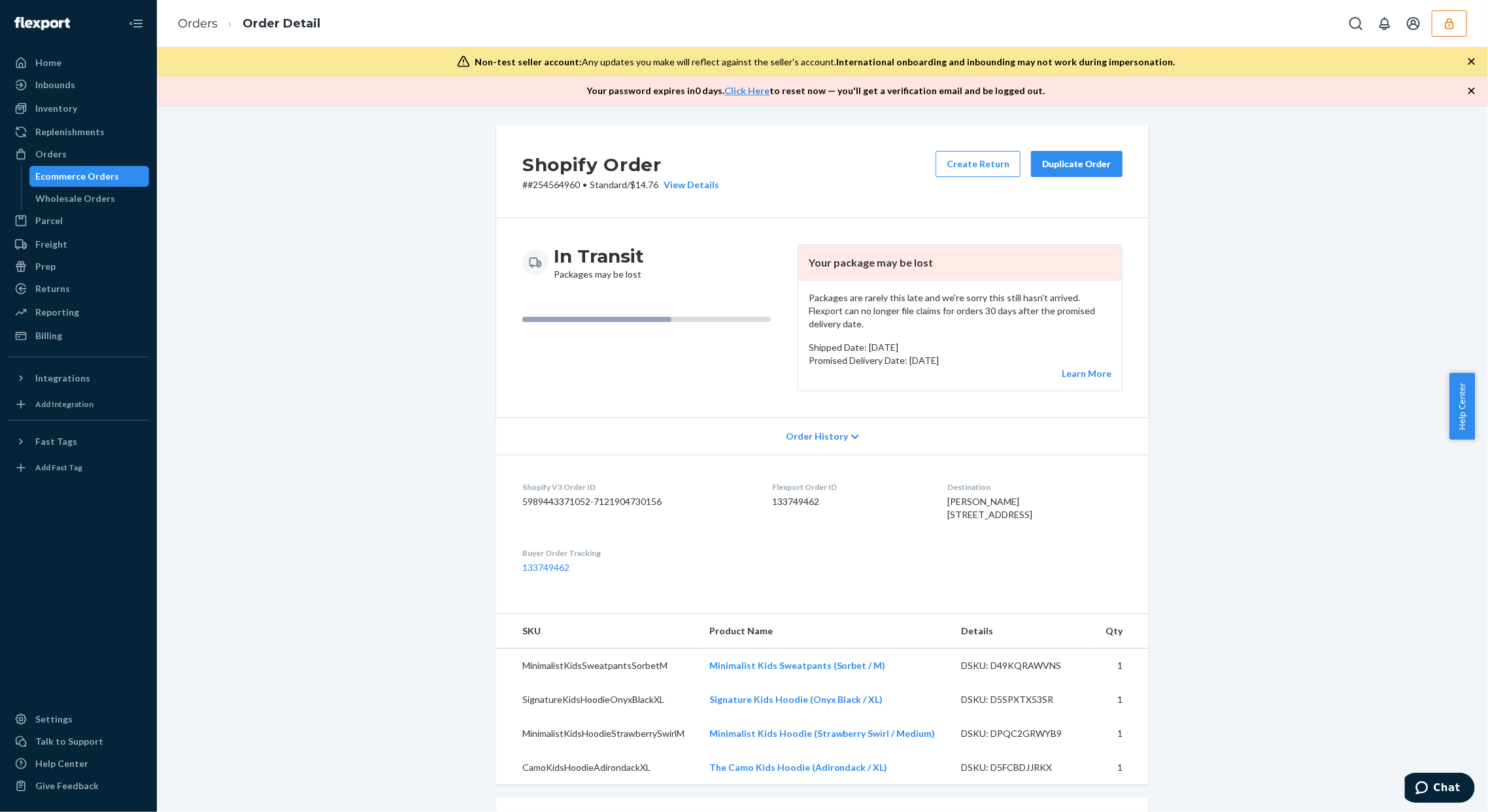
scroll to position [87, 0]
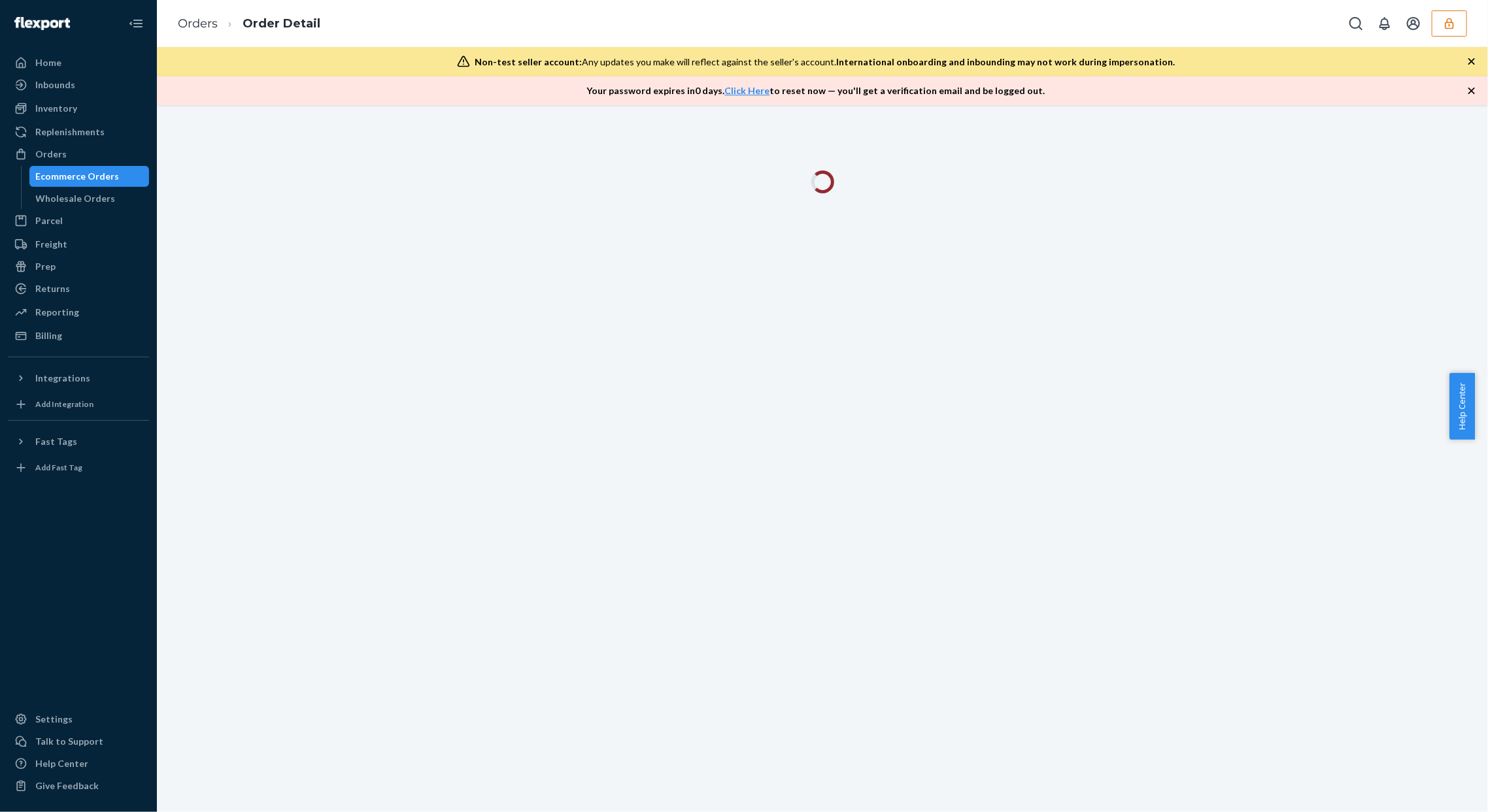
click at [1230, 295] on div at bounding box center [823, 458] width 1332 height 707
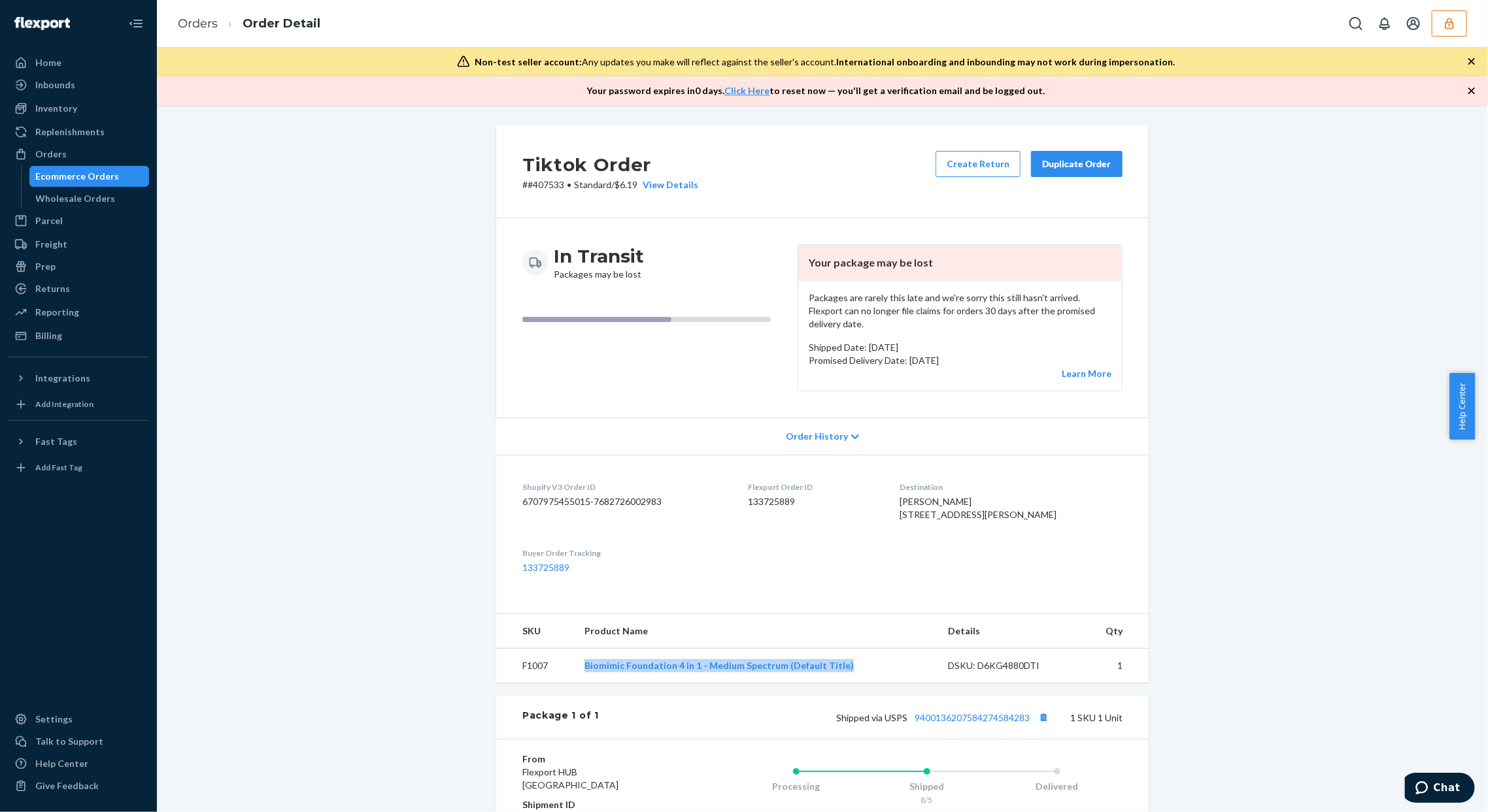
drag, startPoint x: 579, startPoint y: 676, endPoint x: 855, endPoint y: 690, distance: 276.4
click at [857, 684] on td "Biomimic Foundation 4 in 1 - Medium Spectrum (Default Title)" at bounding box center [756, 666] width 364 height 35
copy link "Biomimic Foundation 4 in 1 - Medium Spectrum (Default Title)"
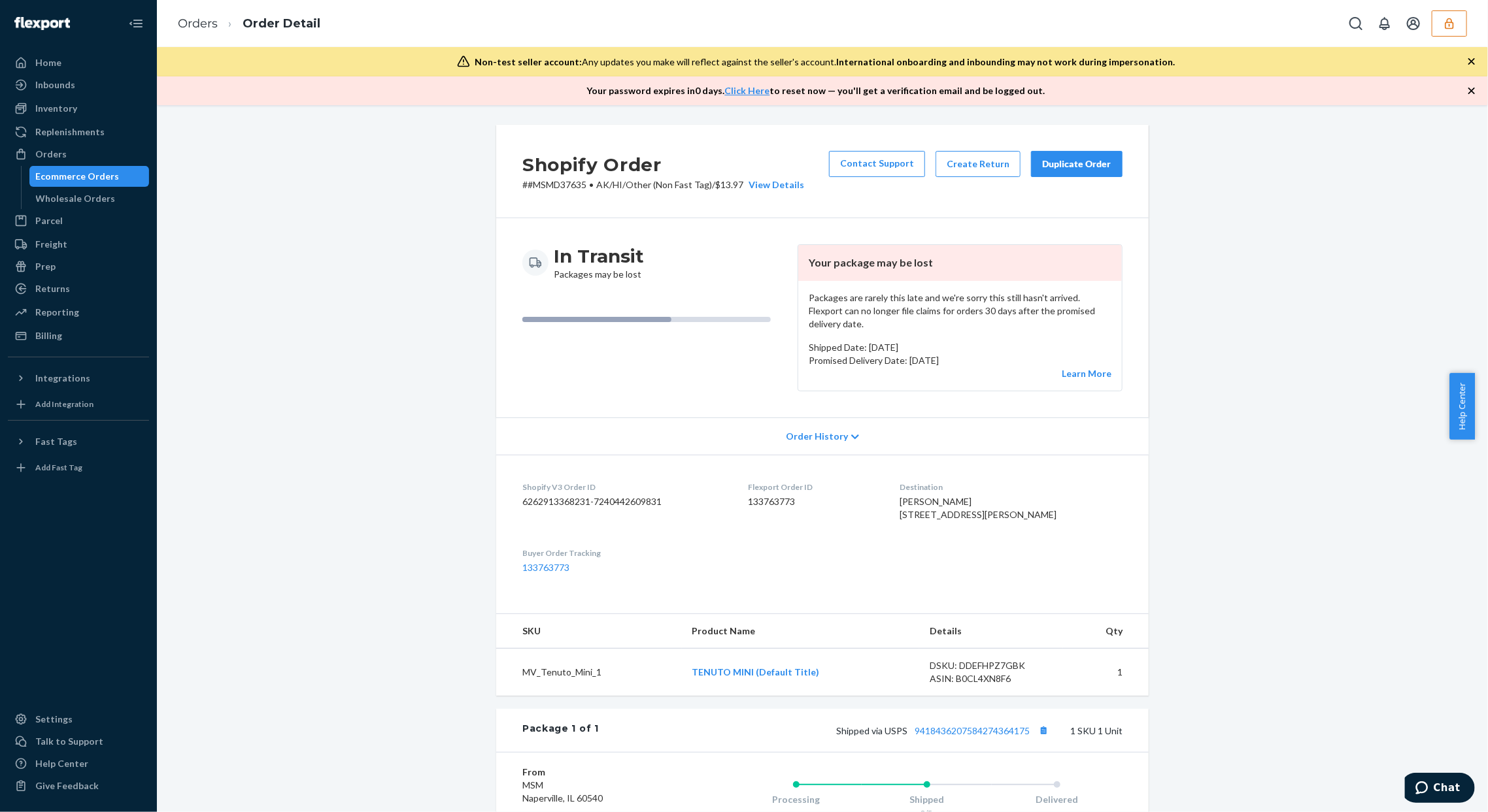
click at [1286, 386] on div "Shopify Order # #MSMD37635 • AK/HI/Other (Non Fast Tag) / $13.97 View Details C…" at bounding box center [823, 576] width 1312 height 902
drag, startPoint x: 662, startPoint y: 693, endPoint x: 870, endPoint y: 672, distance: 209.1
click at [852, 696] on tr "MV_Tenuto_Mini_1 TENUTO MINI (Default Title) DSKU: DDEFHPZ7GBK ASIN: B0CL4XN8F6…" at bounding box center [822, 672] width 652 height 48
copy tr "TENUTO MINI (Default Title)"
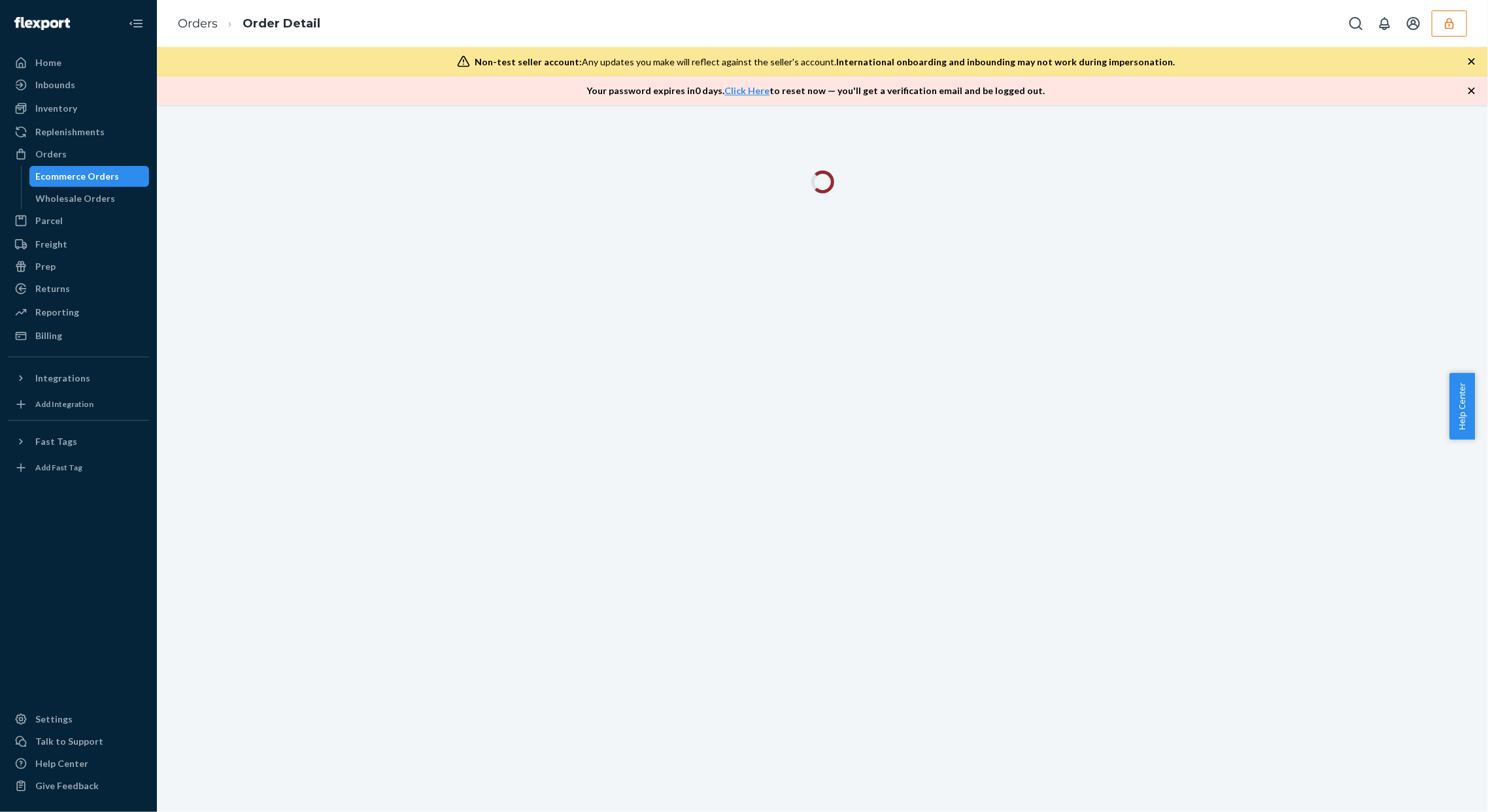
click at [1184, 255] on div at bounding box center [823, 458] width 1332 height 707
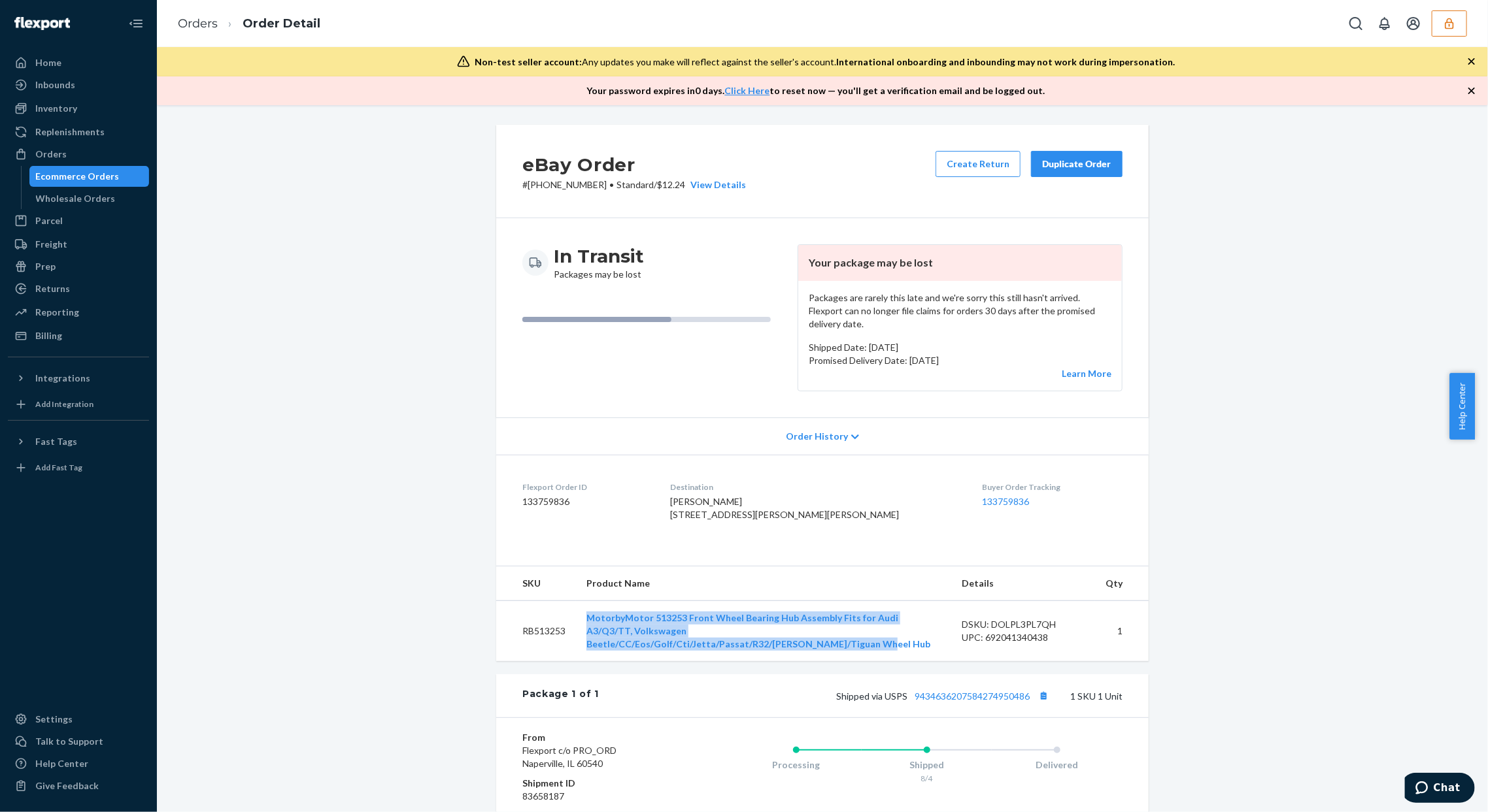
copy link "MotorbyMotor 513253 Front Wheel Bearing Hub Assembly Fits for Audi A3/Q3/TT, Vo…"
drag, startPoint x: 579, startPoint y: 634, endPoint x: 1238, endPoint y: 11, distance: 906.9
click at [923, 651] on td "MotorbyMotor 513253 Front Wheel Bearing Hub Assembly Fits for Audi A3/Q3/TT, Vo…" at bounding box center [763, 631] width 376 height 60
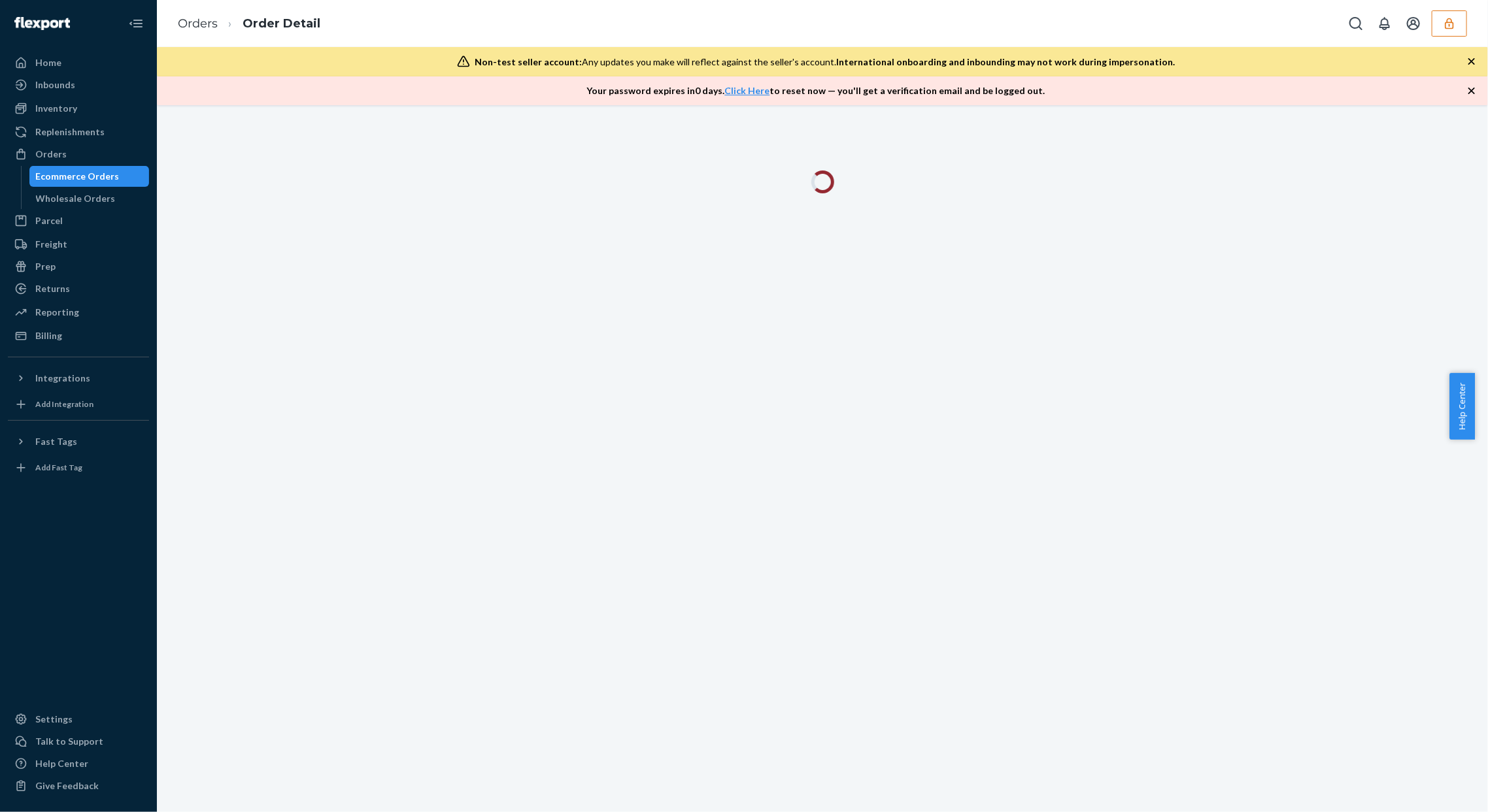
click at [1202, 236] on div at bounding box center [823, 458] width 1332 height 707
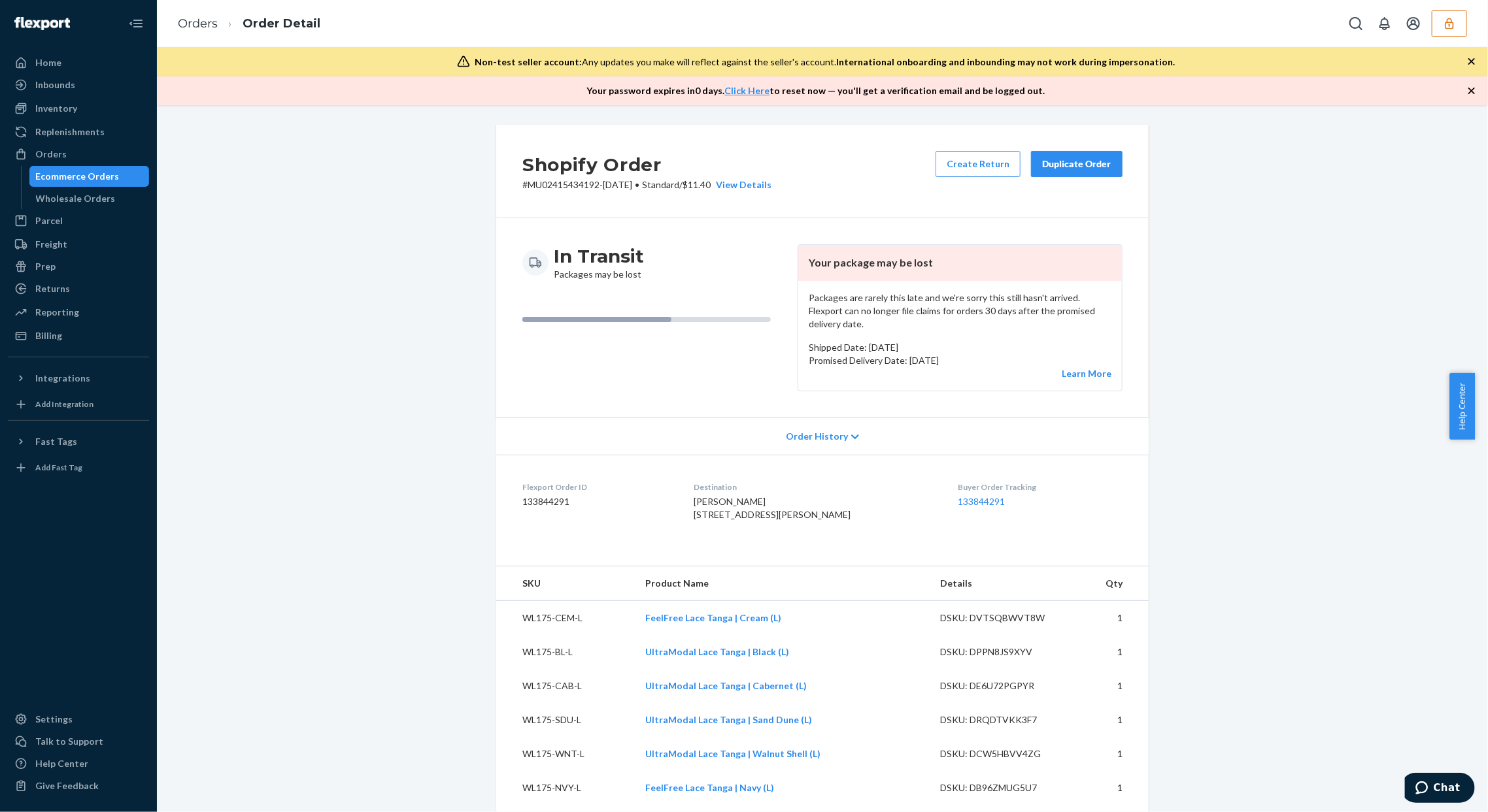
click at [307, 522] on div "Shopify Order # MU02415434192-[DATE] • Standard / $11.40 View Details Create Re…" at bounding box center [823, 742] width 1312 height 1235
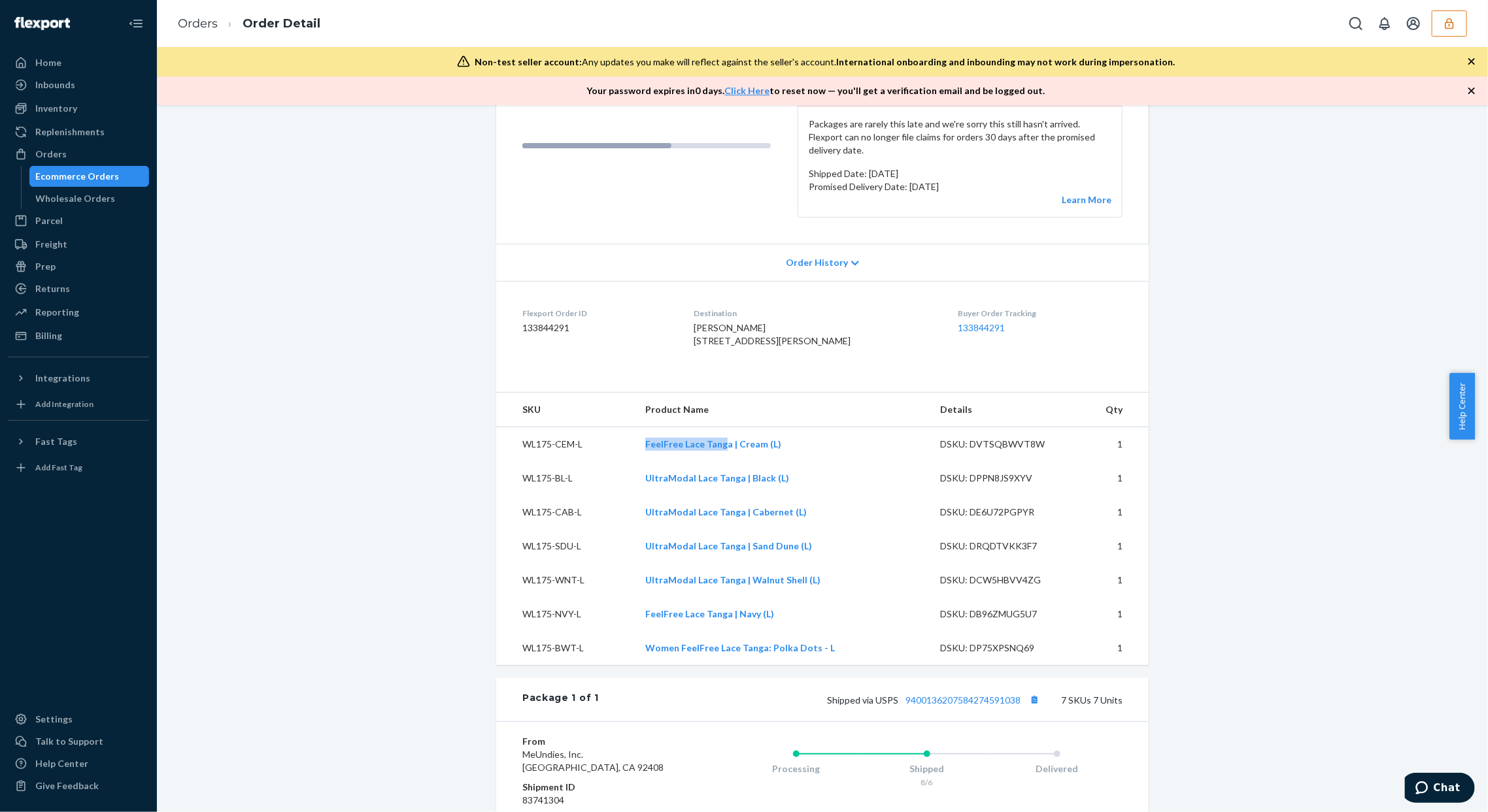
copy tr "FeelFree Lace Tang"
copy tr "FeelFree Lace Tanga"
drag, startPoint x: 642, startPoint y: 461, endPoint x: 1026, endPoint y: 145, distance: 497.3
click at [725, 462] on tr "WL175-CEM-L FeelFree Lace Tanga | Cream (L) DSKU: DVTSQBWVT8W 1" at bounding box center [822, 444] width 652 height 35
drag, startPoint x: 671, startPoint y: 501, endPoint x: 747, endPoint y: 506, distance: 76.2
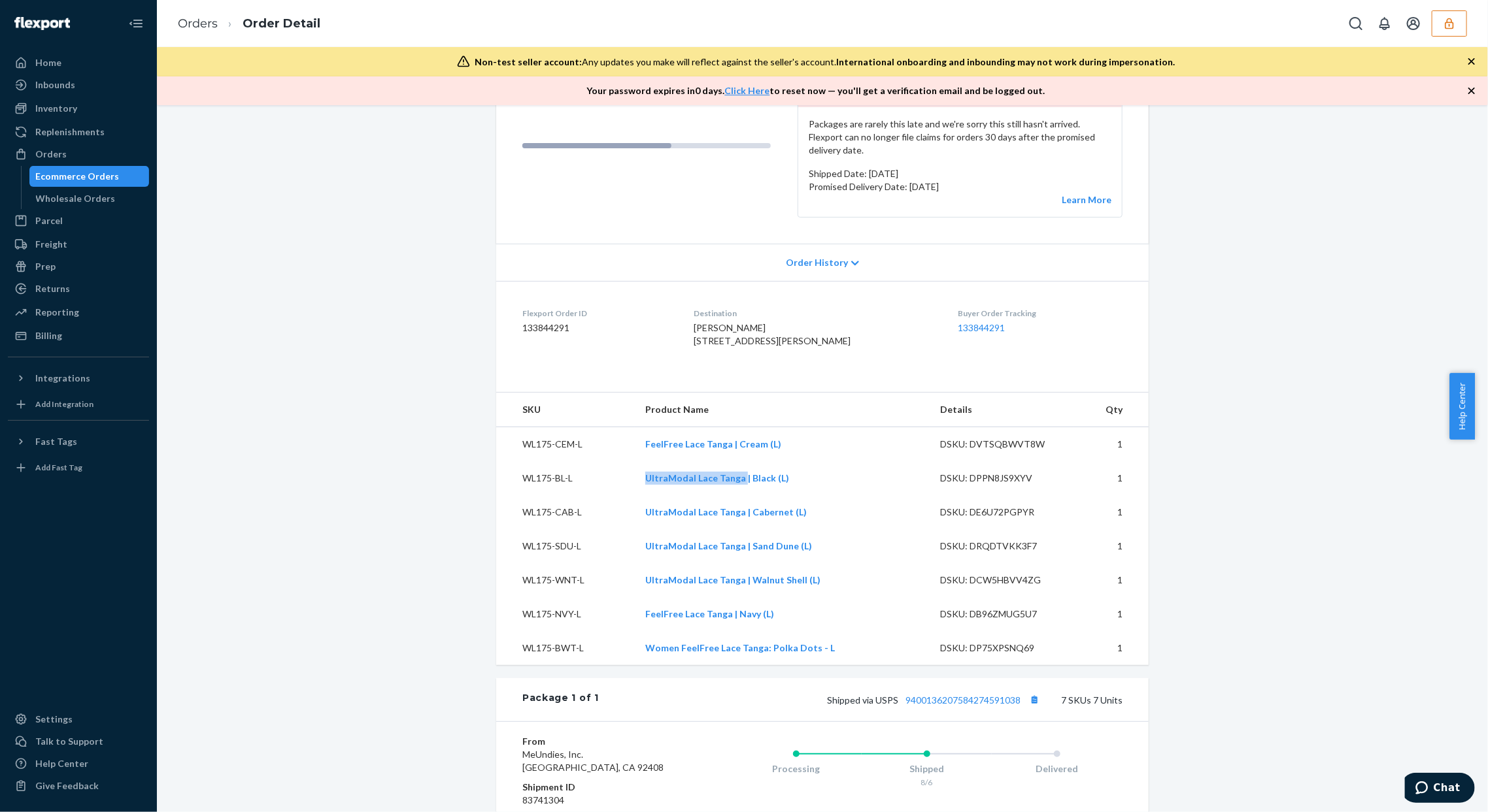
click at [738, 496] on td "UltraModal Lace Tanga | Black (L)" at bounding box center [782, 478] width 295 height 34
copy link "UltraModal Lace Tanga"
click at [1104, 11] on div "Orders Order Detail" at bounding box center [823, 23] width 1332 height 47
drag, startPoint x: 675, startPoint y: 658, endPoint x: 837, endPoint y: 665, distance: 162.2
click at [834, 665] on td "Women FeelFree Lace Tanga: Polka Dots - L" at bounding box center [782, 648] width 295 height 34
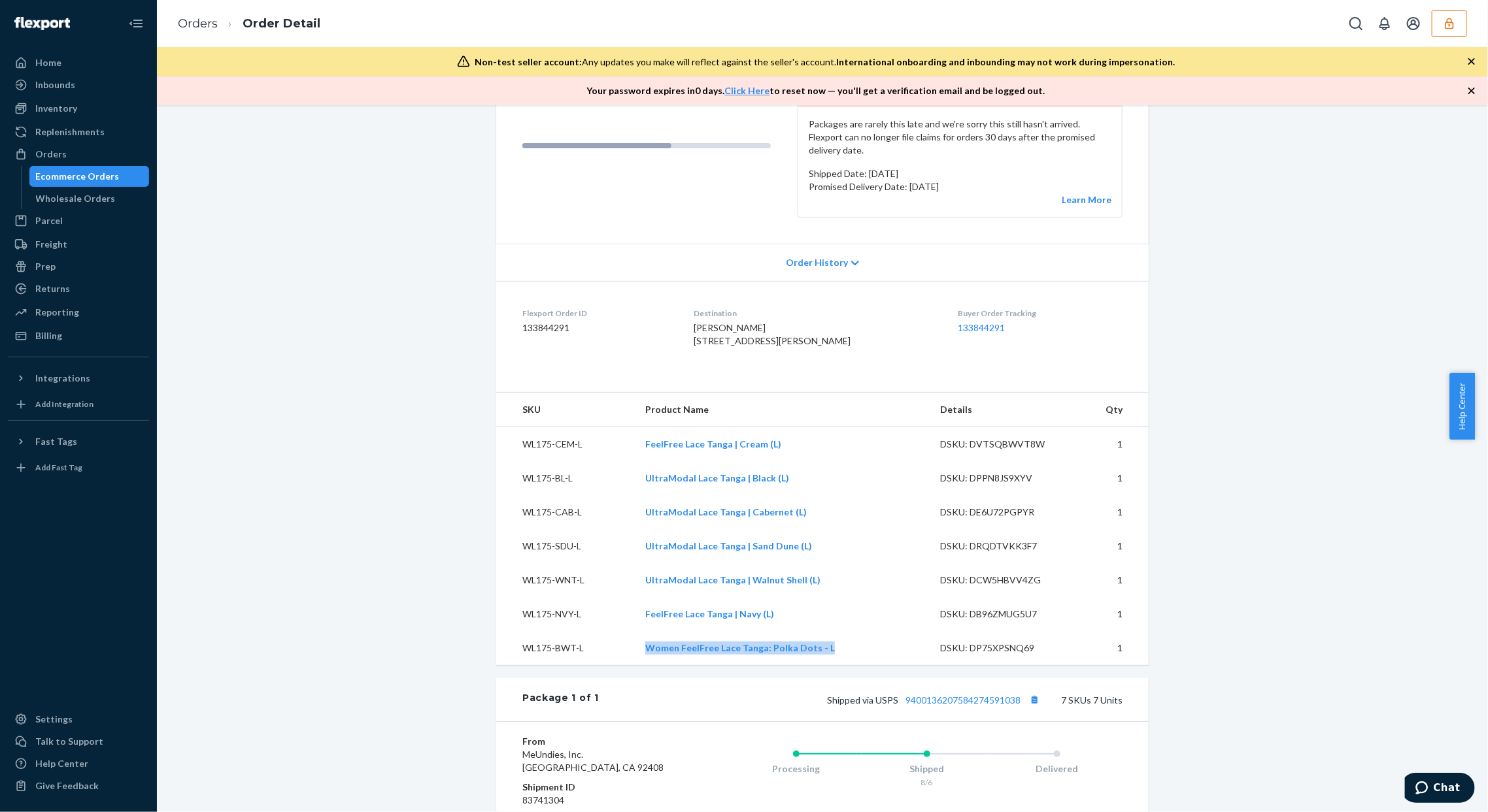
copy link "Women FeelFree Lace Tanga: Polka Dots - L"
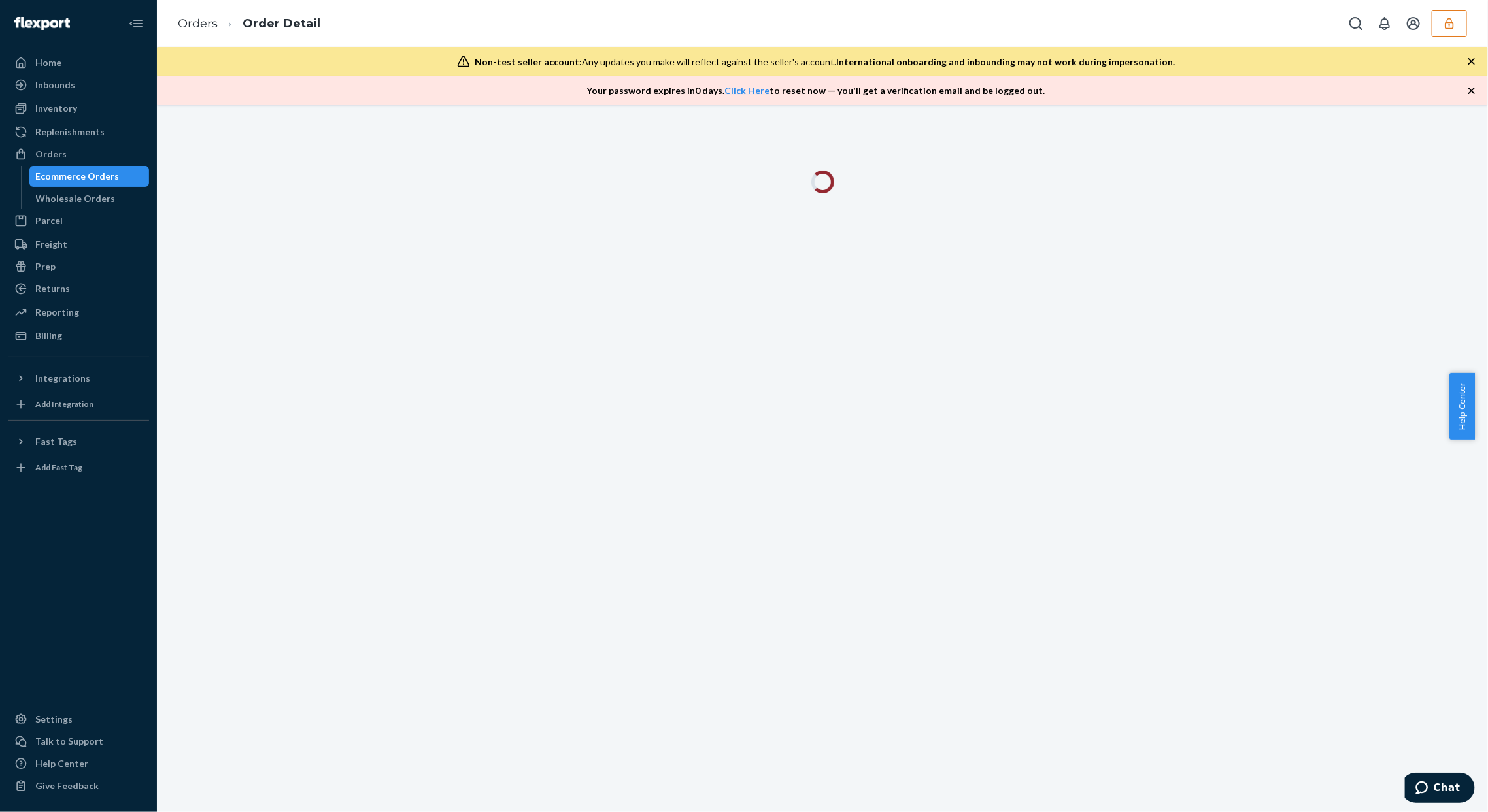
click at [1276, 364] on div at bounding box center [823, 458] width 1332 height 707
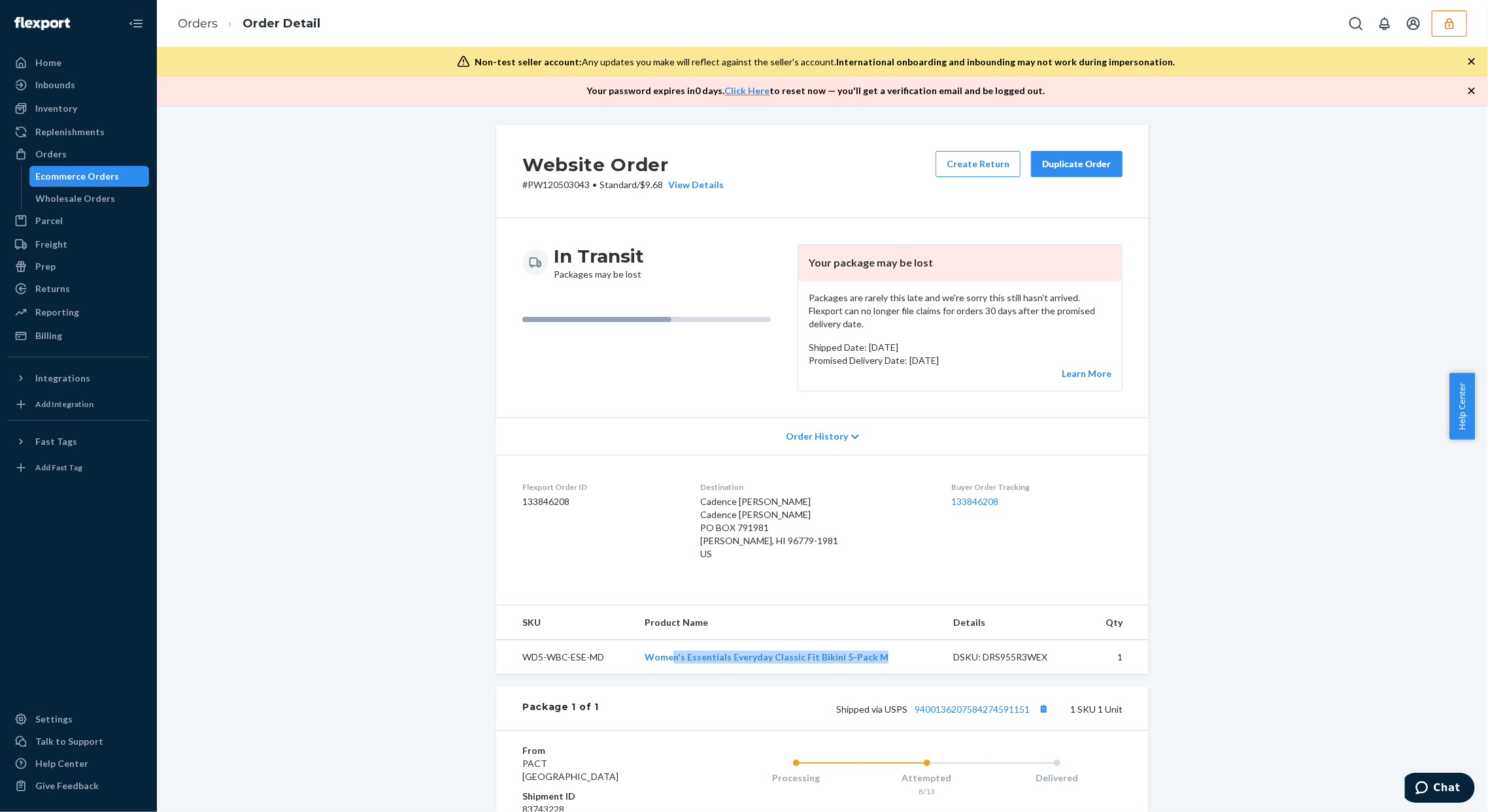
drag, startPoint x: 682, startPoint y: 650, endPoint x: 909, endPoint y: 649, distance: 227.0
click at [910, 647] on td "Women's Essentials Everyday Classic Fit Bikini 5-Pack M" at bounding box center [788, 657] width 308 height 35
click at [623, 644] on td "WD5-WBC-ESE-MD" at bounding box center [565, 657] width 138 height 35
drag, startPoint x: 642, startPoint y: 647, endPoint x: 898, endPoint y: 654, distance: 256.1
click at [898, 653] on td "Women's Essentials Everyday Classic Fit Bikini 5-Pack M" at bounding box center [788, 657] width 308 height 35
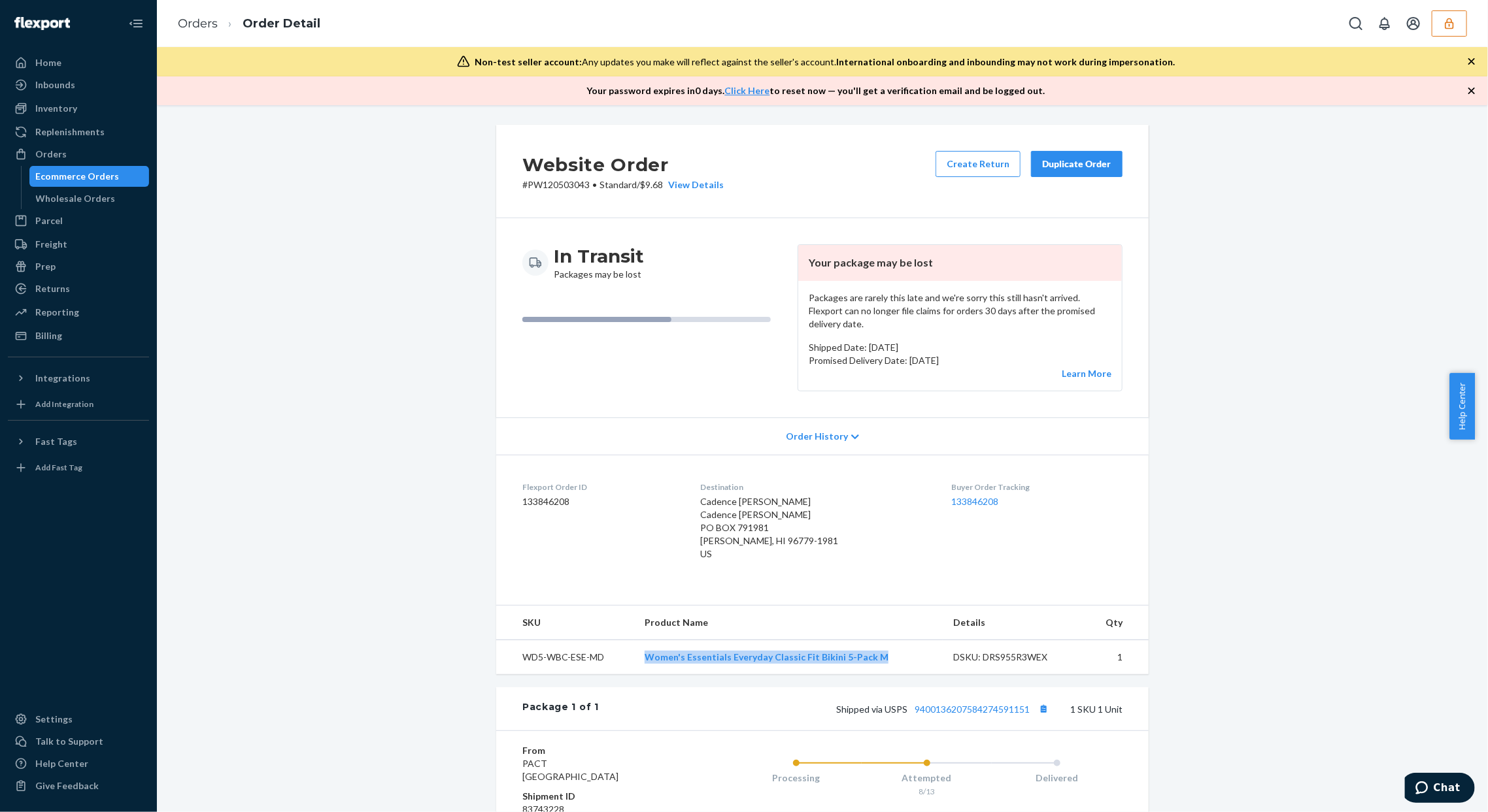
copy link "Women's Essentials Everyday Classic Fit Bikini 5-Pack M"
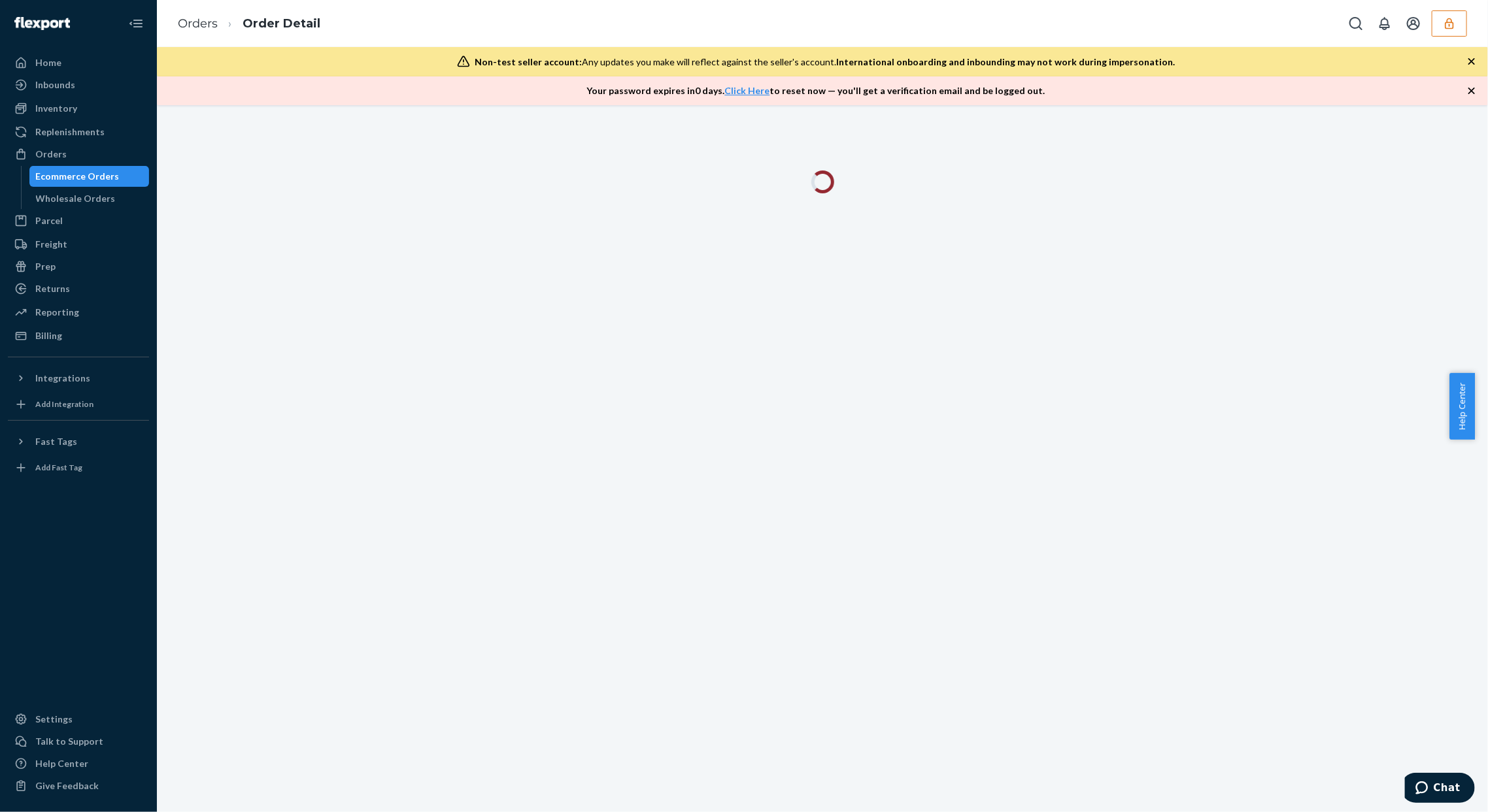
click at [1364, 369] on div at bounding box center [823, 458] width 1332 height 707
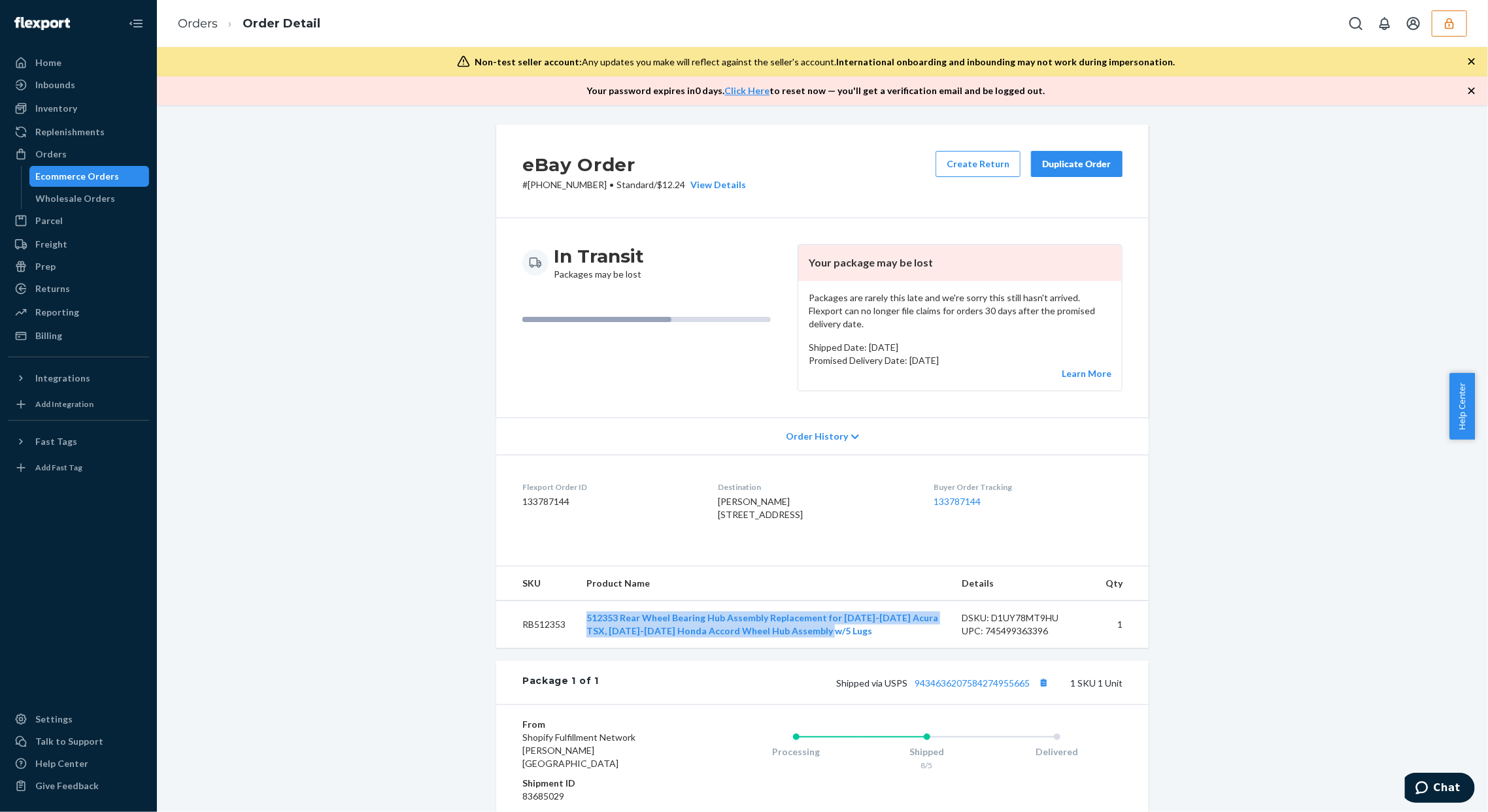
drag, startPoint x: 626, startPoint y: 628, endPoint x: 843, endPoint y: 612, distance: 217.6
click at [834, 648] on td "512353 Rear Wheel Bearing Hub Assembly Replacement for 2009-2014 Acura TSX, 200…" at bounding box center [763, 624] width 376 height 48
copy link "512353 Rear Wheel Bearing Hub Assembly Replacement for 2009-2014 Acura TSX, 200…"
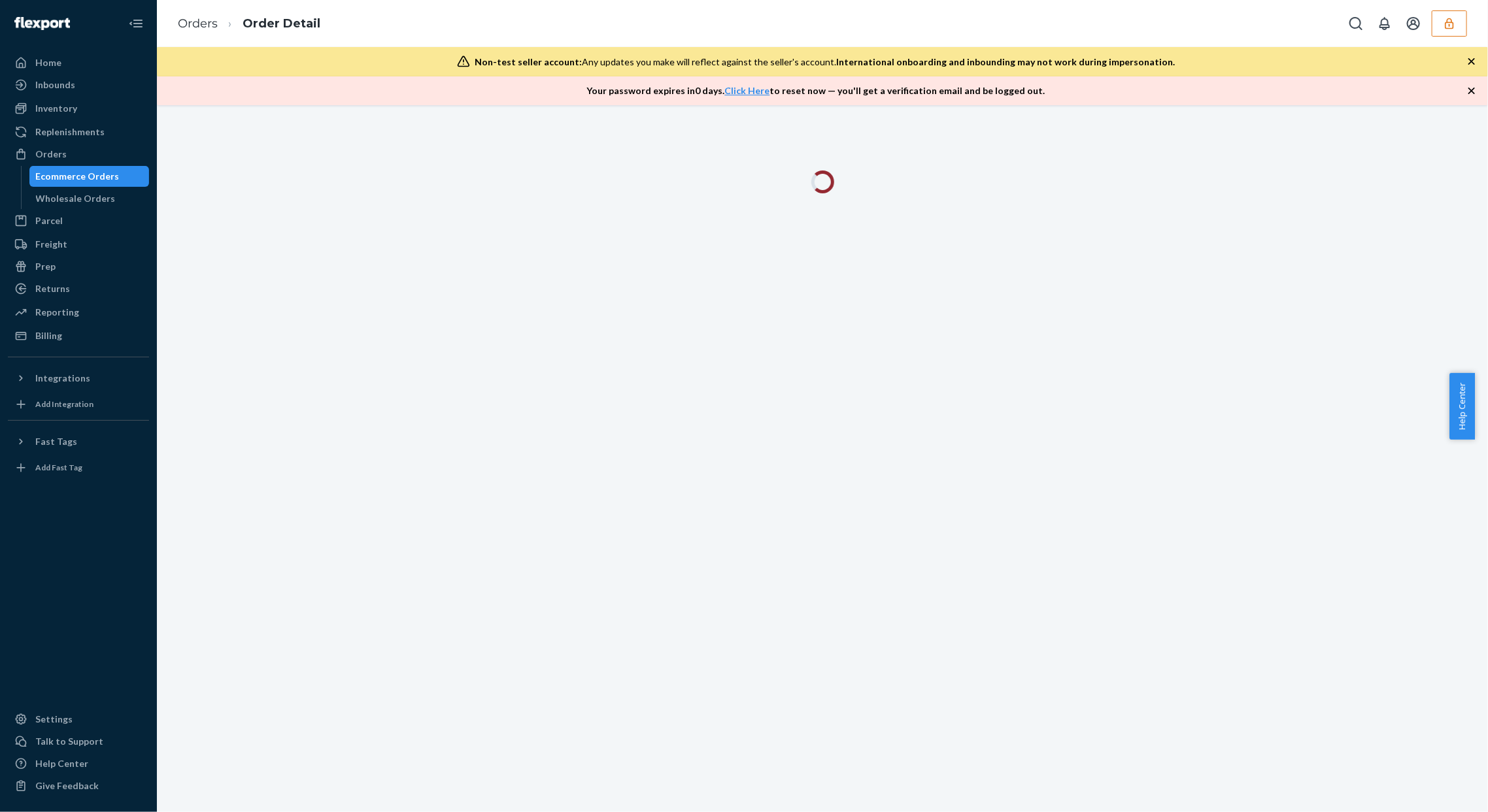
click at [1350, 341] on div at bounding box center [823, 458] width 1332 height 707
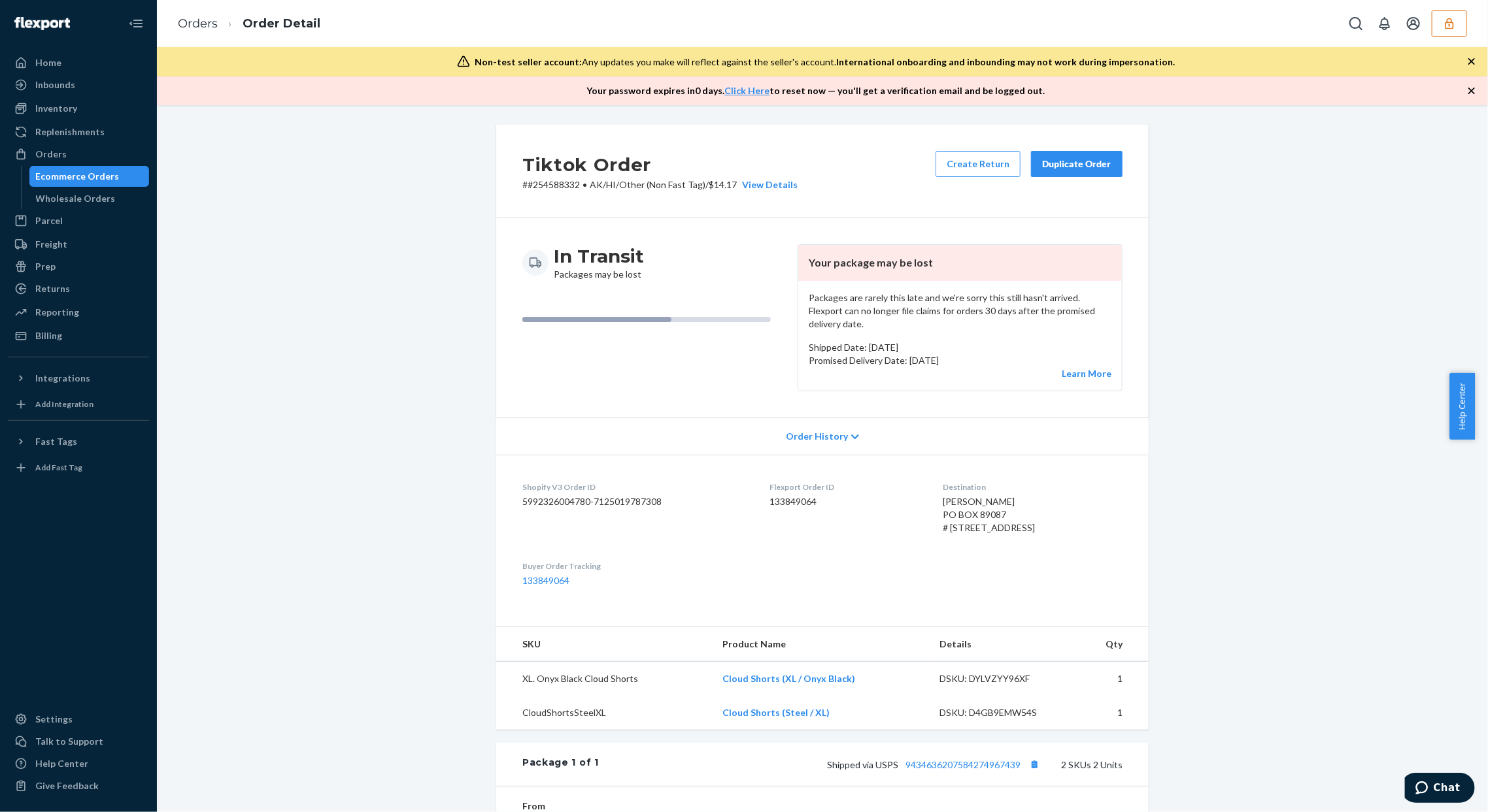
scroll to position [174, 0]
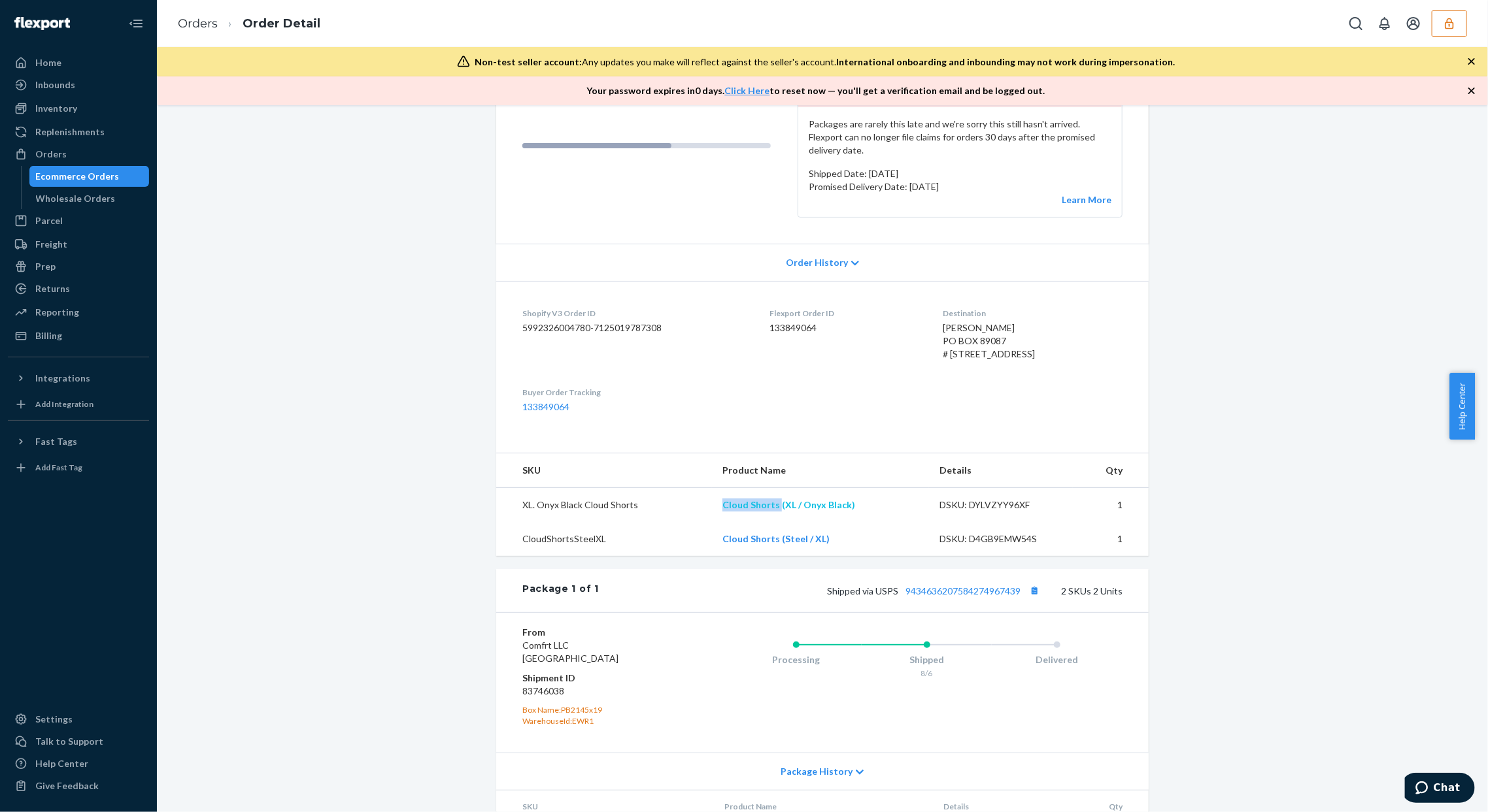
copy link "Cloud Shorts"
drag, startPoint x: 719, startPoint y: 511, endPoint x: 775, endPoint y: 519, distance: 56.6
click at [775, 519] on td "Cloud Shorts (XL / Onyx Black)" at bounding box center [821, 505] width 218 height 35
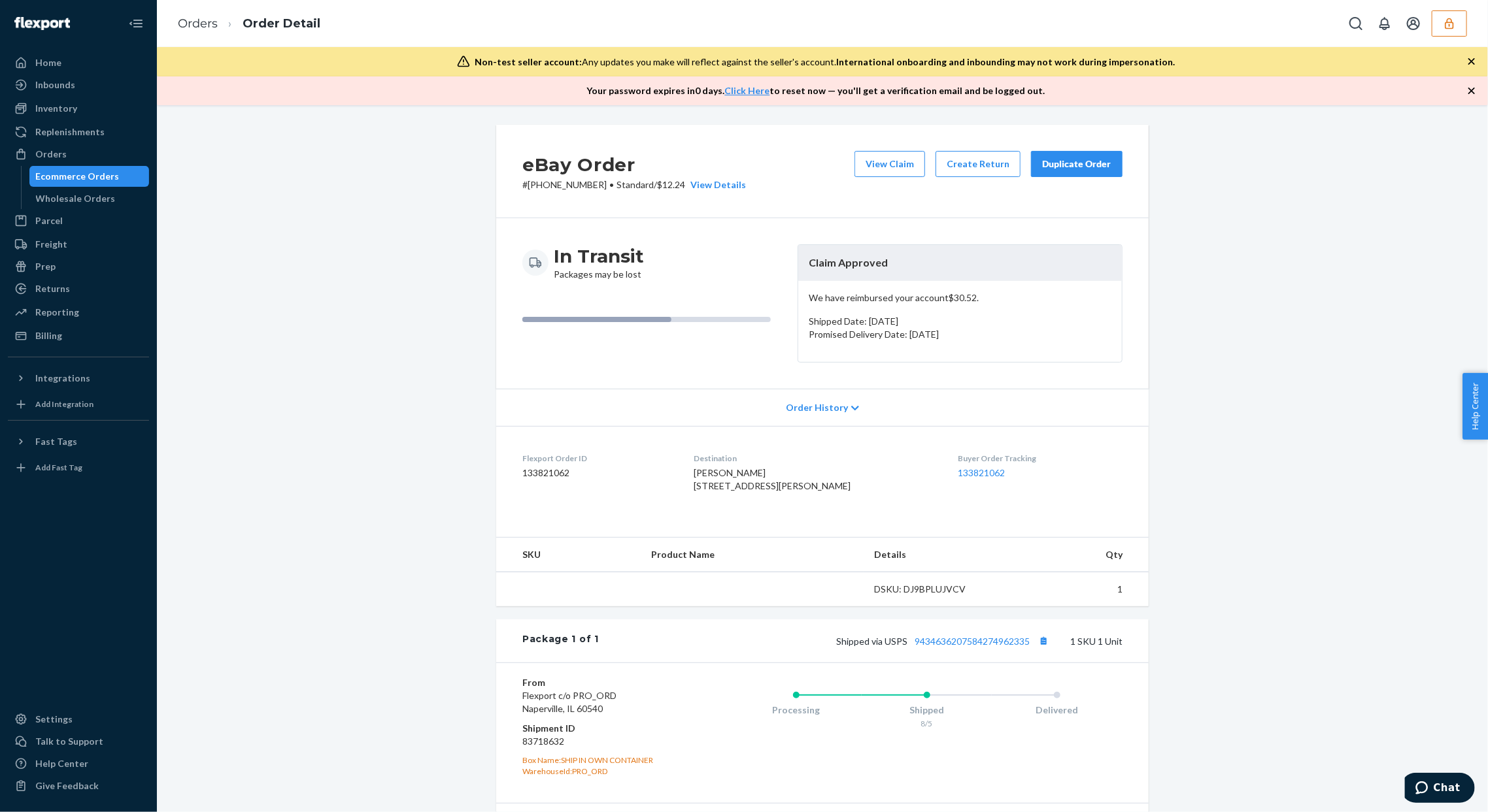
click at [1440, 342] on div "eBay Order # 24-13407-14859 • Standard / $12.24 View Details View Claim Create …" at bounding box center [823, 505] width 1312 height 761
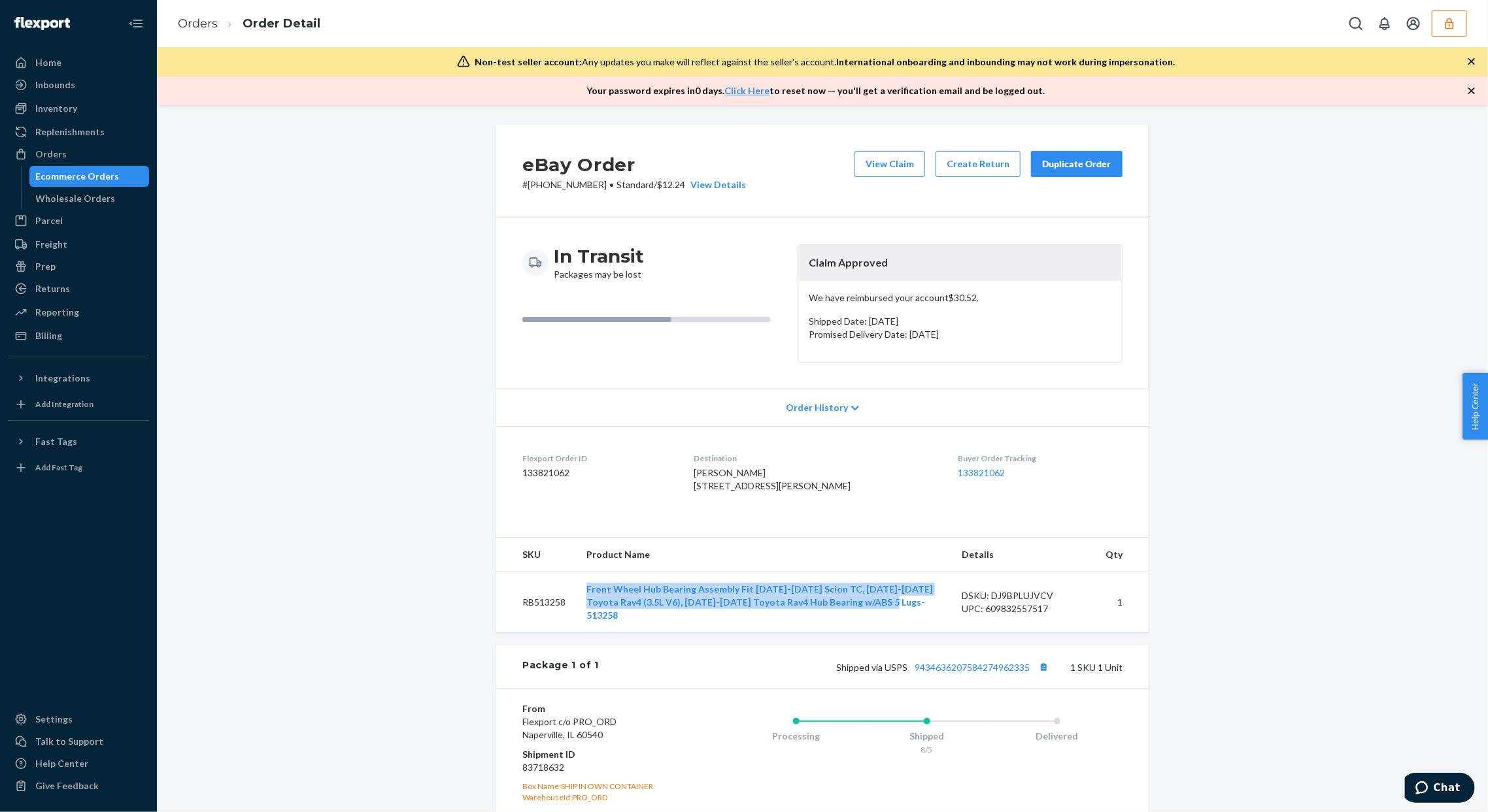
drag, startPoint x: 571, startPoint y: 609, endPoint x: 878, endPoint y: 626, distance: 307.5
click at [878, 626] on td "Front Wheel Hub Bearing Assembly Fit 2011-2016 Scion TC, 2006-2012 Toyota Rav4 …" at bounding box center [763, 602] width 376 height 60
copy link "Front Wheel Hub Bearing Assembly Fit 2011-2016 Scion TC, 2006-2012 Toyota Rav4 …"
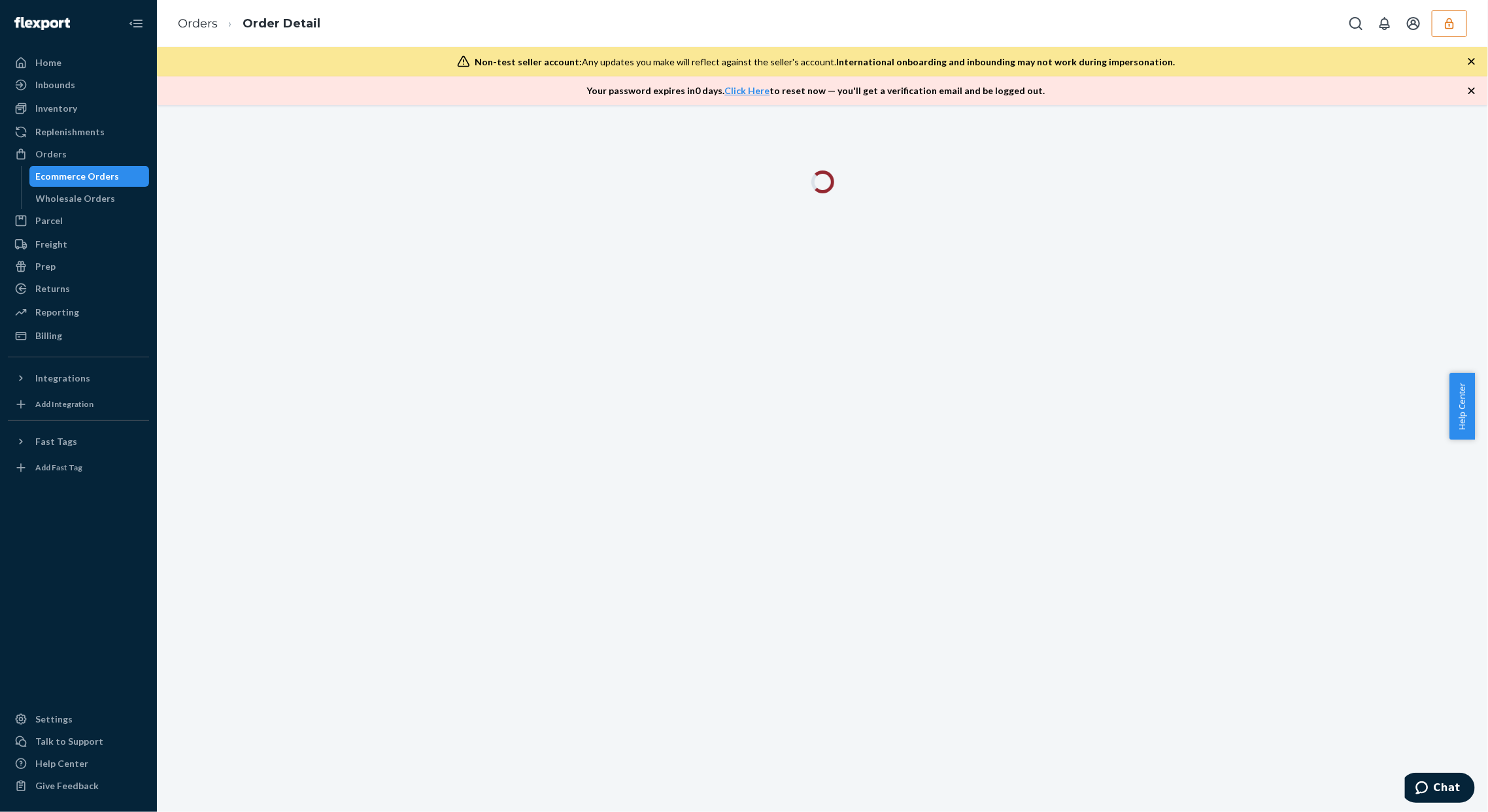
click at [1239, 331] on div at bounding box center [823, 458] width 1332 height 707
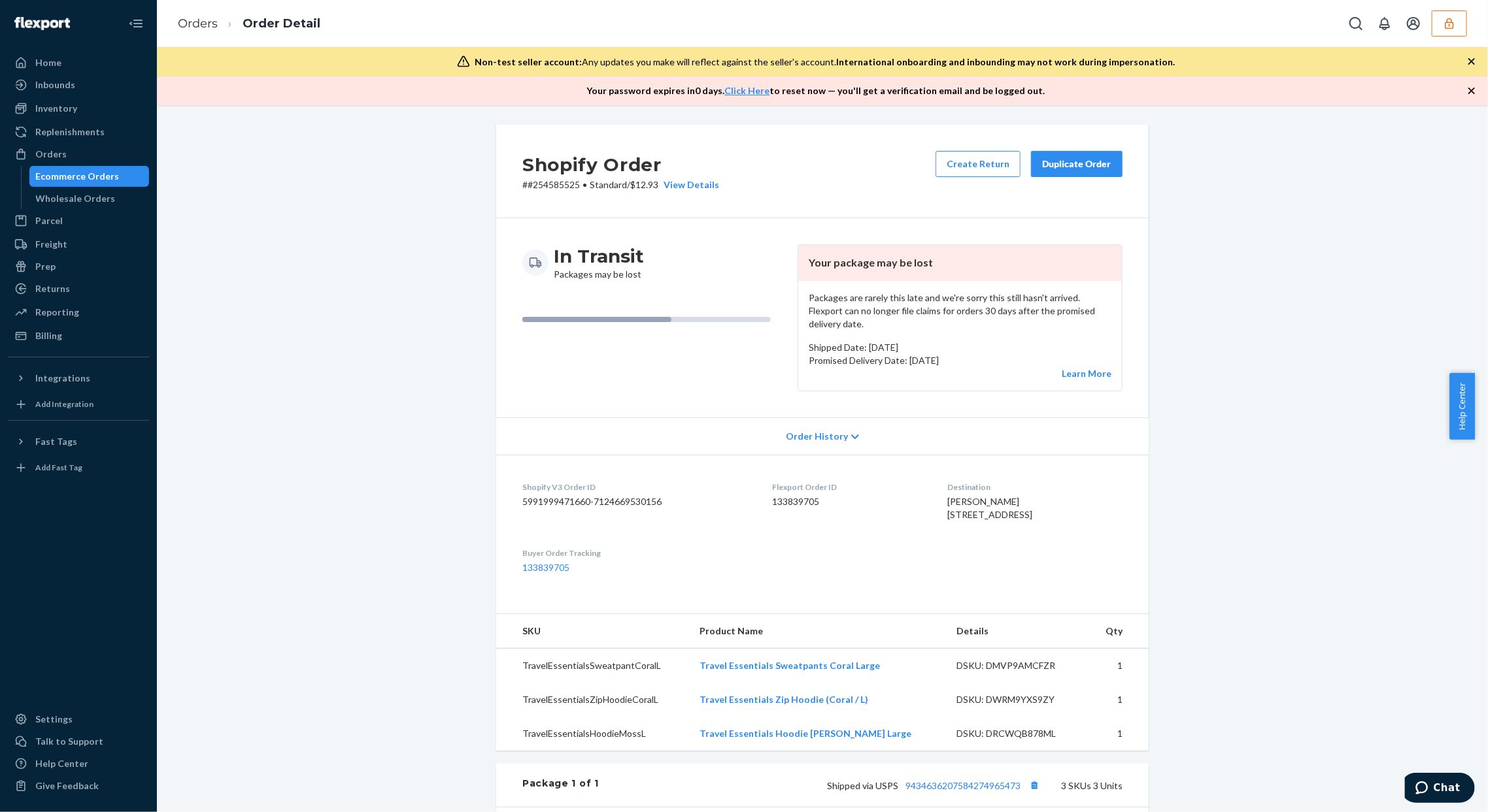
scroll to position [174, 0]
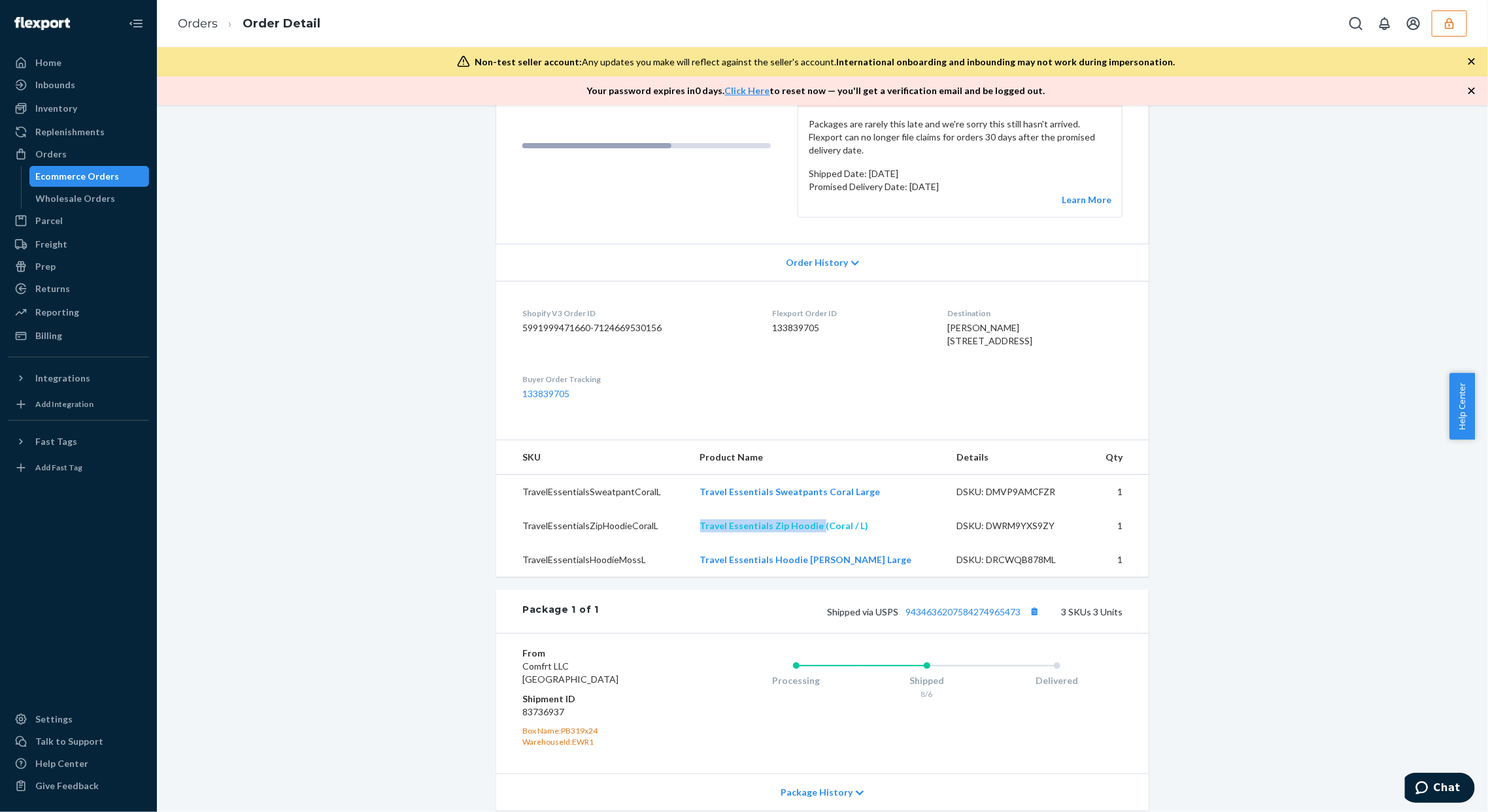
copy link "Travel Essentials Zip Hoodie"
drag, startPoint x: 708, startPoint y: 536, endPoint x: 926, endPoint y: 403, distance: 255.4
click at [825, 540] on td "Travel Essentials Zip Hoodie (Coral / L)" at bounding box center [818, 526] width 257 height 34
copy link "Travel Essentials Zip Hoodie"
drag, startPoint x: 719, startPoint y: 578, endPoint x: 811, endPoint y: 583, distance: 92.1
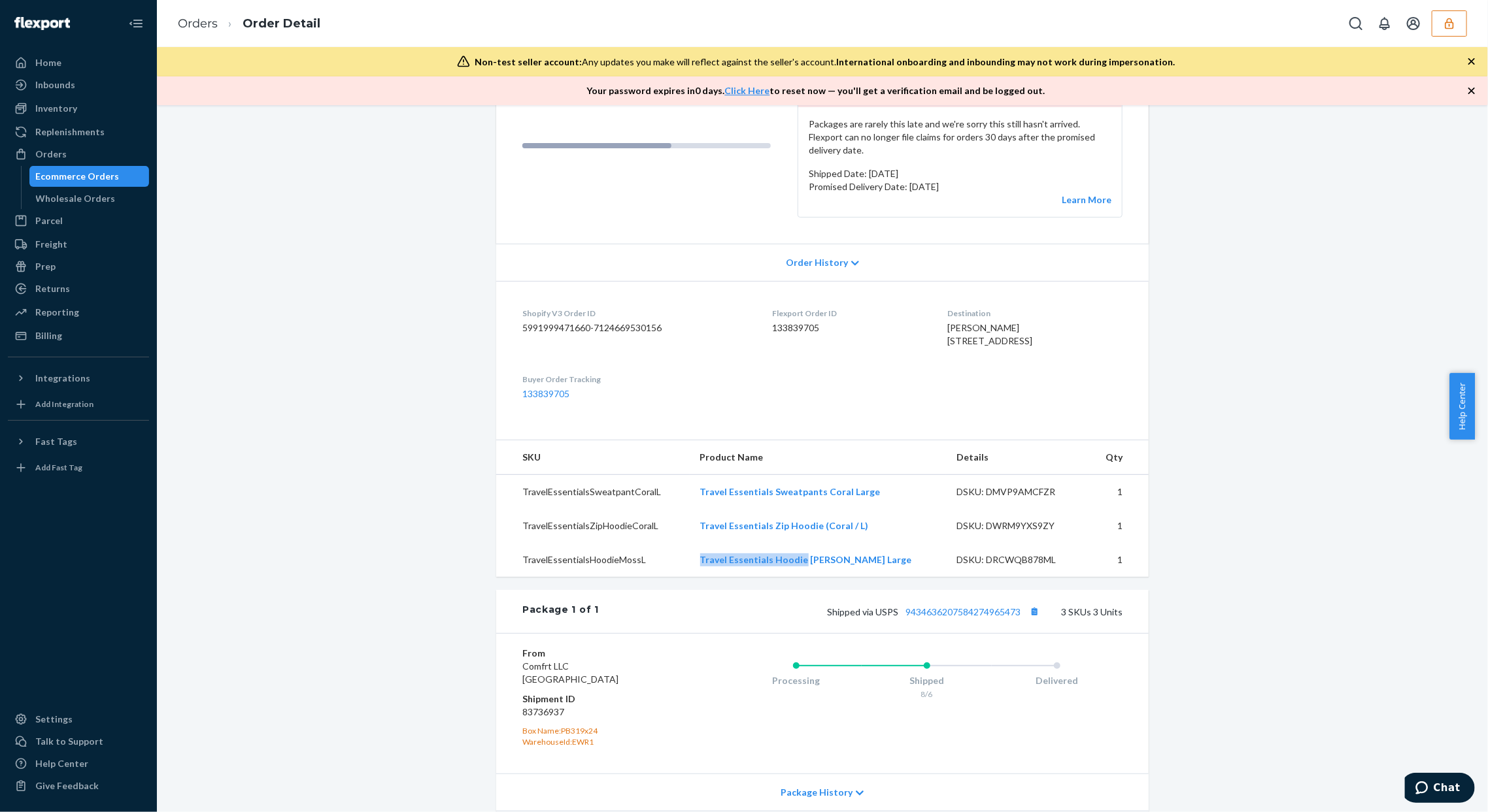
click at [811, 577] on td "Travel Essentials Hoodie Moss Large" at bounding box center [818, 560] width 257 height 34
copy link "Travel Essentials Hoodie"
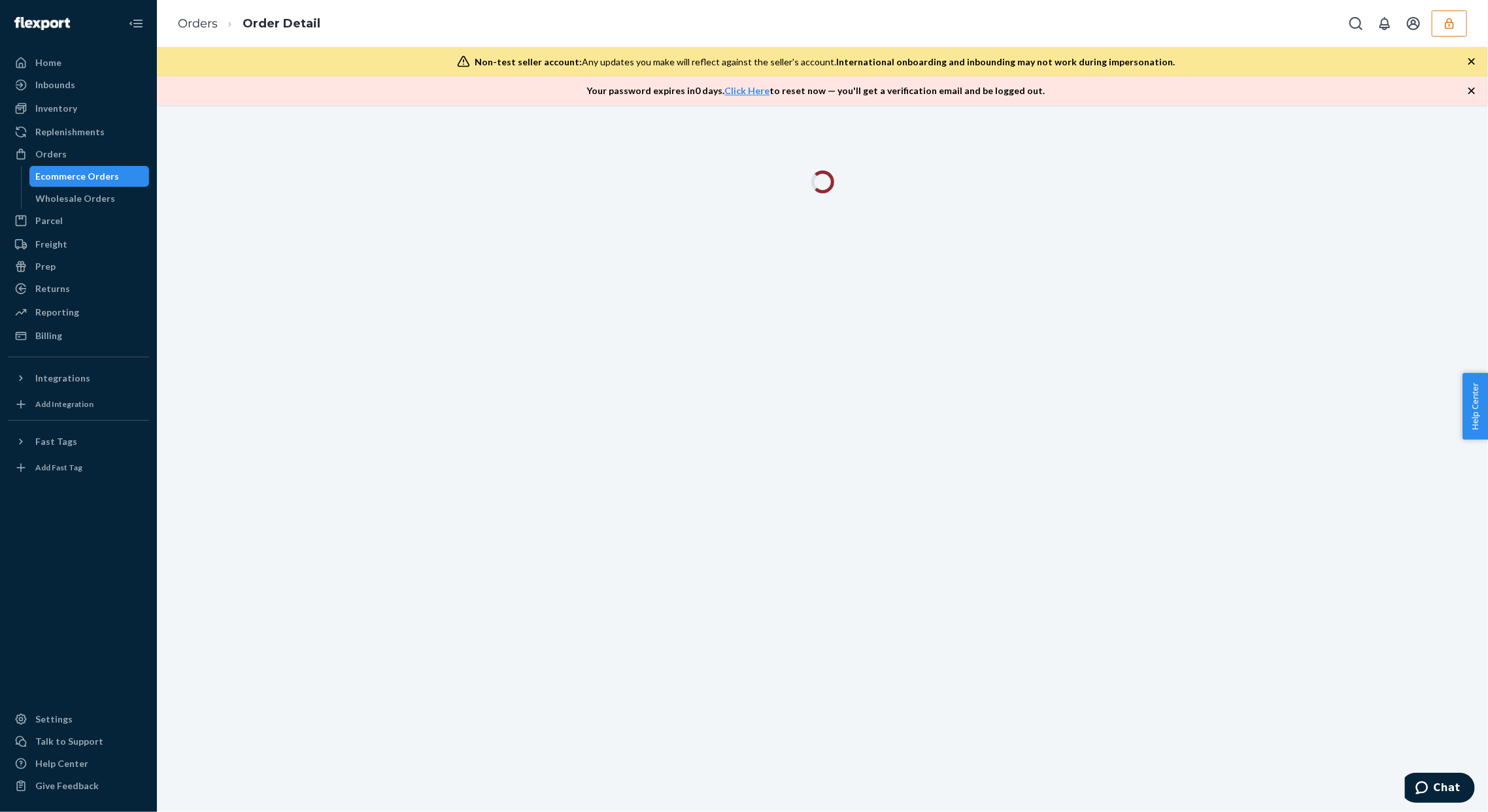
click at [1244, 368] on div at bounding box center [823, 458] width 1332 height 707
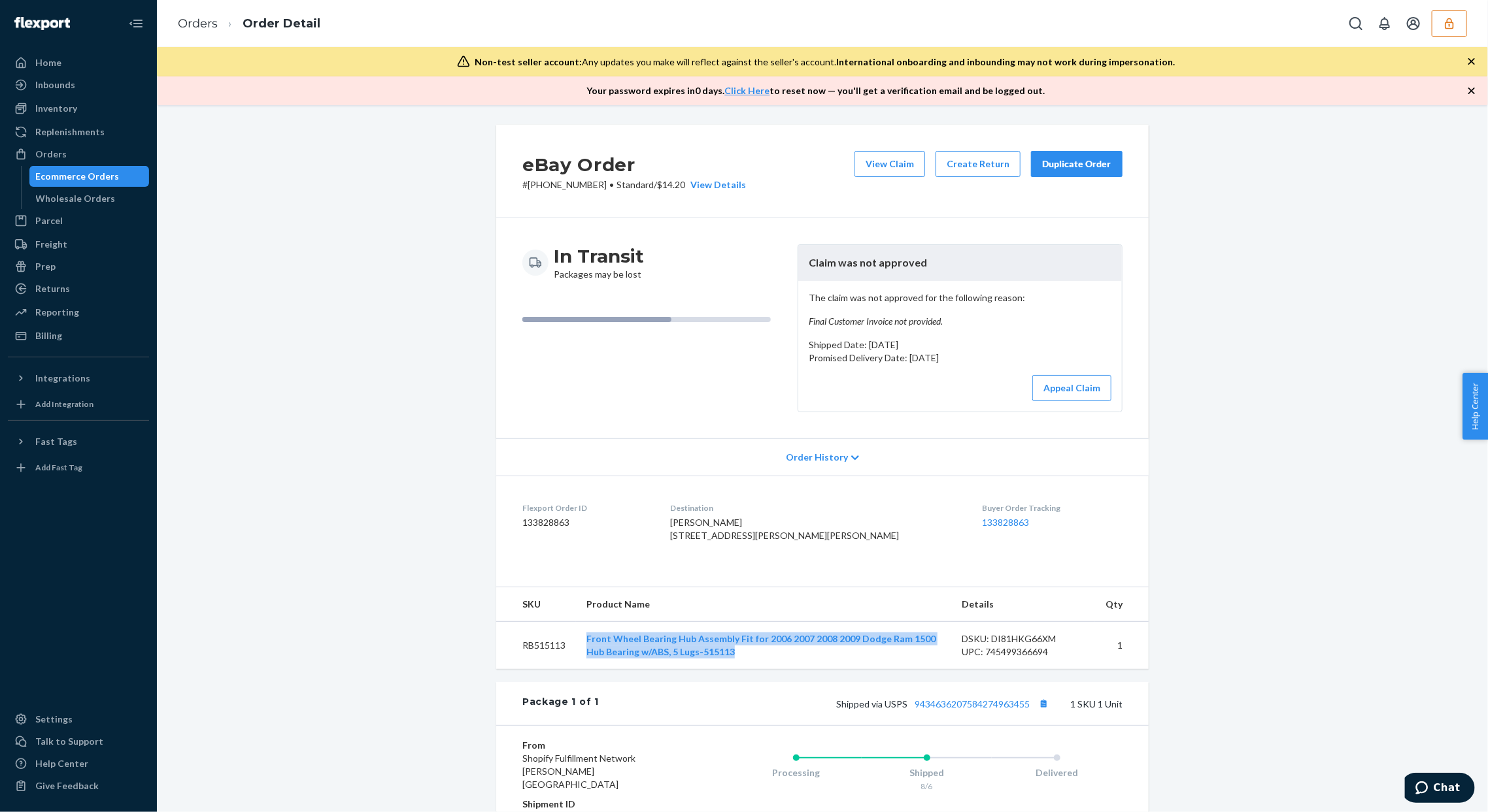
copy link "Front Wheel Bearing Hub Assembly Fit for 2006 2007 2008 2009 Dodge Ram 1500 Hub…"
drag, startPoint x: 579, startPoint y: 664, endPoint x: 793, endPoint y: 635, distance: 216.0
click at [747, 669] on td "Front Wheel Bearing Hub Assembly Fit for 2006 2007 2008 2009 Dodge Ram 1500 Hub…" at bounding box center [763, 645] width 376 height 48
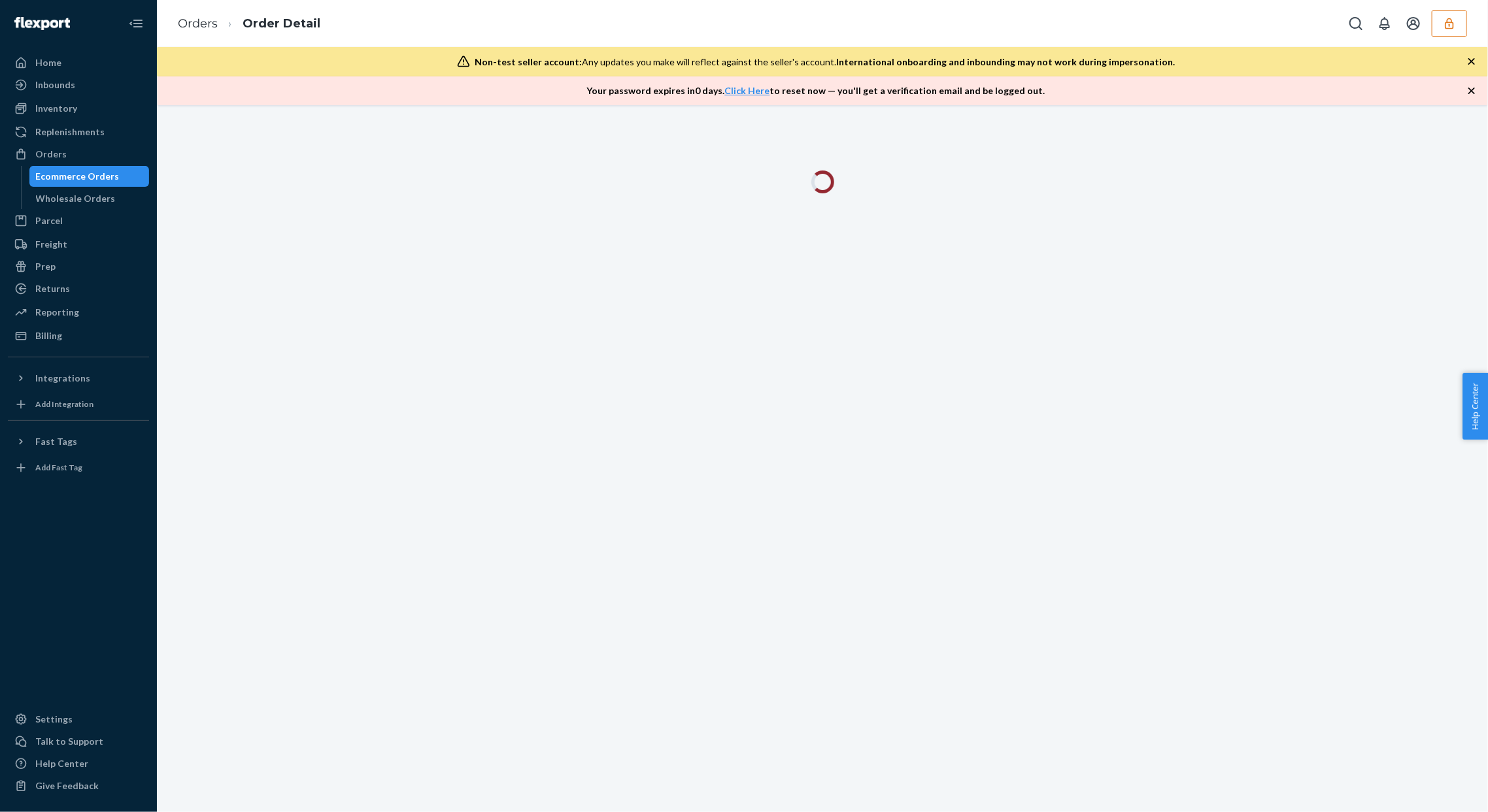
click at [1287, 295] on div at bounding box center [823, 458] width 1332 height 707
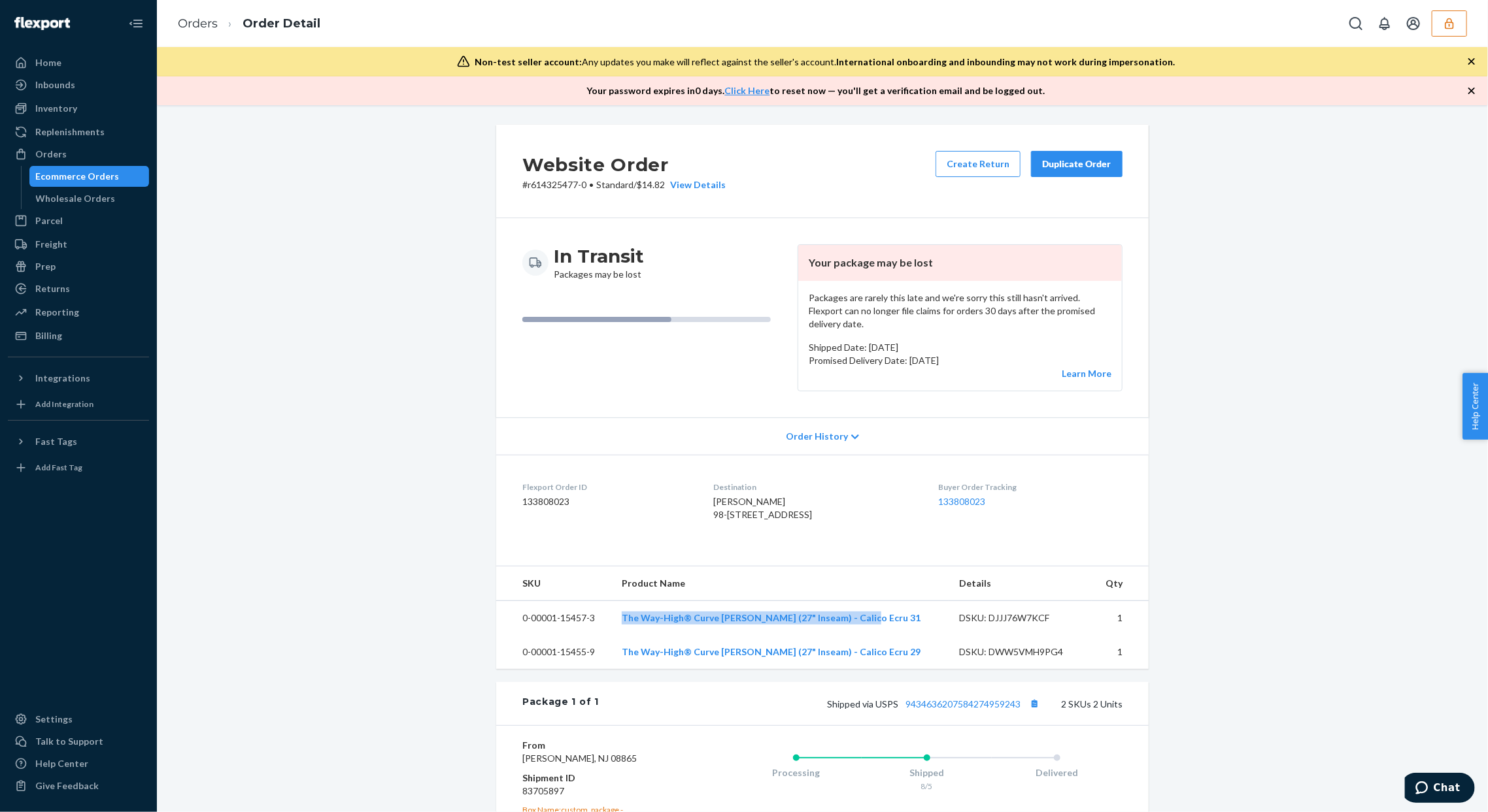
drag, startPoint x: 630, startPoint y: 645, endPoint x: 890, endPoint y: 588, distance: 266.2
click at [889, 635] on td "The Way-High® Curve Jean (27" Inseam) - Calico Ecru 31" at bounding box center [780, 618] width 337 height 35
copy link "The Way-High® Curve Jean (27" Inseam) - Calico Ecru 31"
drag, startPoint x: 648, startPoint y: 679, endPoint x: 998, endPoint y: 323, distance: 499.2
click at [874, 669] on td "The Way-High® Curve Jean (27" Inseam) - Calico Ecru 29" at bounding box center [780, 652] width 337 height 34
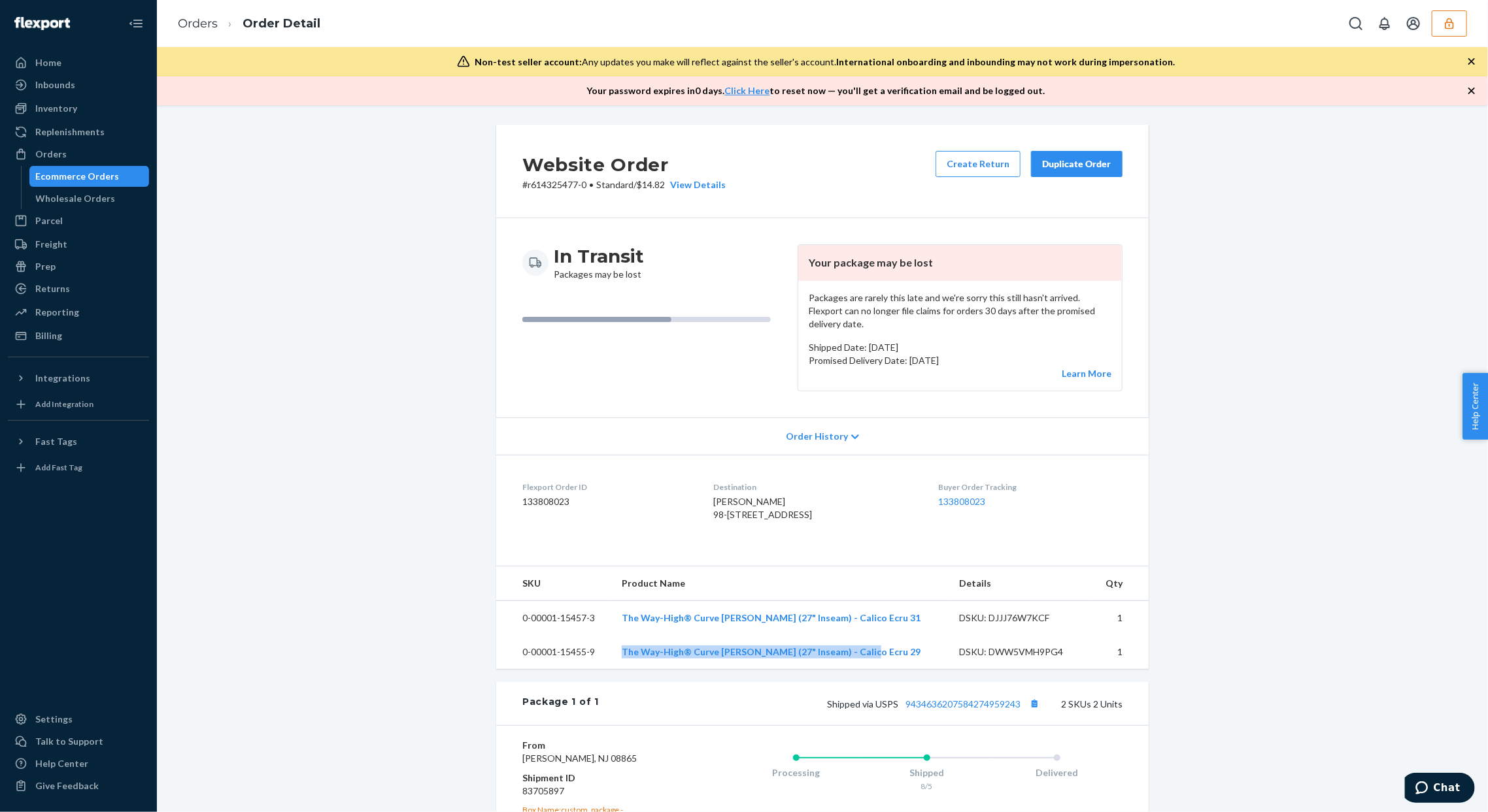
copy link "The Way-High® Curve Jean (27" Inseam) - Calico Ecru 29"
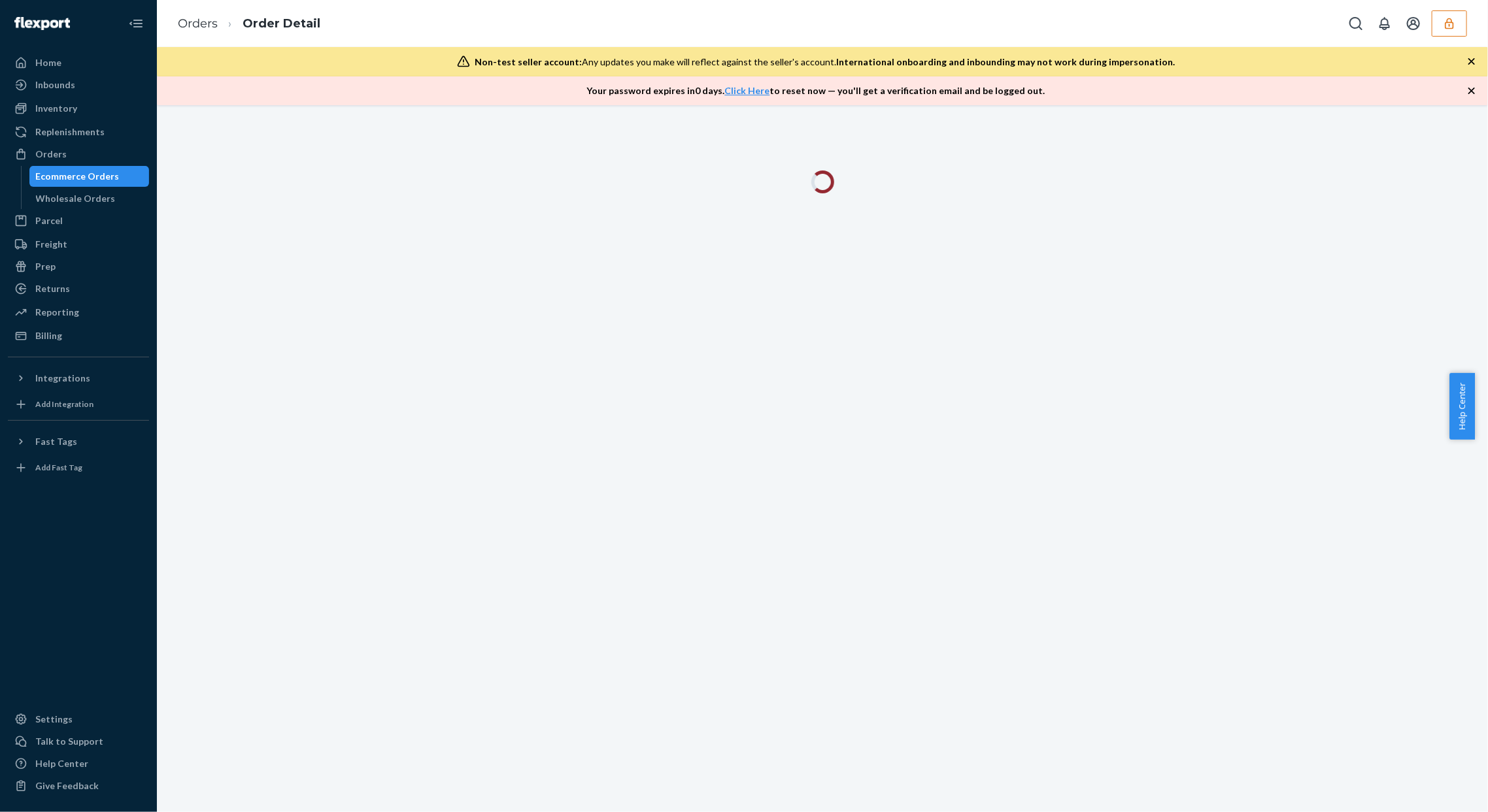
click at [1248, 319] on div at bounding box center [823, 458] width 1332 height 707
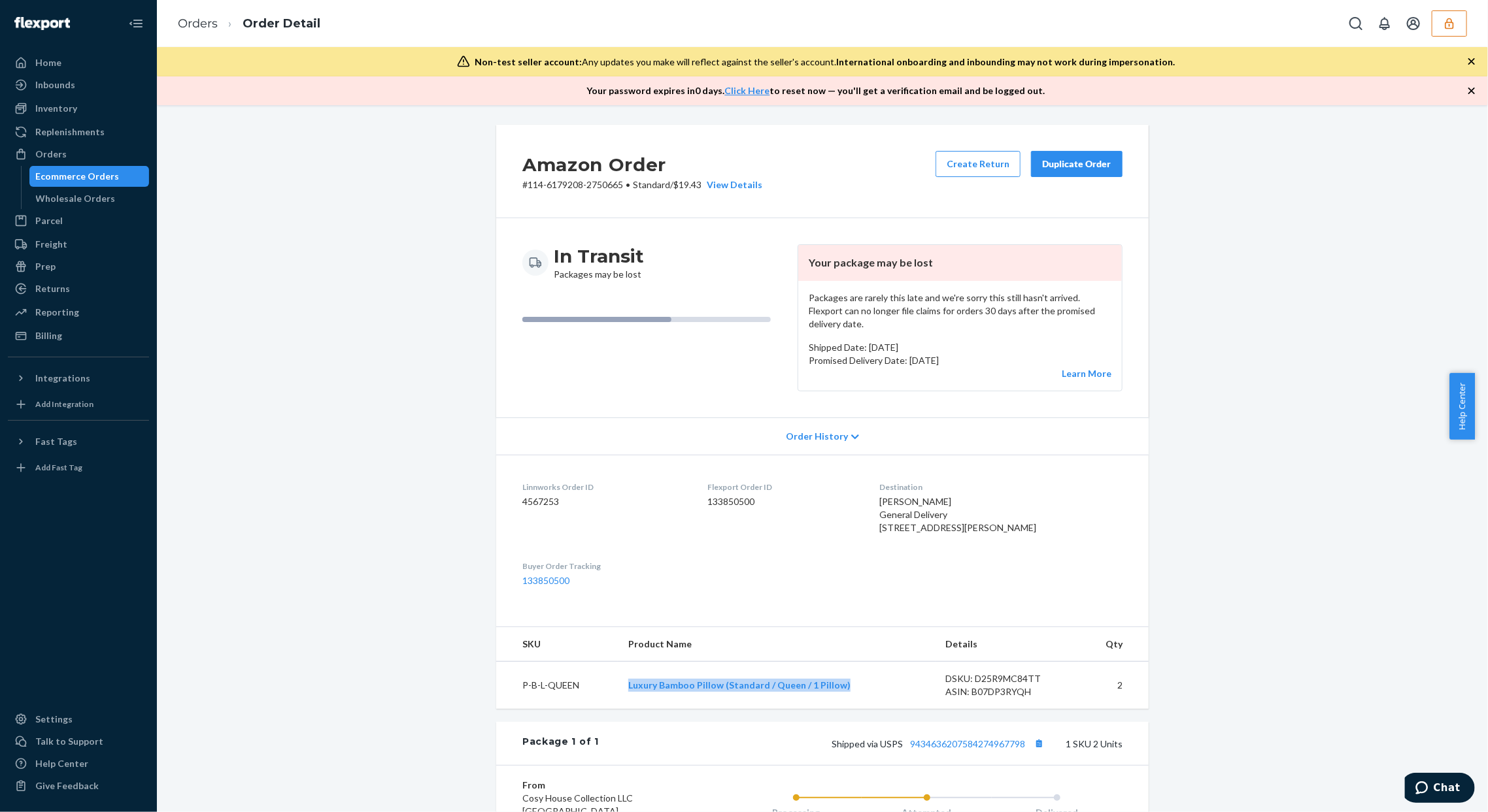
drag, startPoint x: 608, startPoint y: 694, endPoint x: 642, endPoint y: 708, distance: 36.8
click at [853, 700] on tr "P-B-L-QUEEN Luxury Bamboo Pillow (Standard / Queen / 1 Pillow) DSKU: D25R9MC84T…" at bounding box center [822, 685] width 652 height 48
copy tr "Luxury Bamboo Pillow (Standard / Queen / 1 Pillow)"
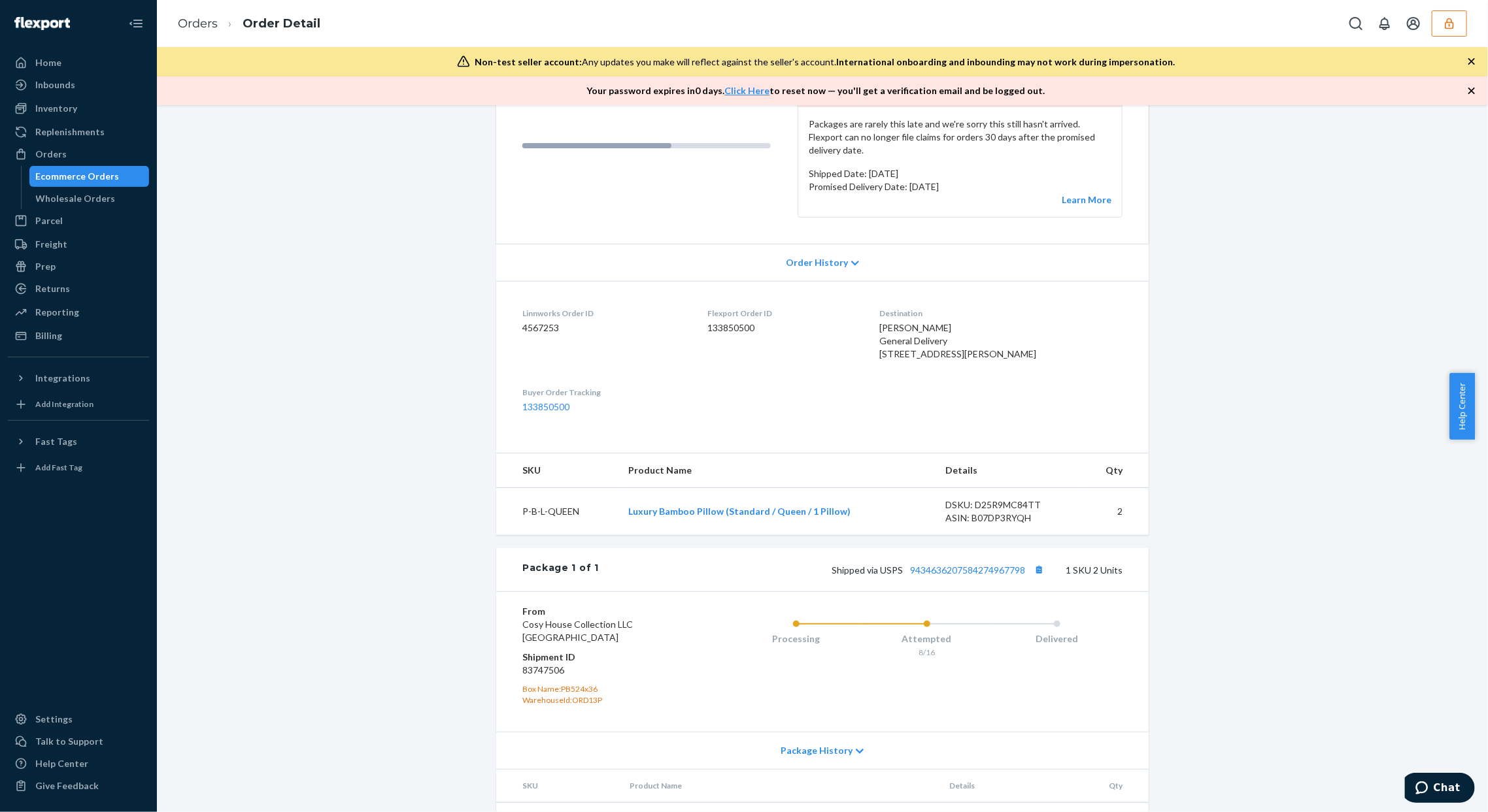
click at [528, 630] on span "Cosy House Collection LLC DES PLAINES, IL 60018" at bounding box center [577, 631] width 110 height 24
copy span "Cosy House Collection LLC"
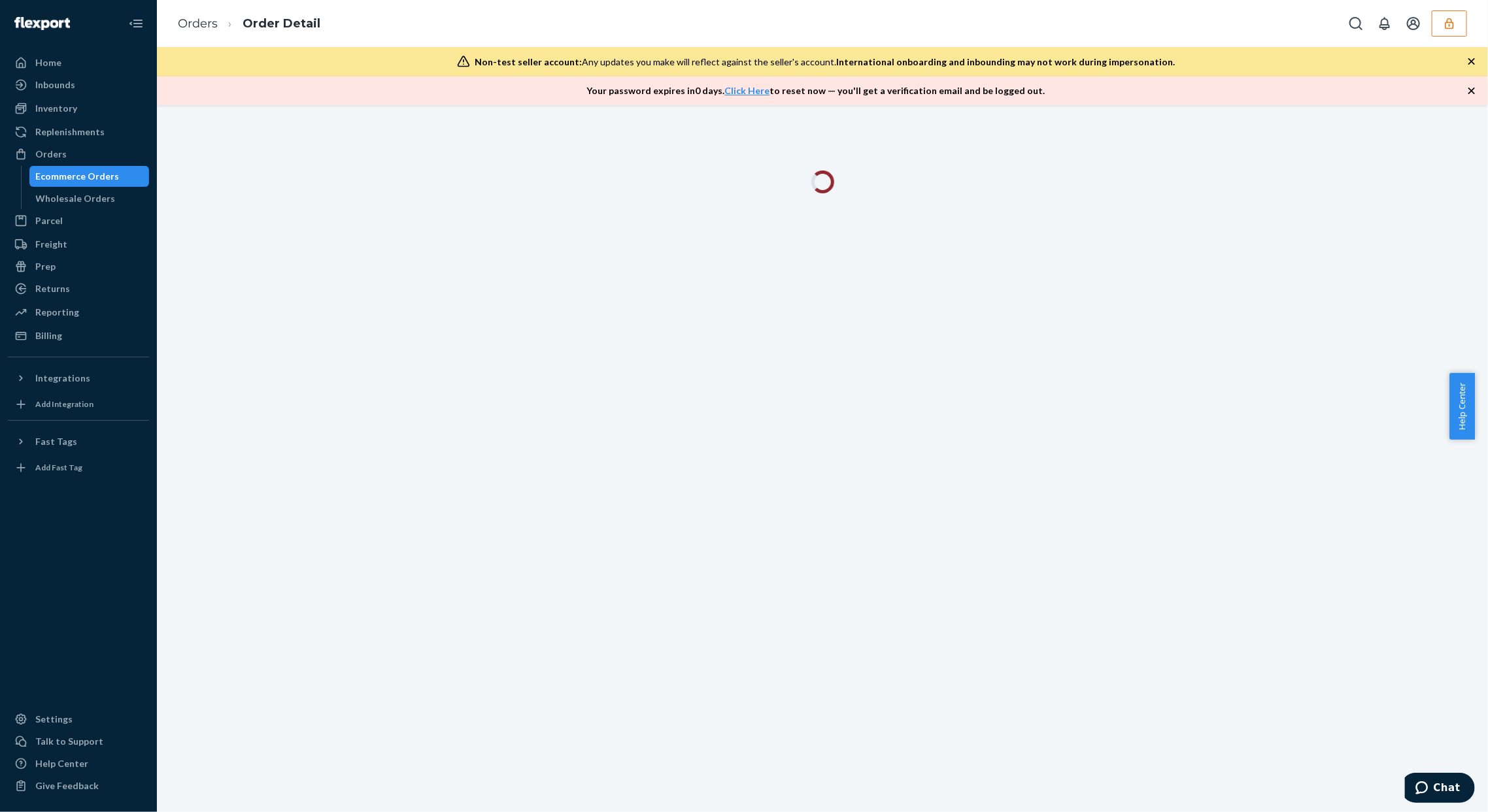
click at [1261, 357] on div at bounding box center [823, 458] width 1332 height 707
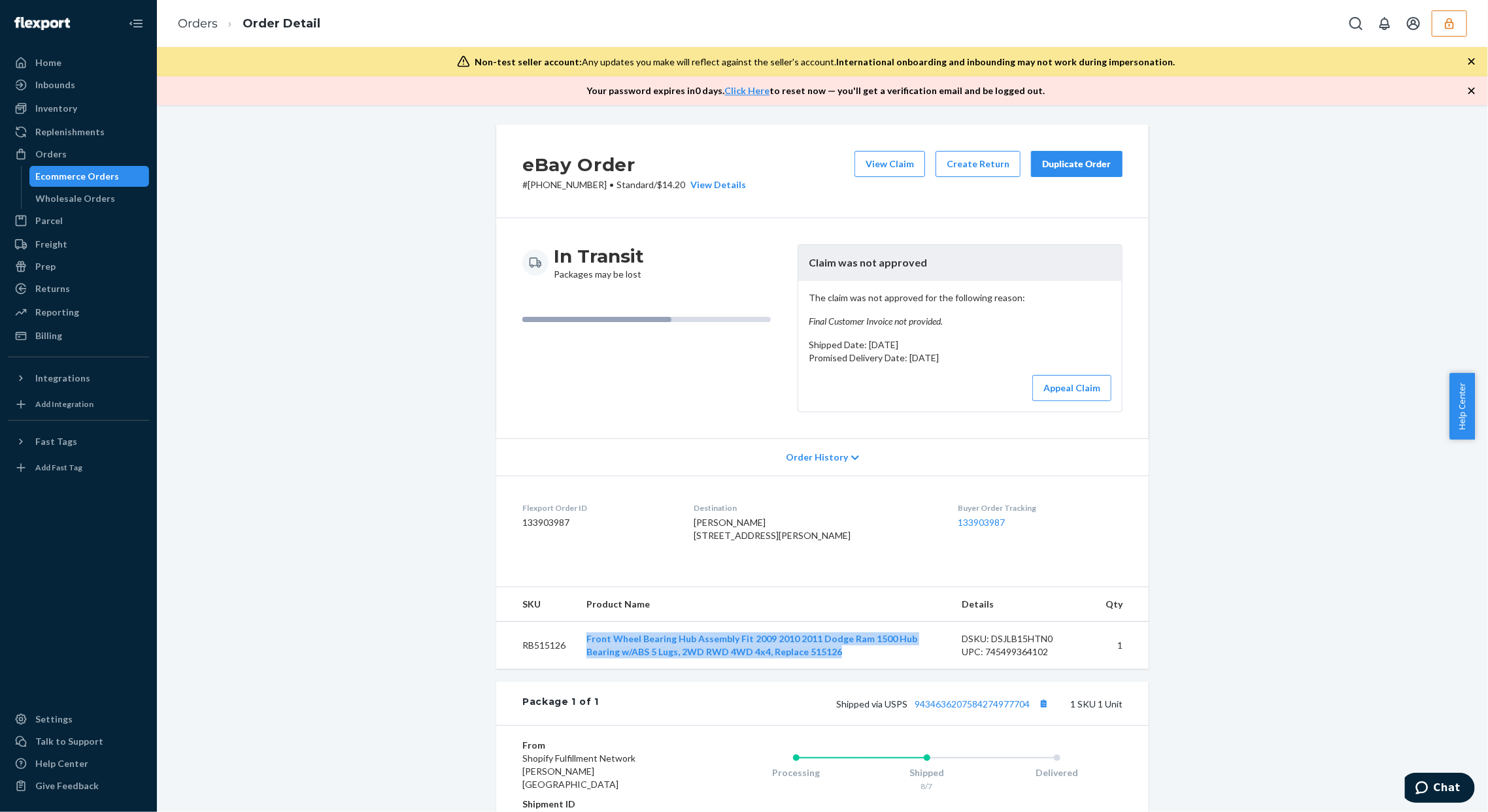
drag, startPoint x: 575, startPoint y: 656, endPoint x: 977, endPoint y: 279, distance: 551.1
click at [842, 669] on td "Front Wheel Bearing Hub Assembly Fit 2009 2010 2011 Dodge Ram 1500 Hub Bearing …" at bounding box center [763, 645] width 376 height 48
copy link "Front Wheel Bearing Hub Assembly Fit 2009 2010 2011 Dodge Ram 1500 Hub Bearing …"
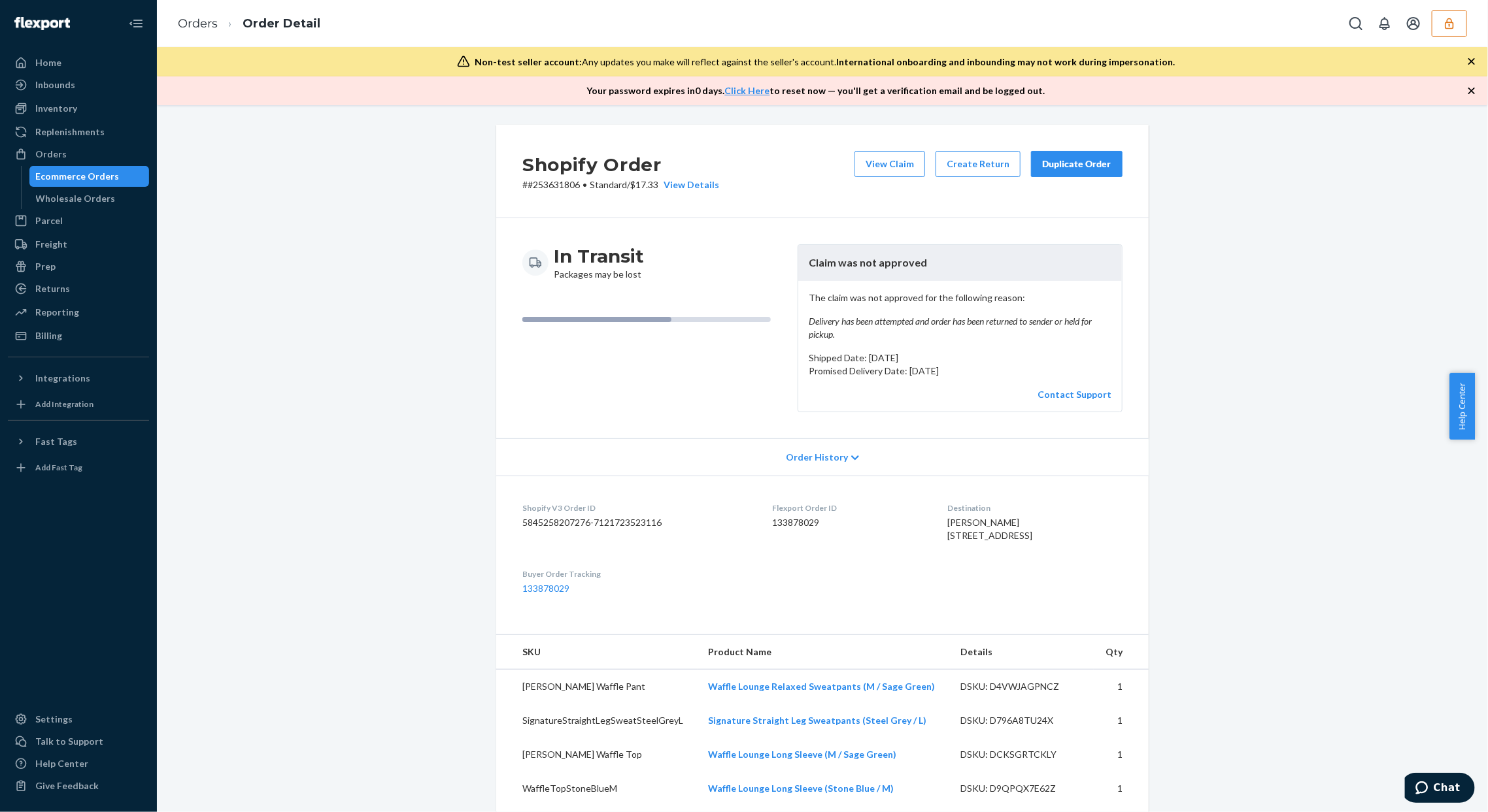
scroll to position [174, 0]
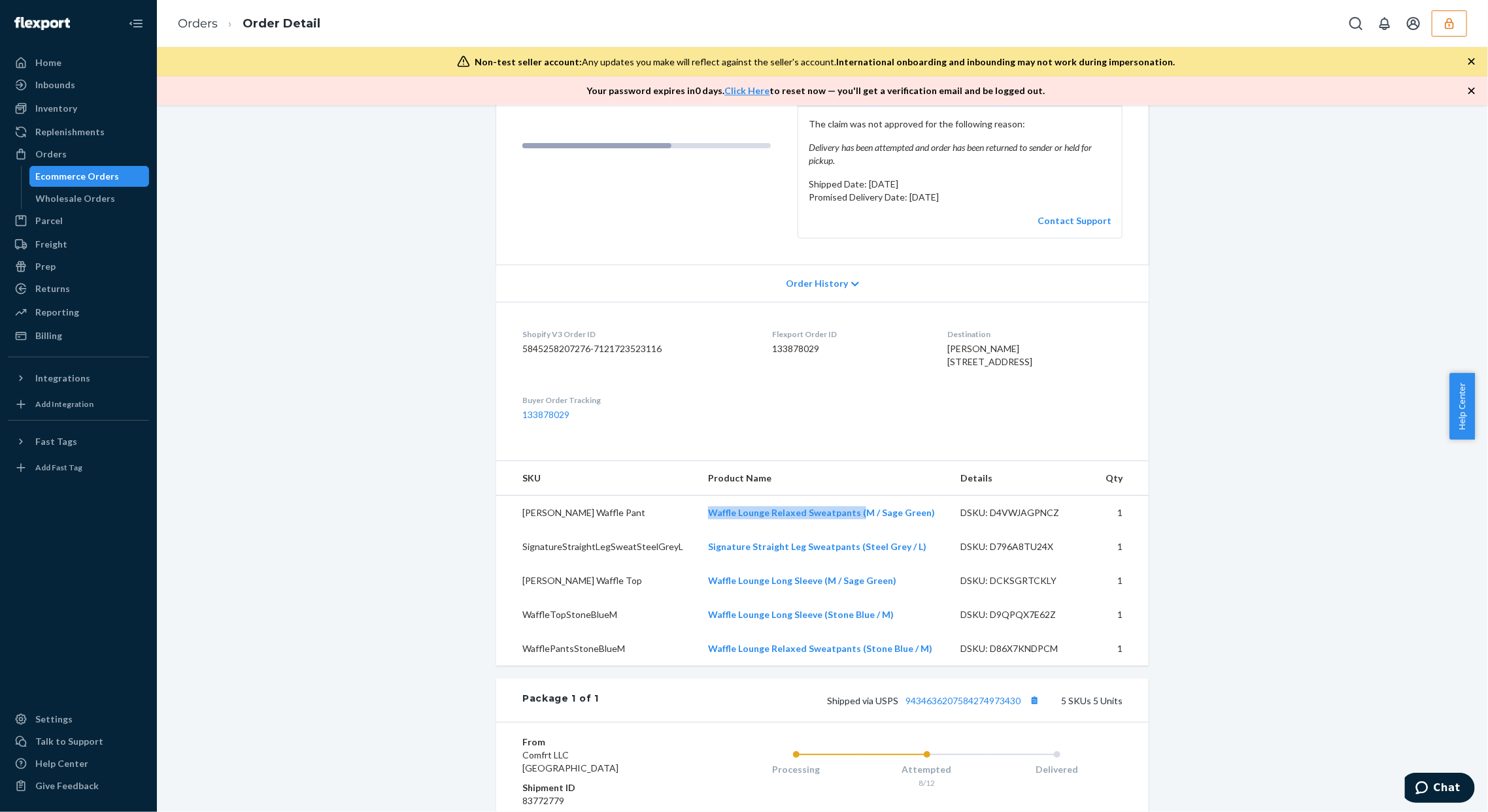
drag, startPoint x: 698, startPoint y: 543, endPoint x: 844, endPoint y: 528, distance: 146.8
click at [848, 531] on td "Waffle Lounge Relaxed Sweatpants (M / Sage Green)" at bounding box center [824, 514] width 253 height 35
copy link "Waffle Lounge Relaxed Sweatpants ("
copy link "Waffle Lounge Relaxed Sweatpants"
copy link "Signature Straight Leg Sweatpants"
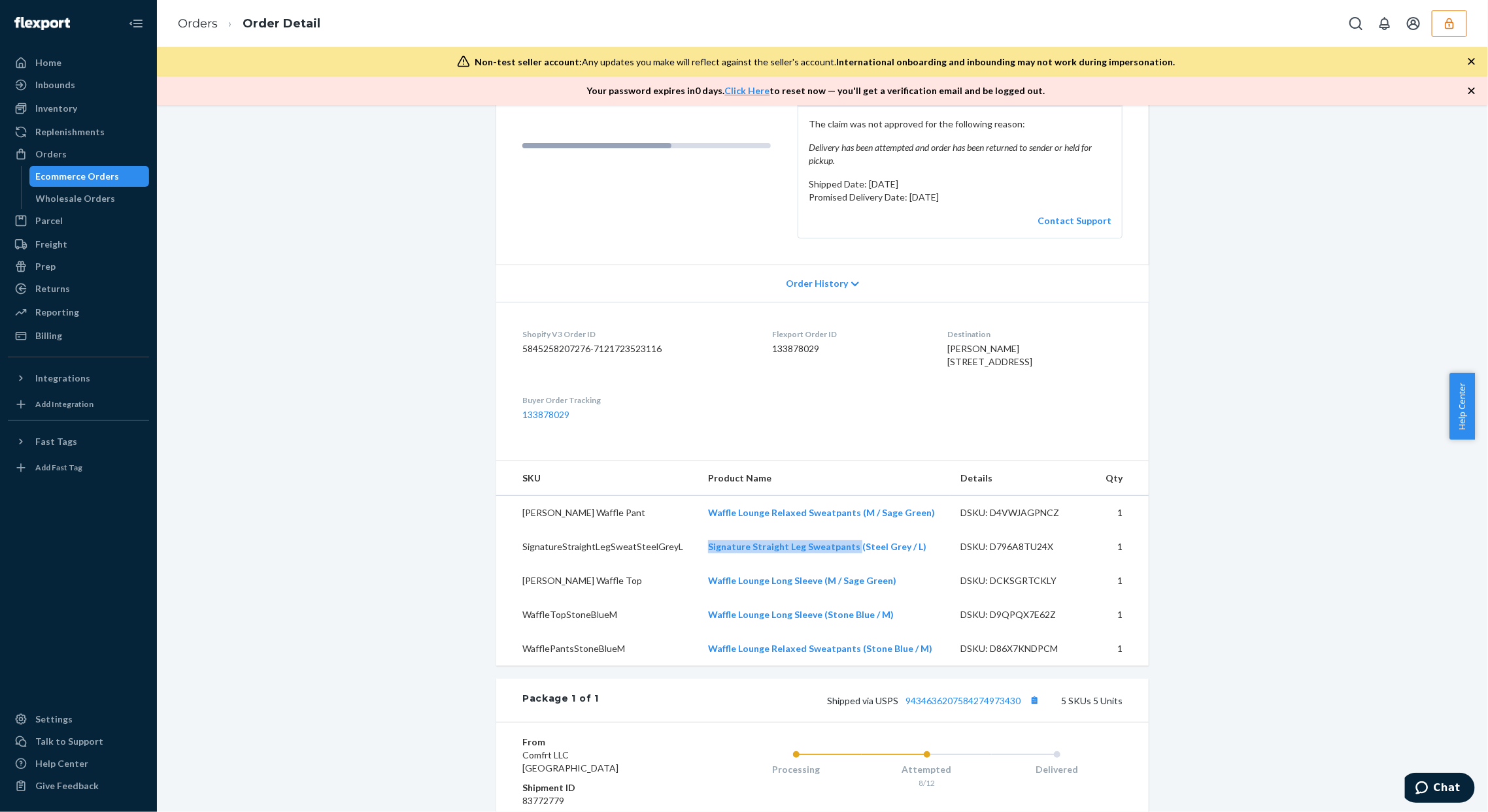
drag, startPoint x: 692, startPoint y: 570, endPoint x: 843, endPoint y: 576, distance: 151.1
click at [843, 564] on td "Signature Straight Leg Sweatpants (Steel Grey / L)" at bounding box center [824, 547] width 253 height 34
